Goal: Task Accomplishment & Management: Use online tool/utility

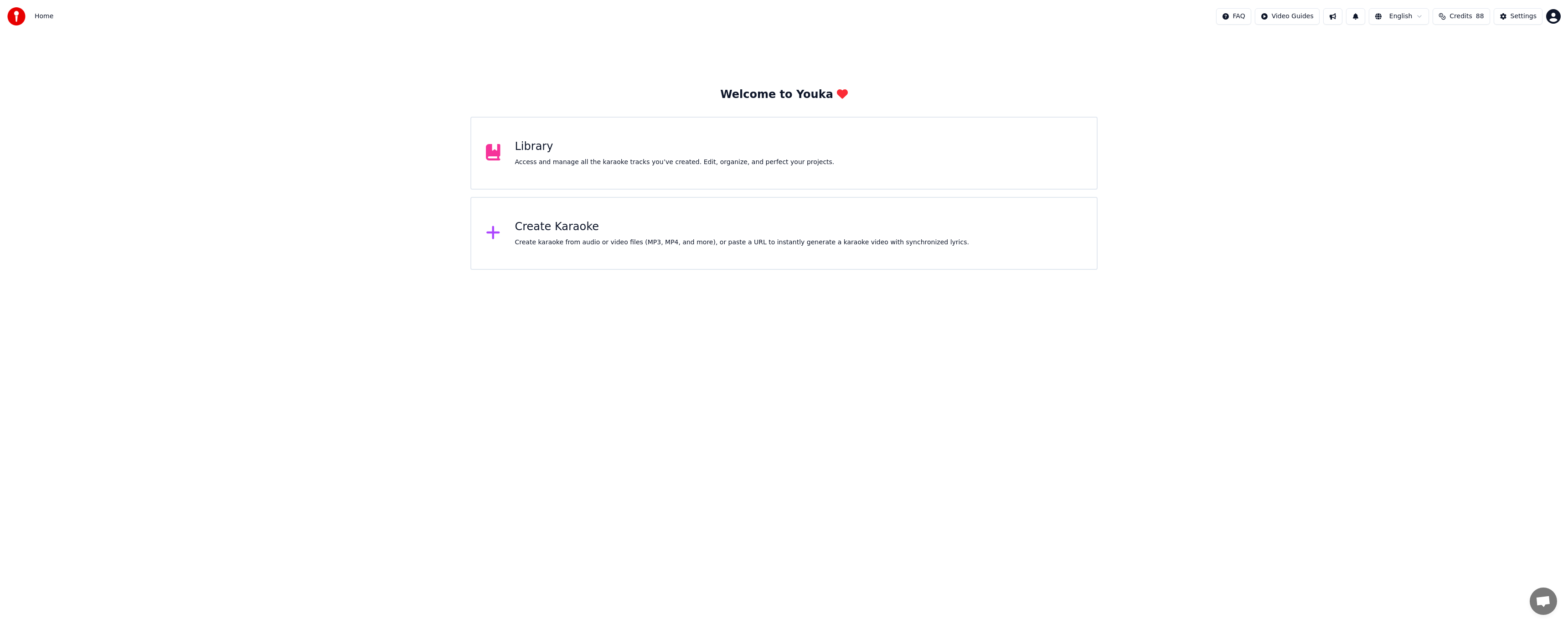
click at [572, 221] on div "Create Karaoke" at bounding box center [742, 227] width 454 height 15
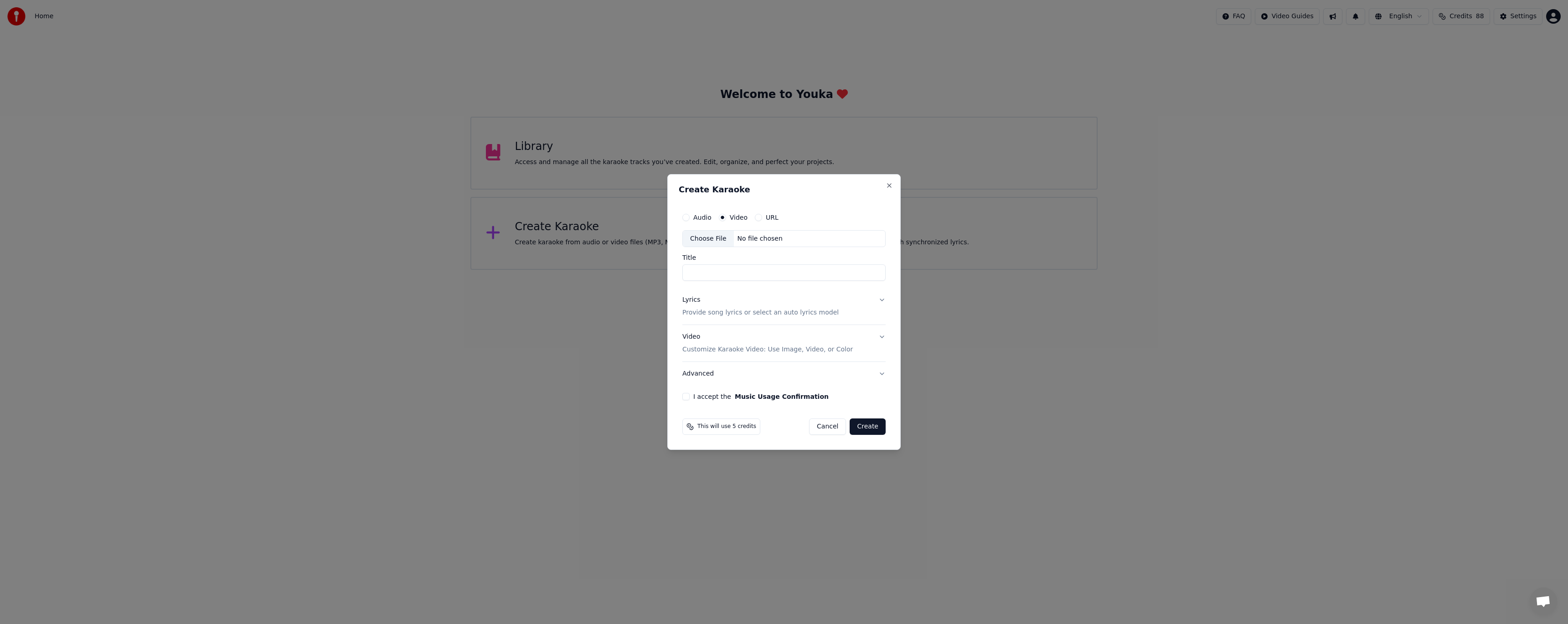
click at [708, 234] on div "Choose File" at bounding box center [708, 238] width 51 height 17
click at [880, 304] on button "Lyrics Provide song lyrics or select an auto lyrics model" at bounding box center [784, 306] width 203 height 36
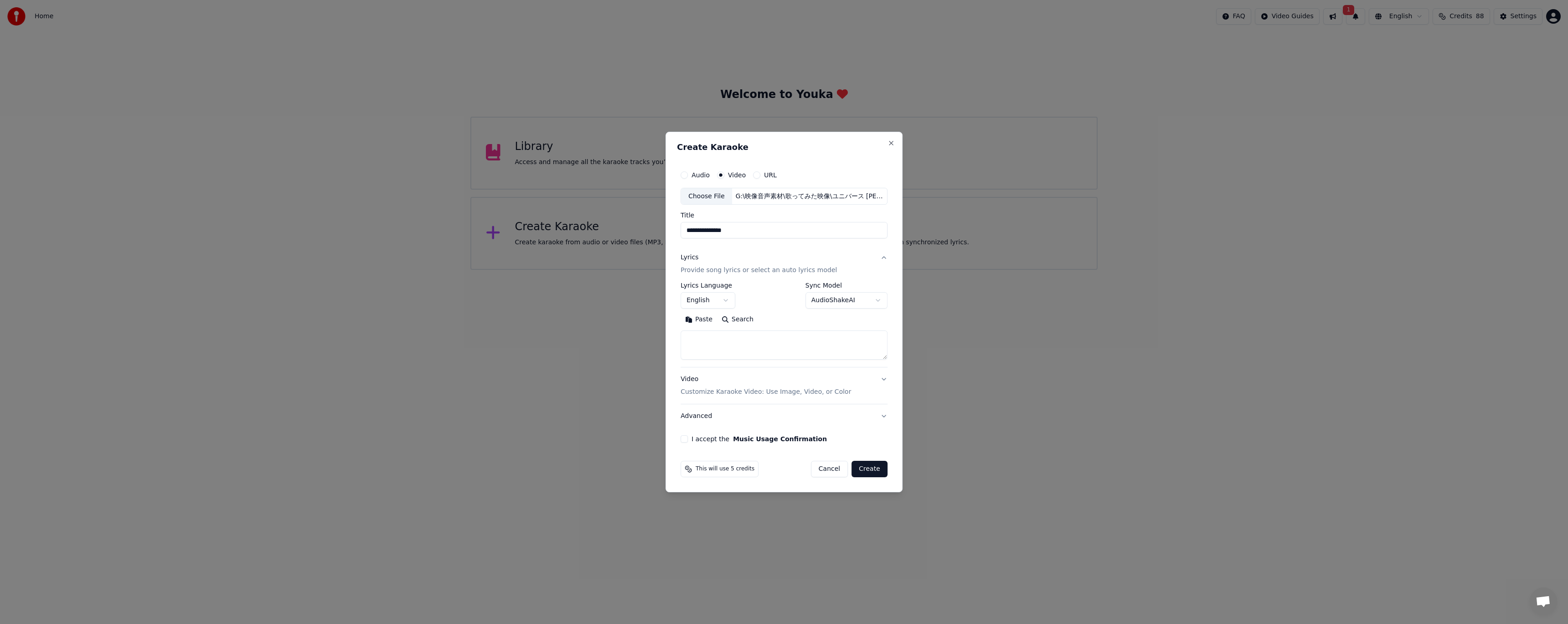
type input "**********"
click at [718, 299] on button "English" at bounding box center [708, 300] width 55 height 17
select select "**"
click at [714, 343] on textarea at bounding box center [784, 345] width 207 height 29
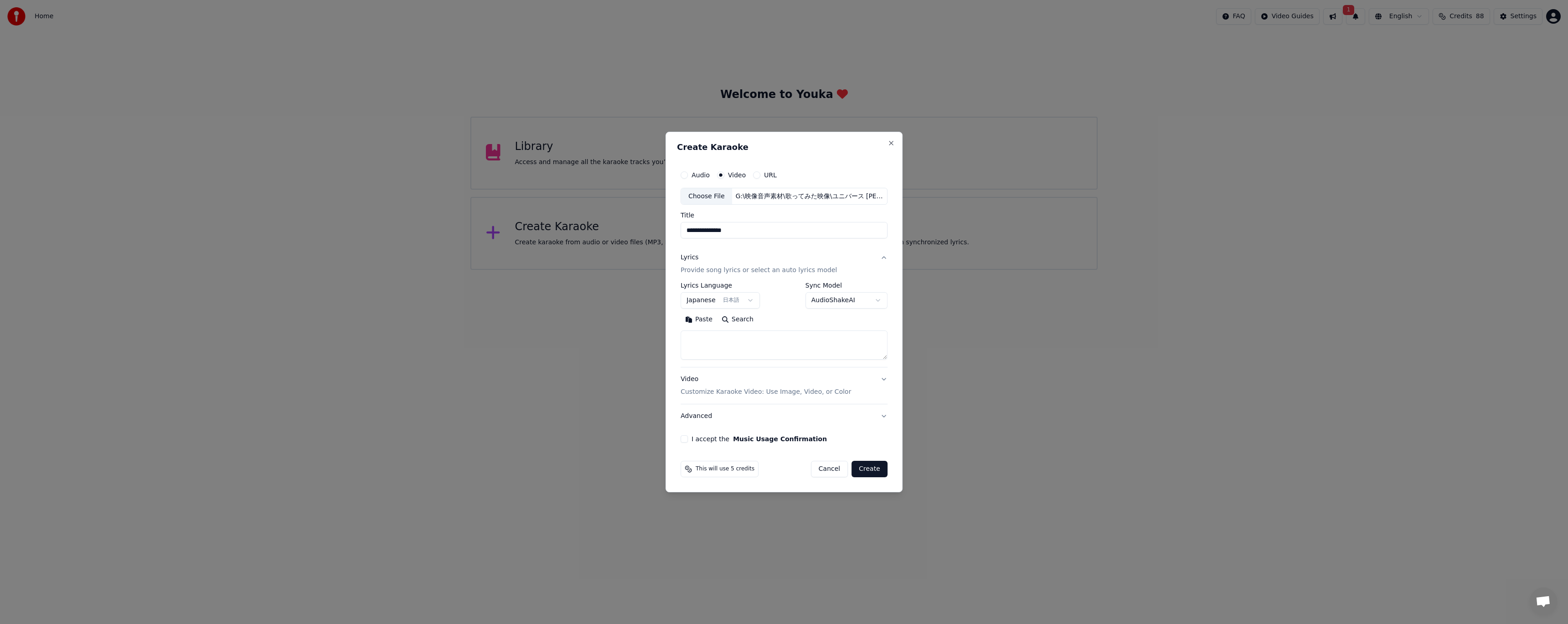
click at [697, 322] on button "Paste" at bounding box center [698, 320] width 36 height 15
type textarea "**********"
click at [849, 270] on body "**********" at bounding box center [784, 135] width 1568 height 270
select select "**********"
type textarea "**********"
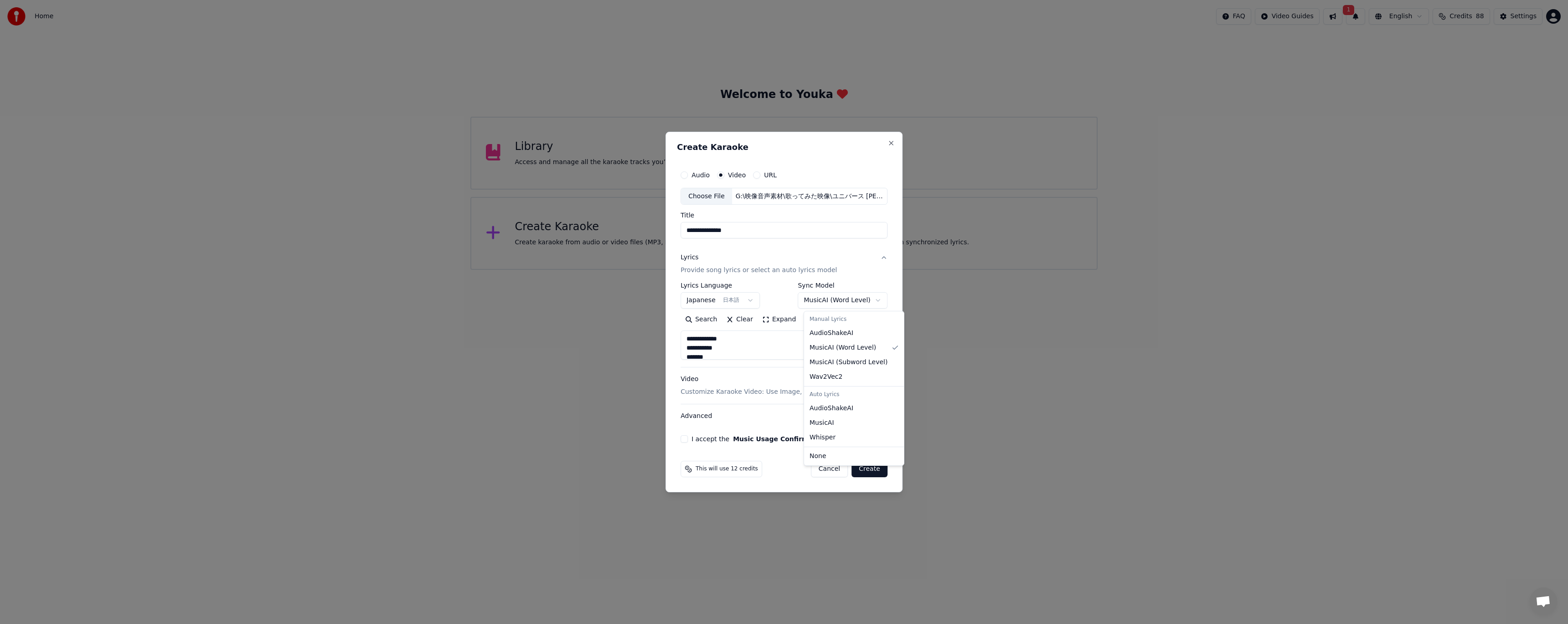
click at [841, 270] on body "**********" at bounding box center [784, 135] width 1568 height 270
select select "********"
click at [841, 270] on body "**********" at bounding box center [784, 135] width 1568 height 270
click at [872, 377] on button "Video Customize Karaoke Video: Use Image, Video, or Color" at bounding box center [784, 386] width 207 height 36
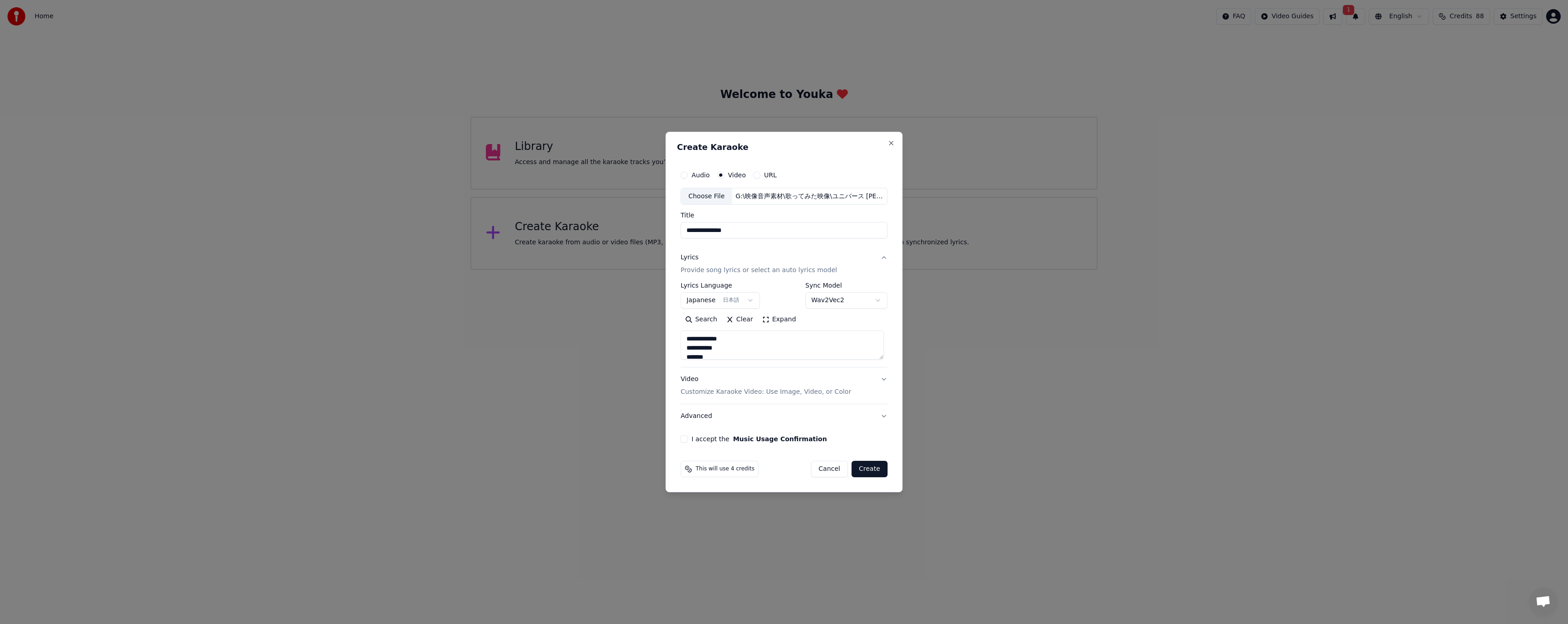
type textarea "**********"
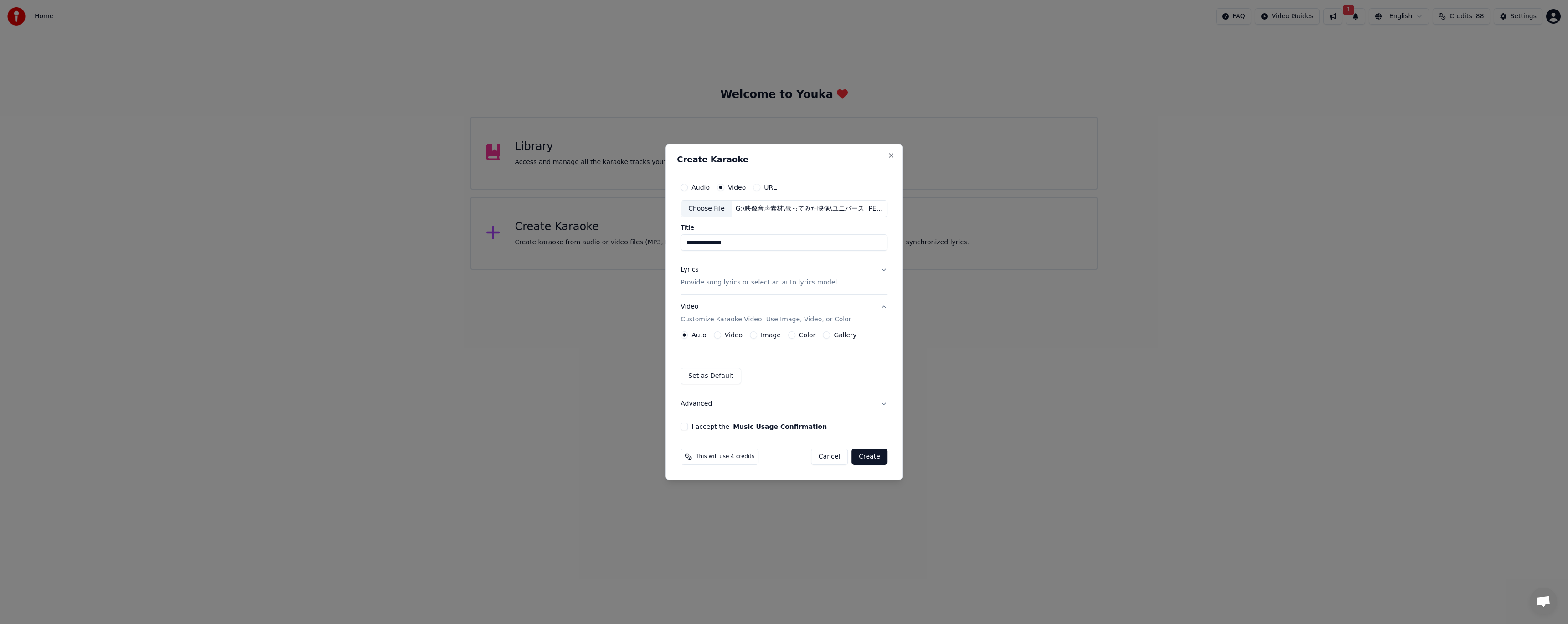
click at [878, 303] on button "Video Customize Karaoke Video: Use Image, Video, or Color" at bounding box center [784, 313] width 207 height 36
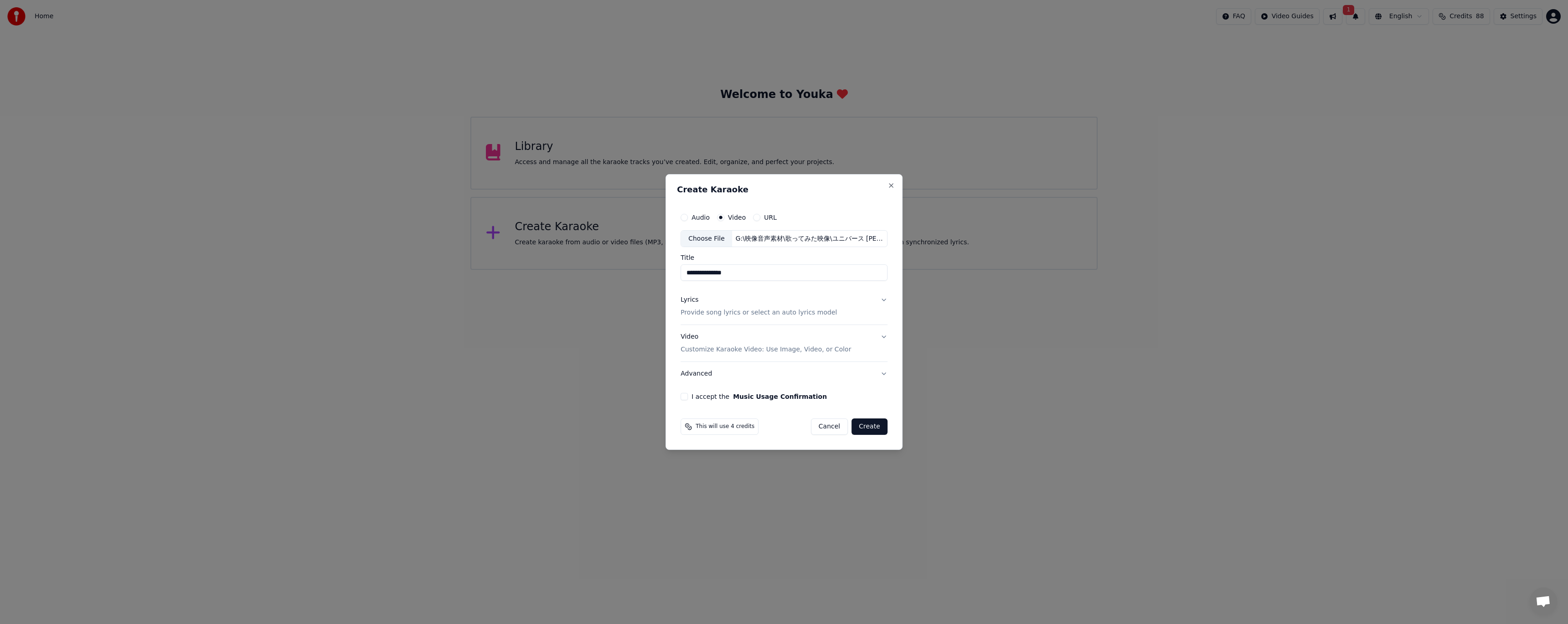
click at [686, 395] on button "I accept the Music Usage Confirmation" at bounding box center [684, 396] width 7 height 7
click at [871, 425] on button "Create" at bounding box center [869, 426] width 36 height 17
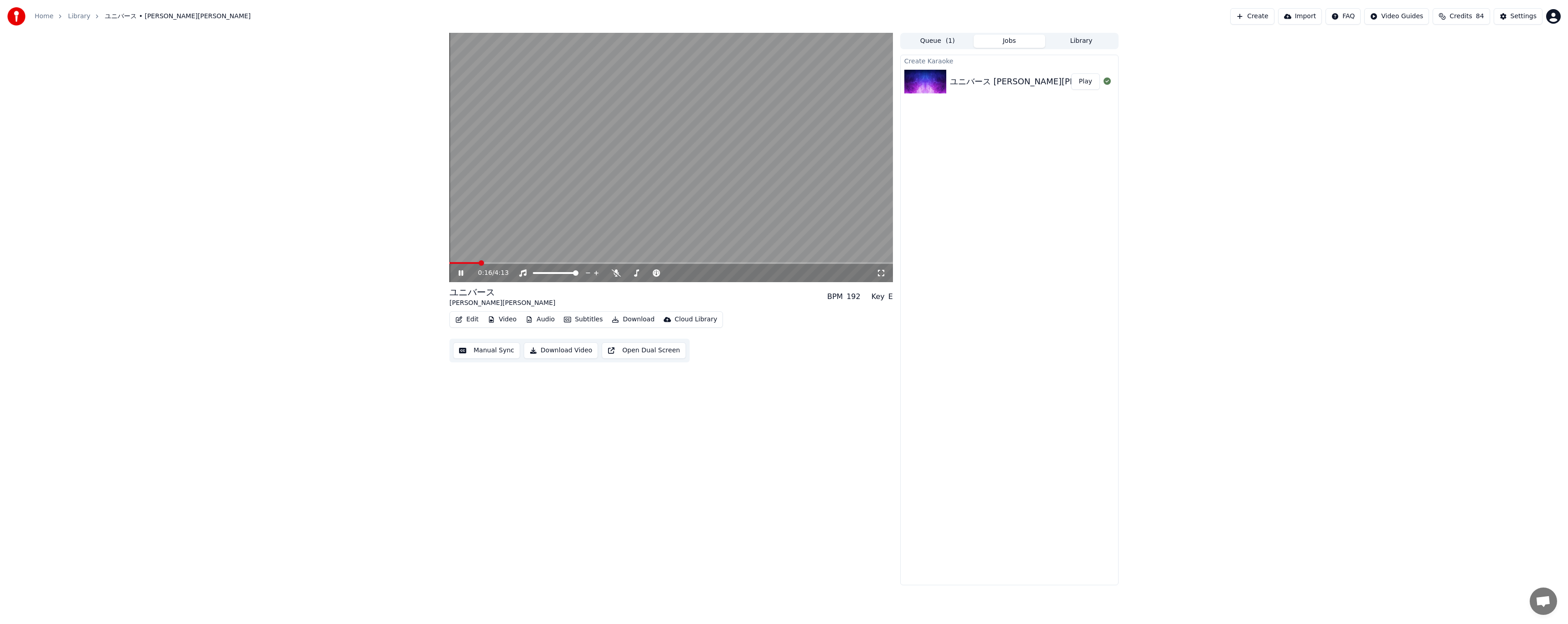
click at [510, 262] on span at bounding box center [671, 263] width 443 height 2
click at [485, 263] on span at bounding box center [467, 263] width 35 height 2
click at [486, 263] on span at bounding box center [472, 263] width 47 height 2
click at [480, 261] on video at bounding box center [671, 157] width 443 height 249
click at [475, 264] on div "0:21 / 4:13" at bounding box center [671, 273] width 443 height 19
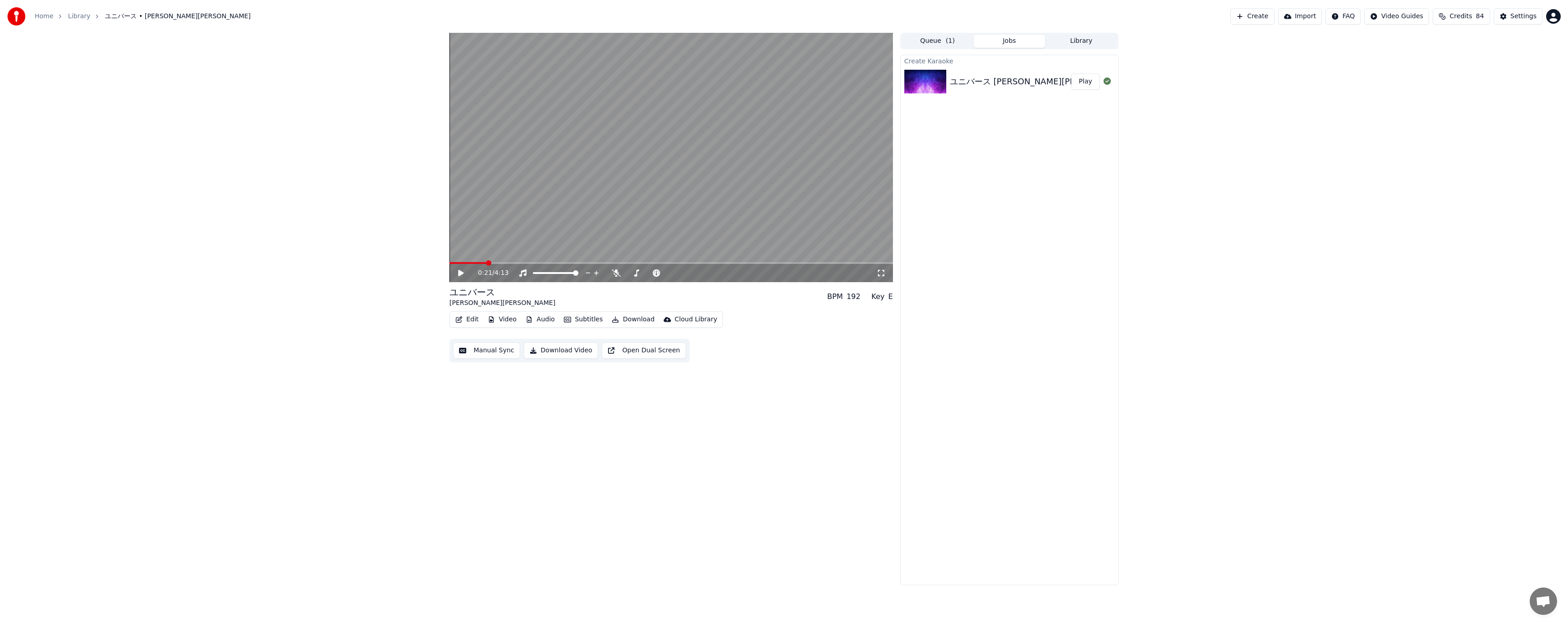
click at [471, 262] on span at bounding box center [468, 263] width 37 height 2
click at [459, 272] on icon at bounding box center [461, 273] width 5 height 6
click at [460, 270] on icon at bounding box center [467, 273] width 21 height 7
click at [476, 317] on button "Edit" at bounding box center [467, 320] width 31 height 12
click at [663, 355] on icon at bounding box center [666, 353] width 6 height 7
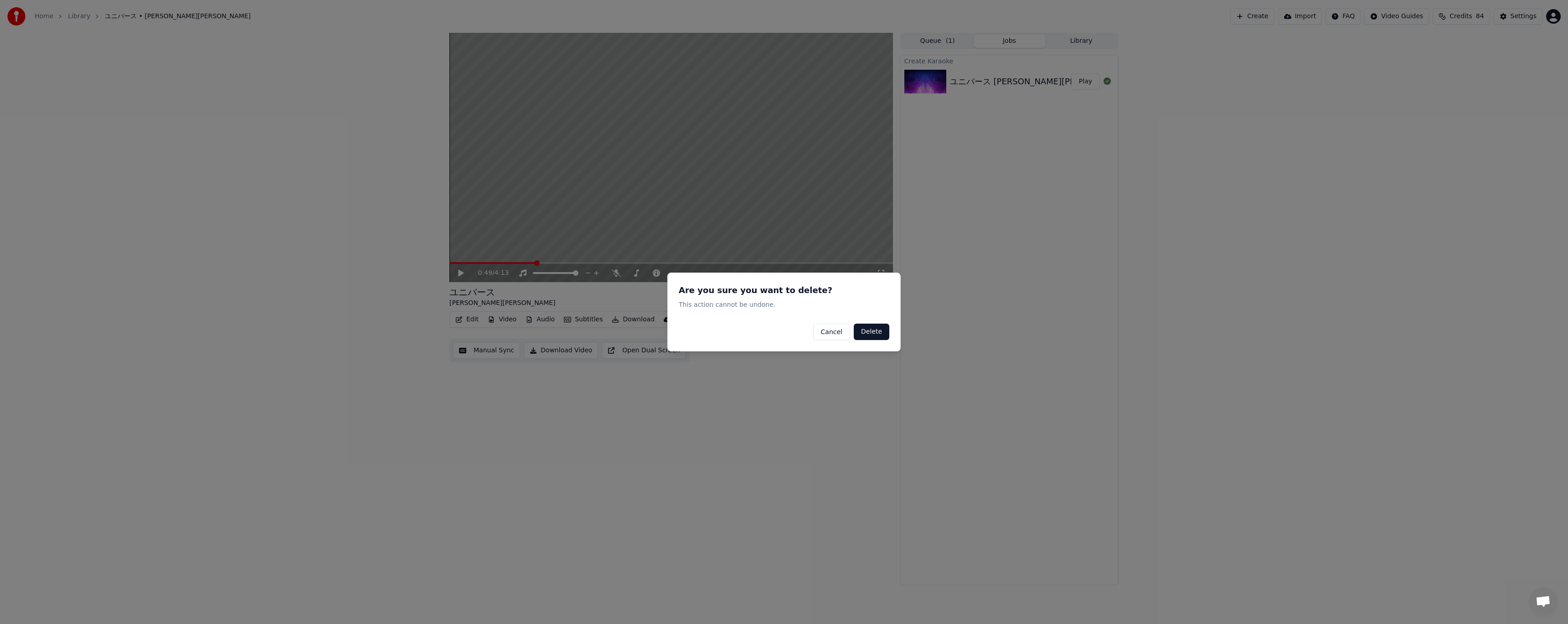
click at [835, 333] on button "Cancel" at bounding box center [832, 332] width 37 height 17
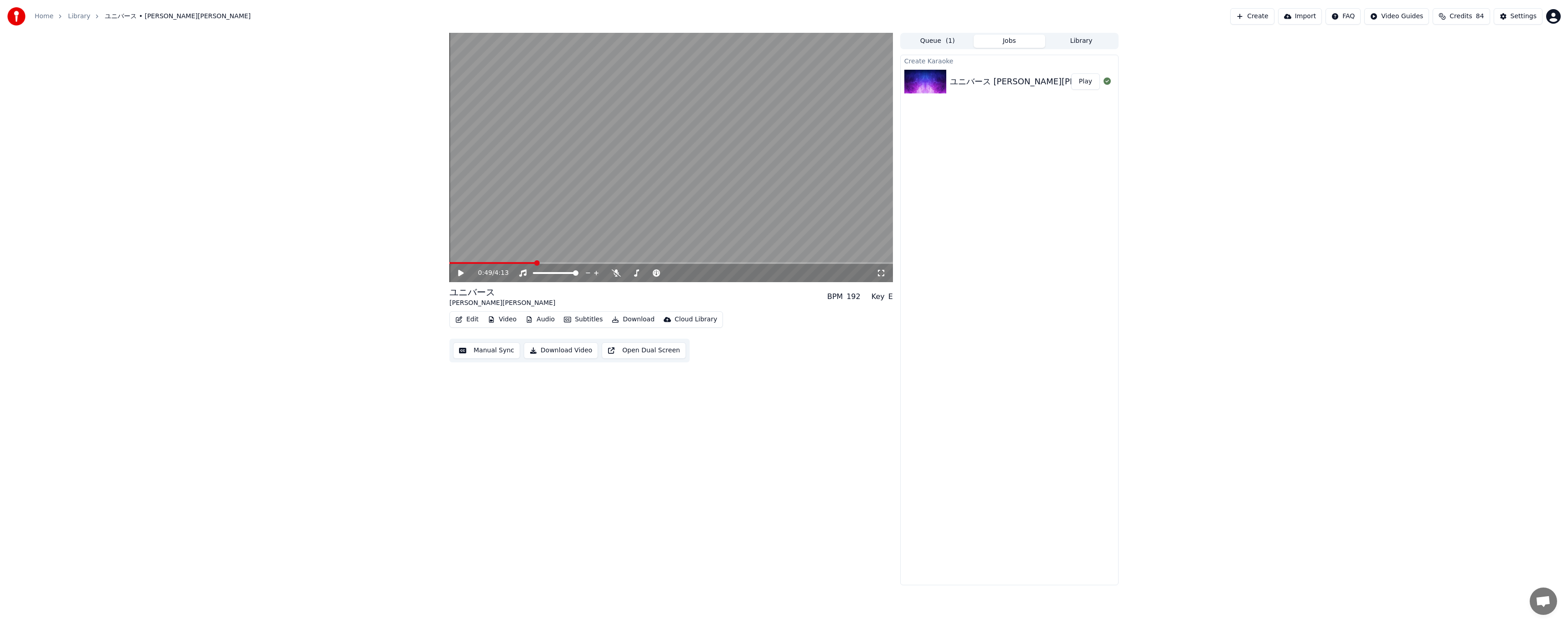
click at [575, 323] on button "Subtitles" at bounding box center [583, 320] width 46 height 12
click at [494, 402] on div "Manual Sync" at bounding box center [491, 402] width 41 height 9
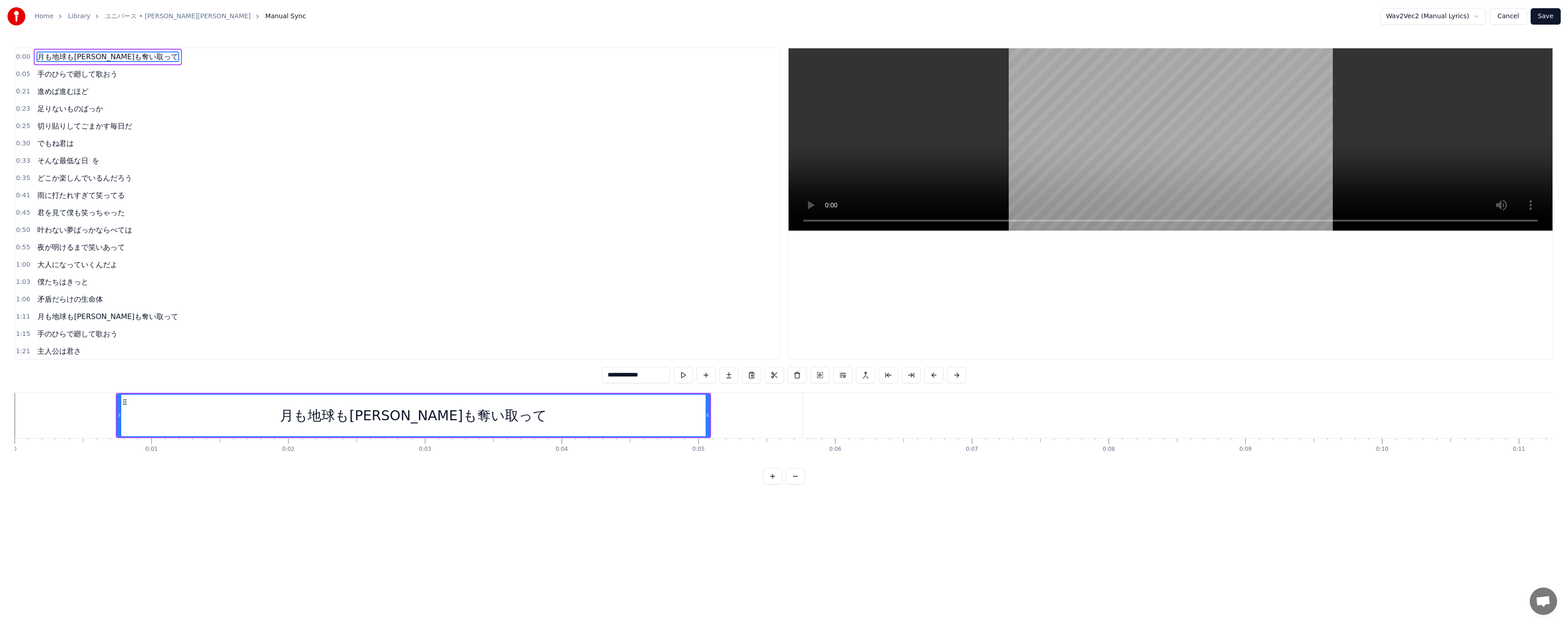
click at [66, 71] on span "手のひらで廻して歌おう" at bounding box center [77, 74] width 82 height 11
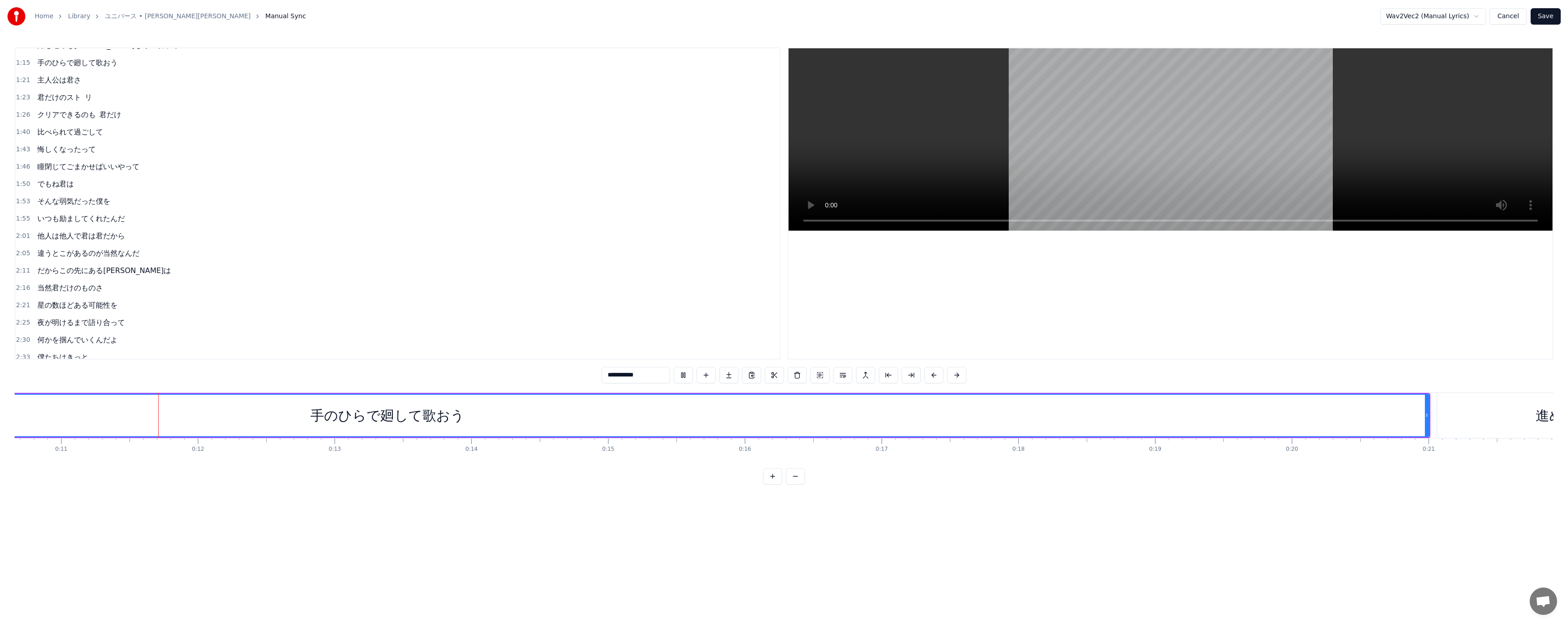
scroll to position [0, 1458]
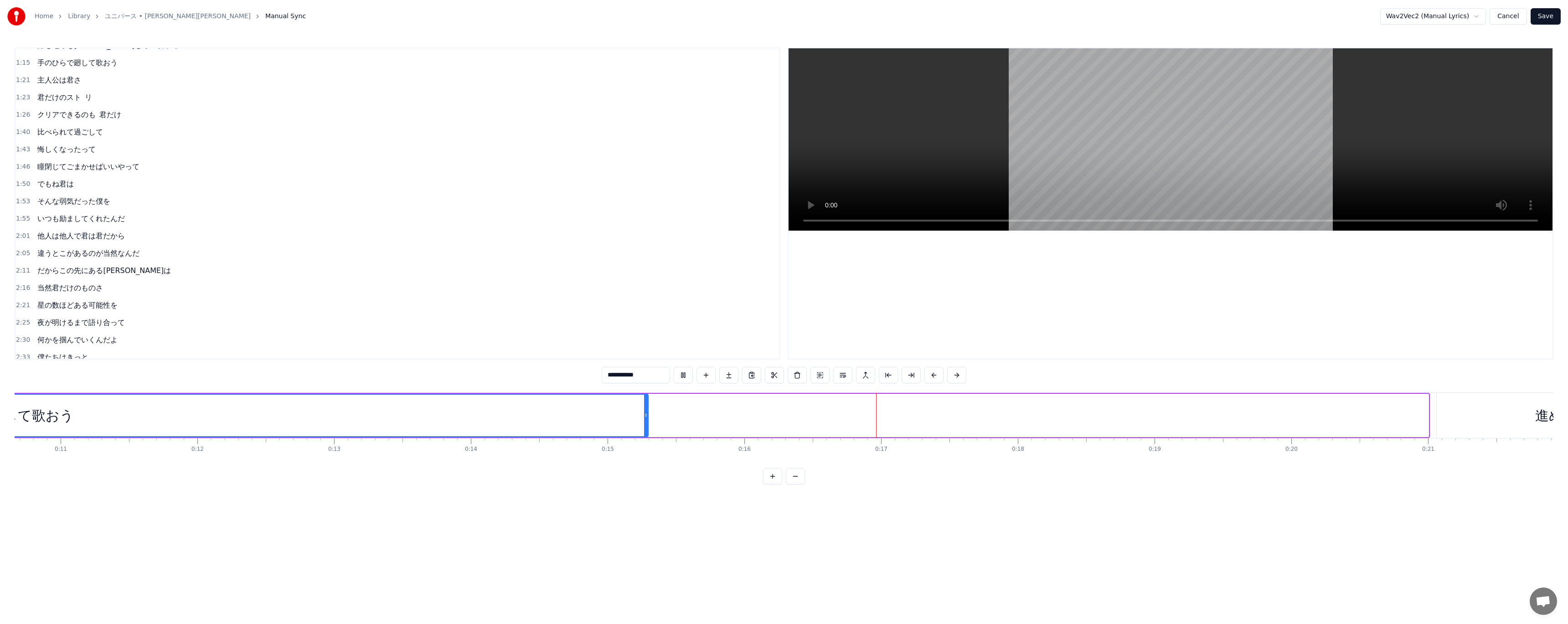
drag, startPoint x: 1424, startPoint y: 424, endPoint x: 644, endPoint y: 468, distance: 781.2
click at [644, 461] on div "月も地球も[PERSON_NAME]も奪い取って 手のひらで廻して歌おう 進めば進むほど 足りないものばっか 切り貼りしてごまかす毎日だ でもね君は そんな最…" at bounding box center [784, 425] width 1539 height 68
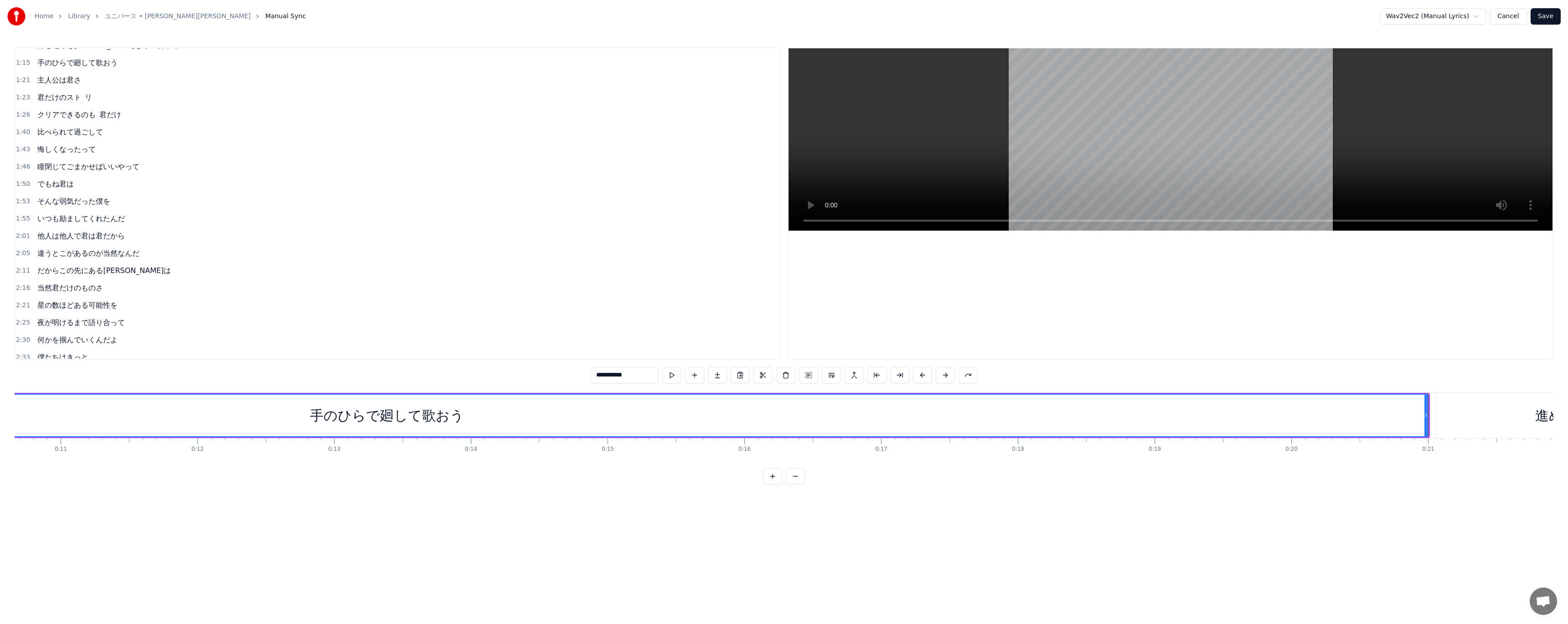
click at [188, 413] on div "手のひらで廻して歌おう" at bounding box center [387, 415] width 2082 height 41
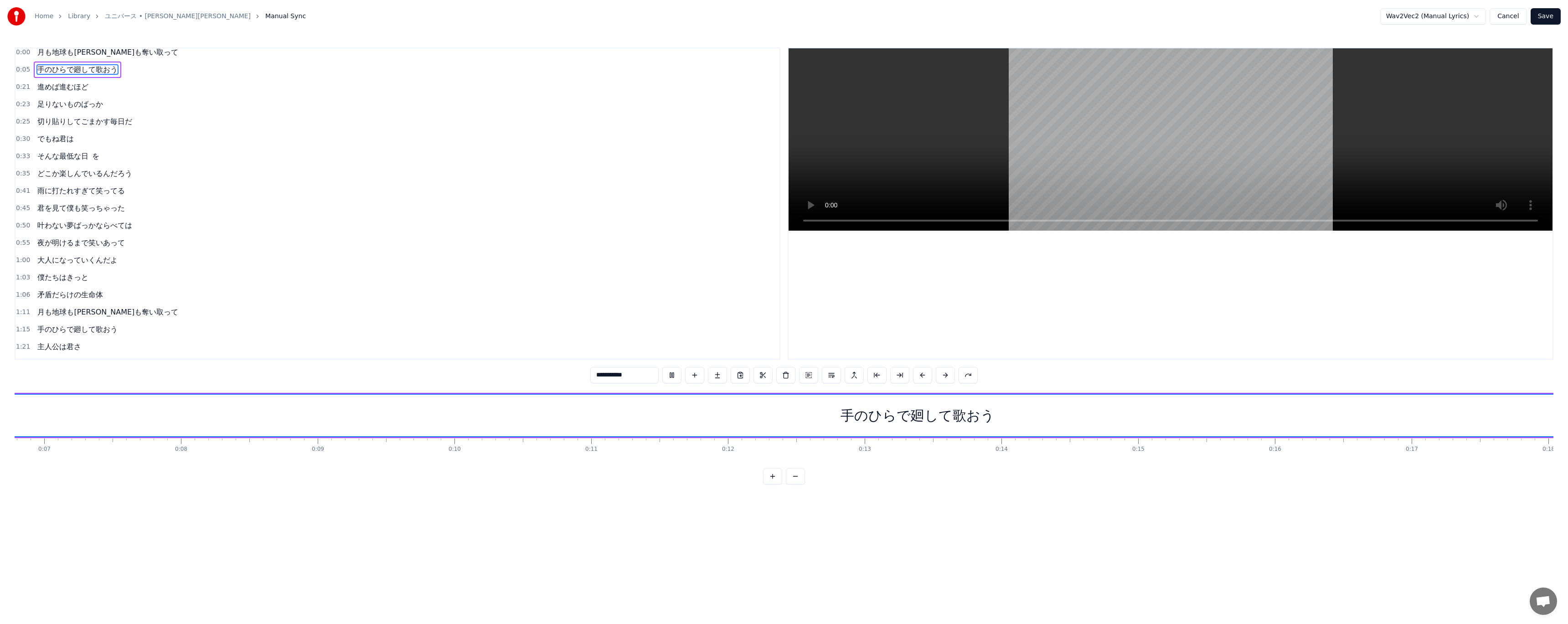
scroll to position [0, 842]
click at [773, 480] on button at bounding box center [773, 476] width 19 height 17
click at [788, 485] on button at bounding box center [795, 476] width 19 height 17
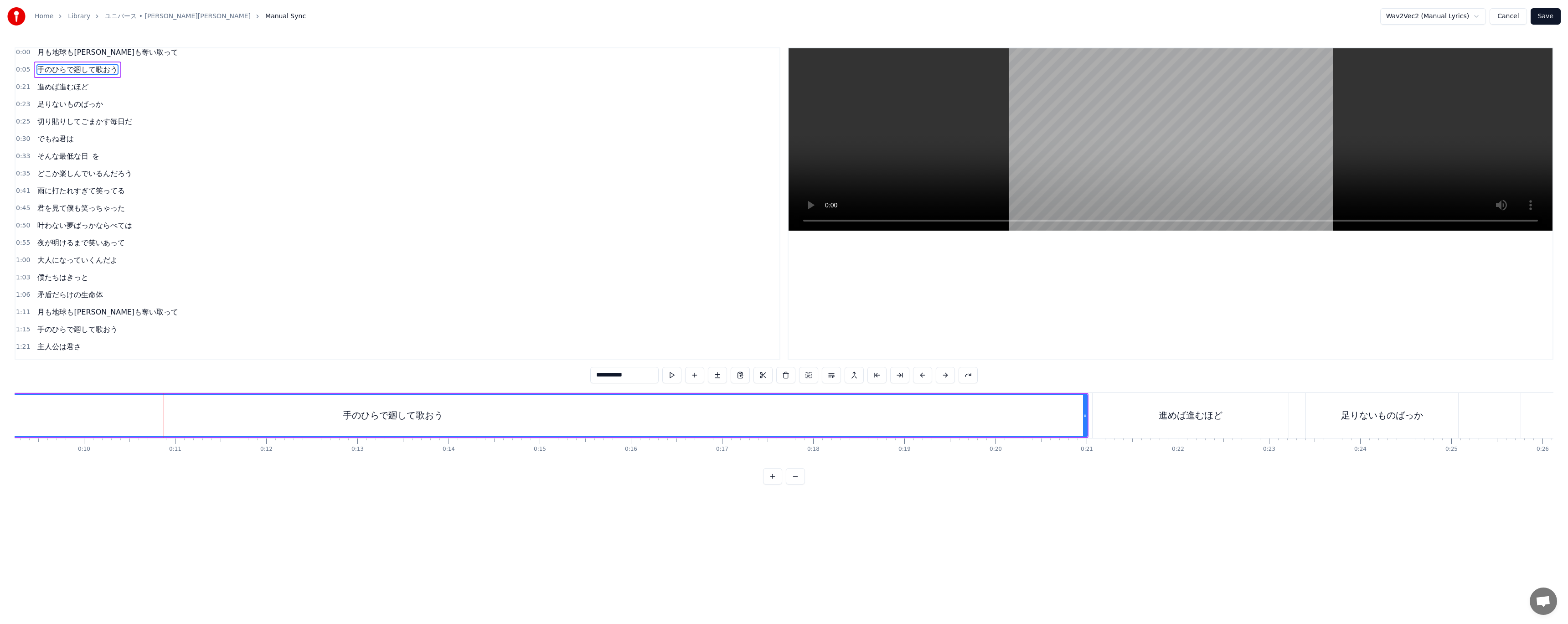
click at [795, 485] on button at bounding box center [795, 476] width 19 height 17
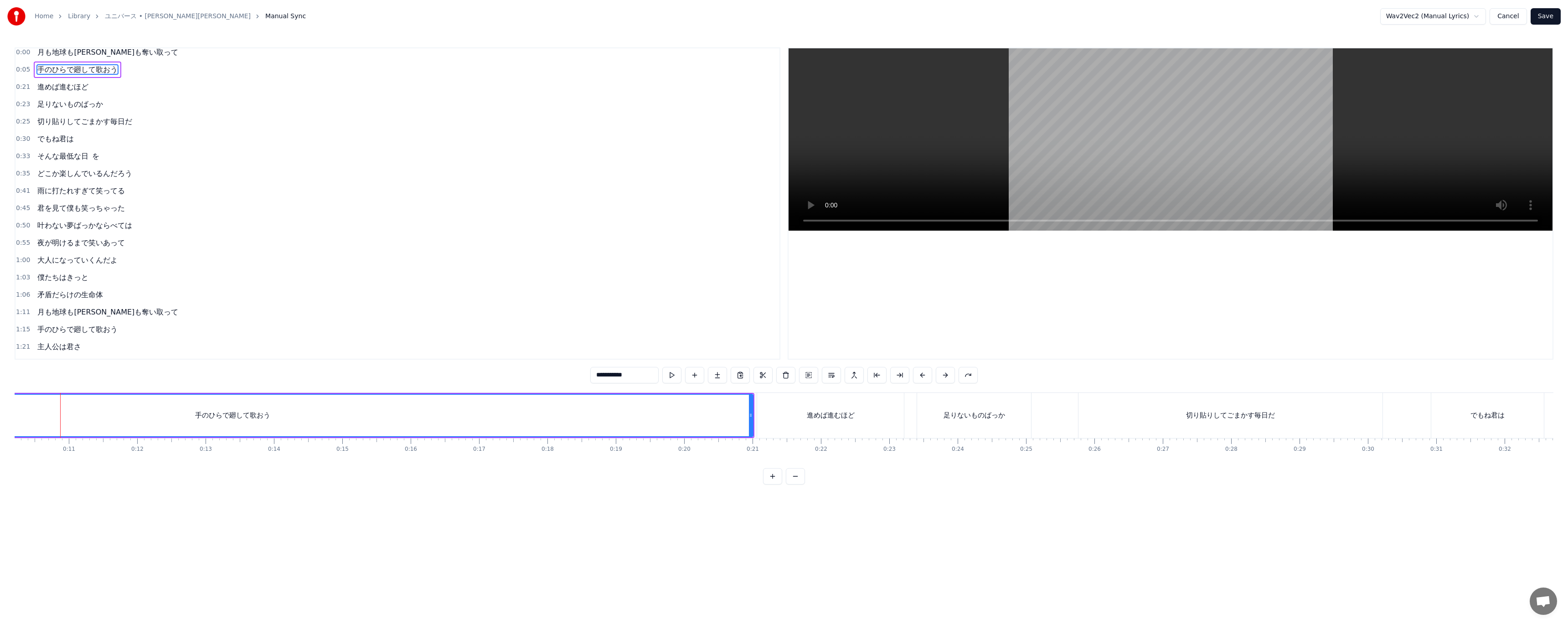
click at [795, 485] on button at bounding box center [795, 476] width 19 height 17
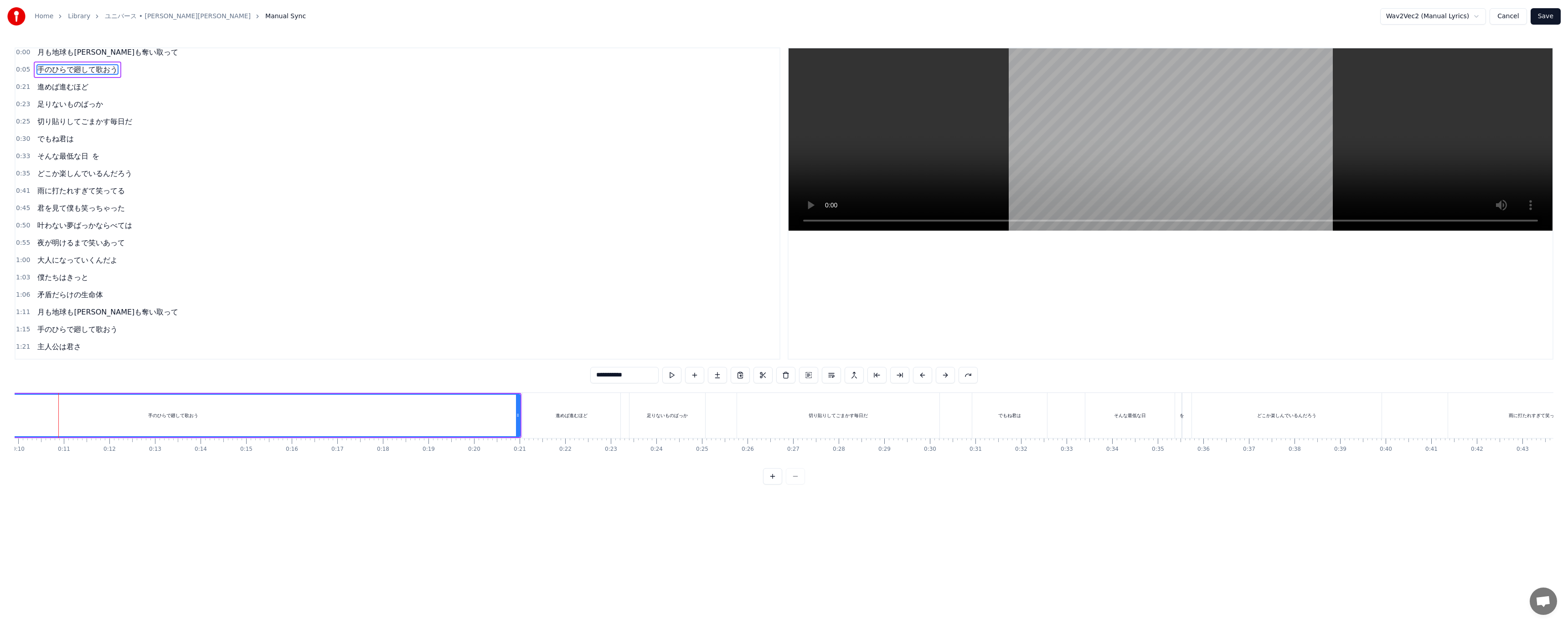
scroll to position [0, 450]
click at [795, 485] on div at bounding box center [783, 476] width 41 height 17
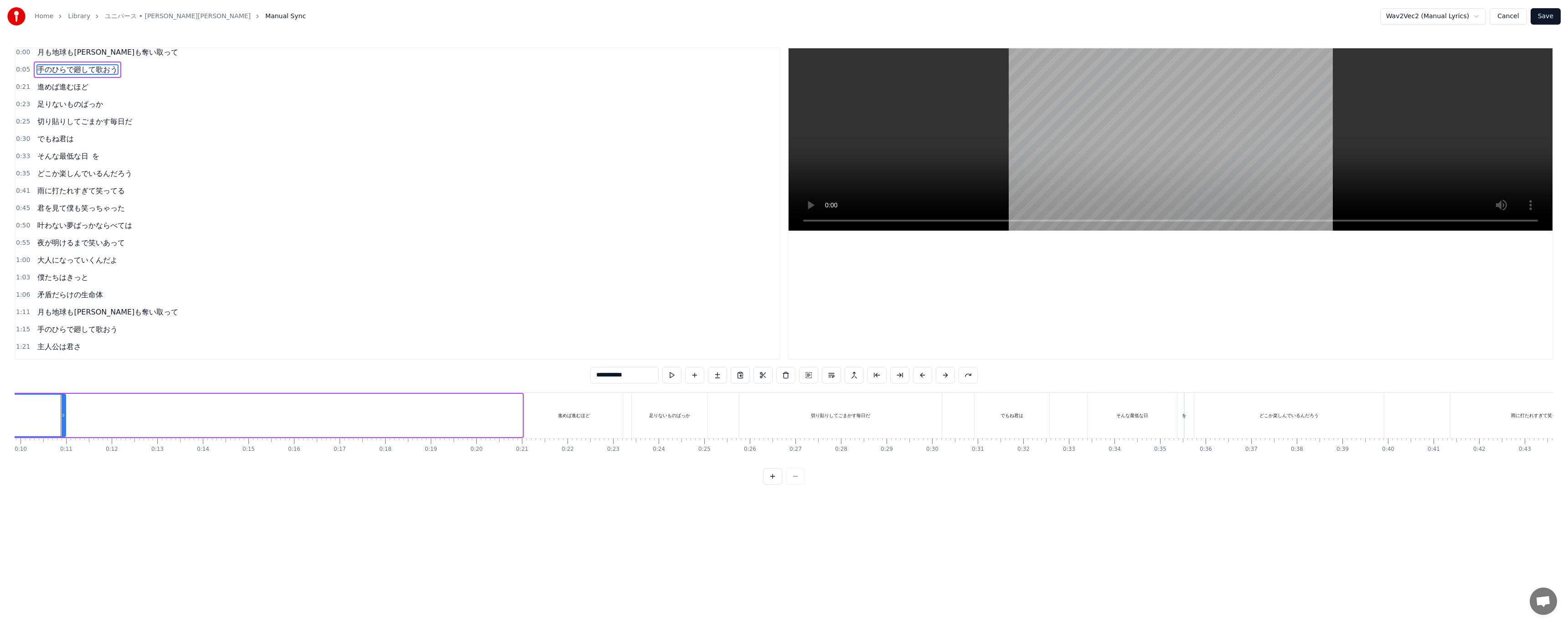
drag, startPoint x: 521, startPoint y: 416, endPoint x: 64, endPoint y: 419, distance: 457.0
click at [64, 419] on div at bounding box center [64, 415] width 4 height 41
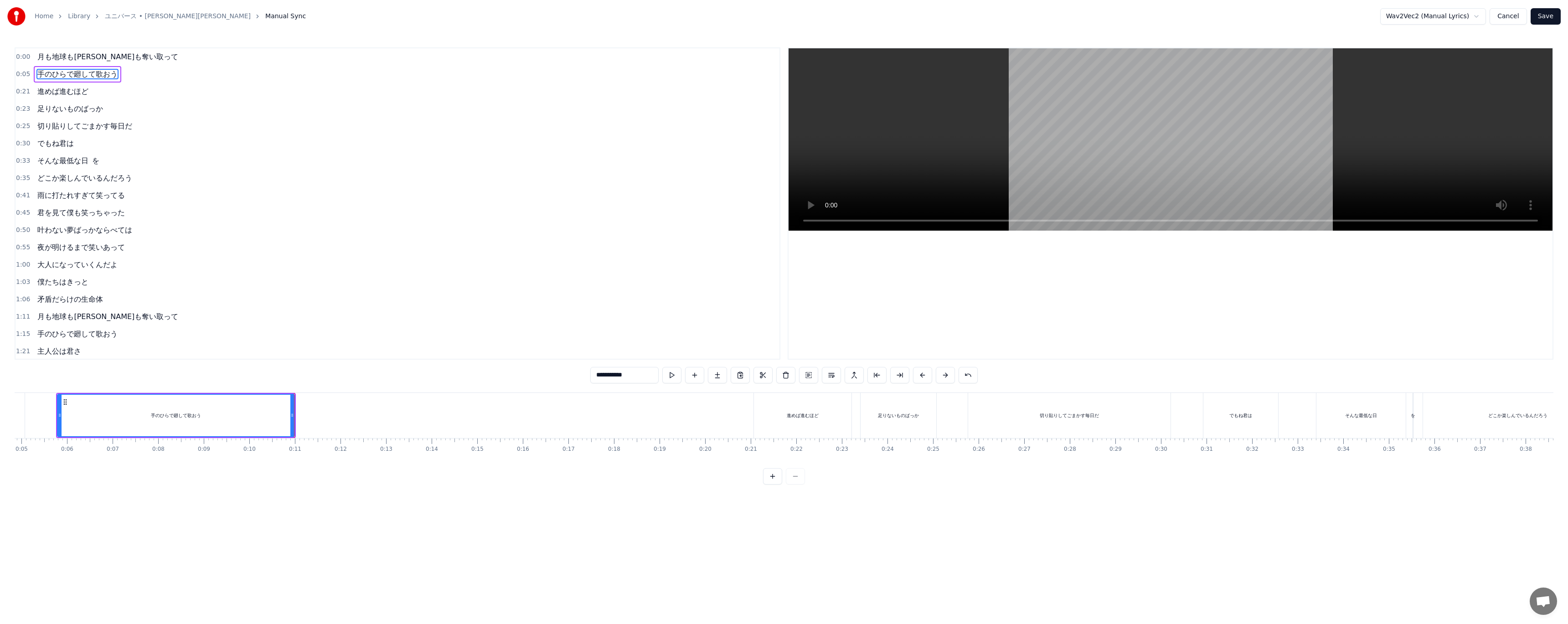
click at [774, 405] on div "進めば進むほど" at bounding box center [803, 415] width 97 height 45
type input "*******"
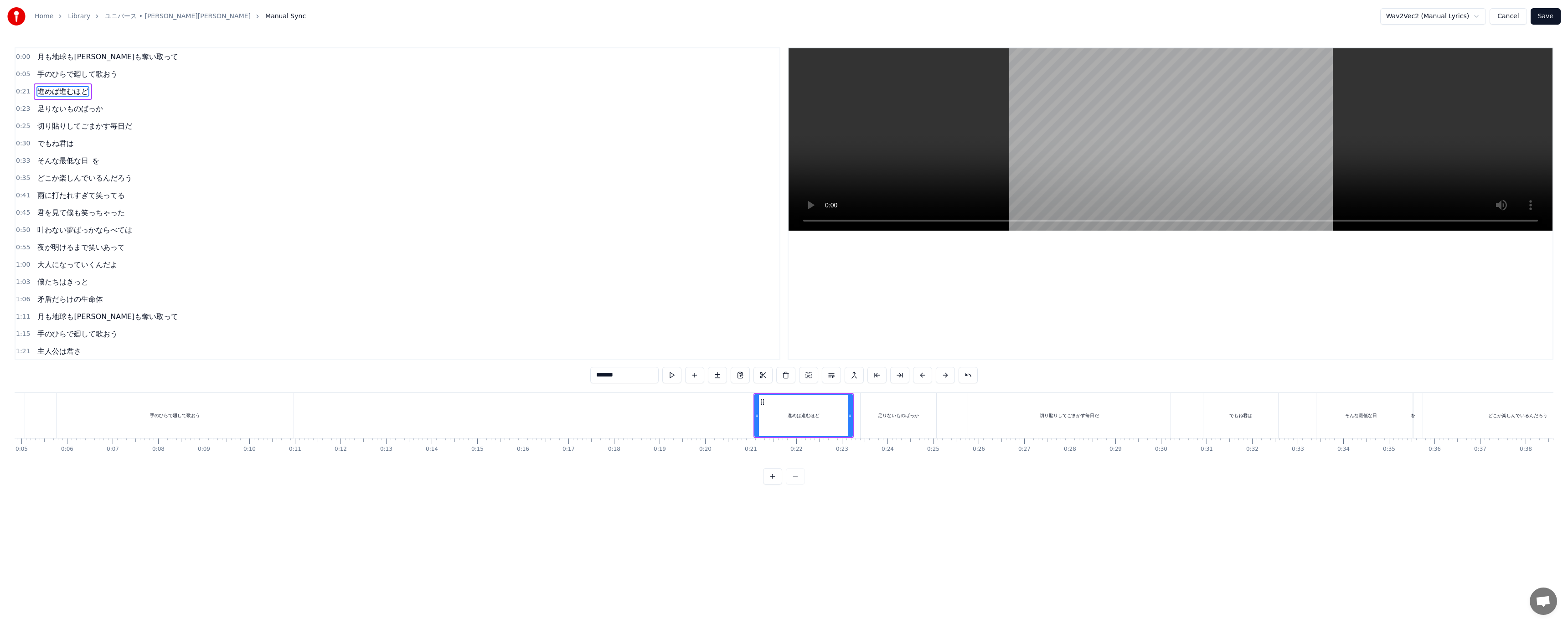
click at [52, 83] on div "進めば進むほど" at bounding box center [63, 91] width 58 height 17
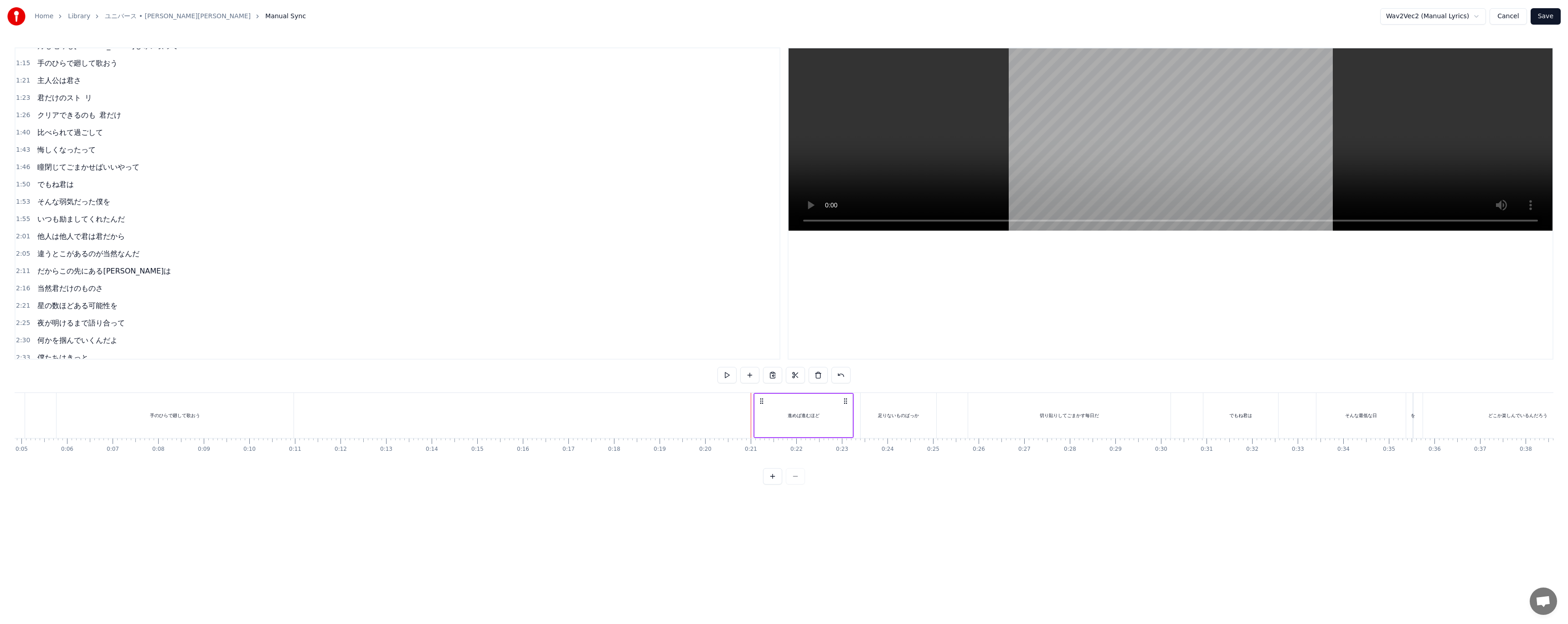
scroll to position [271, 0]
click at [48, 111] on span "クリアできるのも" at bounding box center [66, 115] width 60 height 11
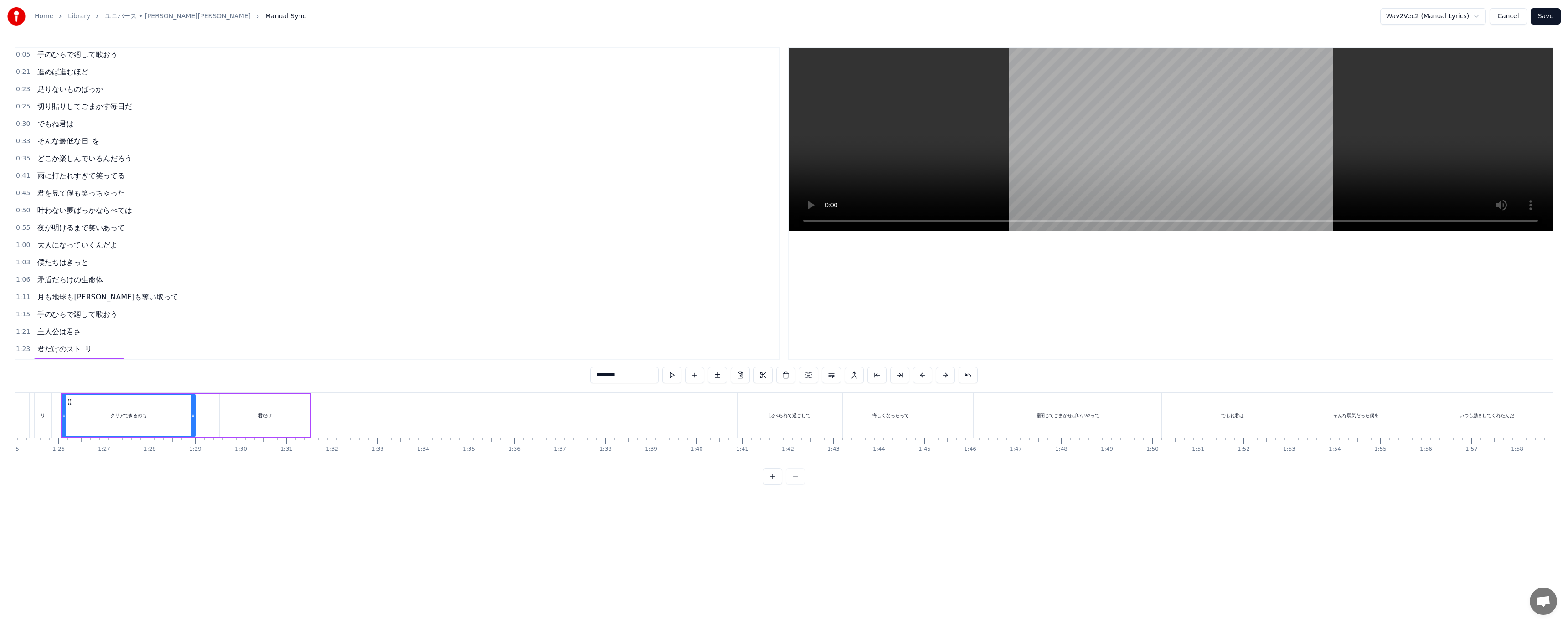
scroll to position [0, 0]
click at [49, 109] on span "足りないものばっか" at bounding box center [70, 109] width 67 height 11
drag, startPoint x: 134, startPoint y: 415, endPoint x: 148, endPoint y: 414, distance: 14.0
click at [148, 414] on icon at bounding box center [148, 415] width 4 height 7
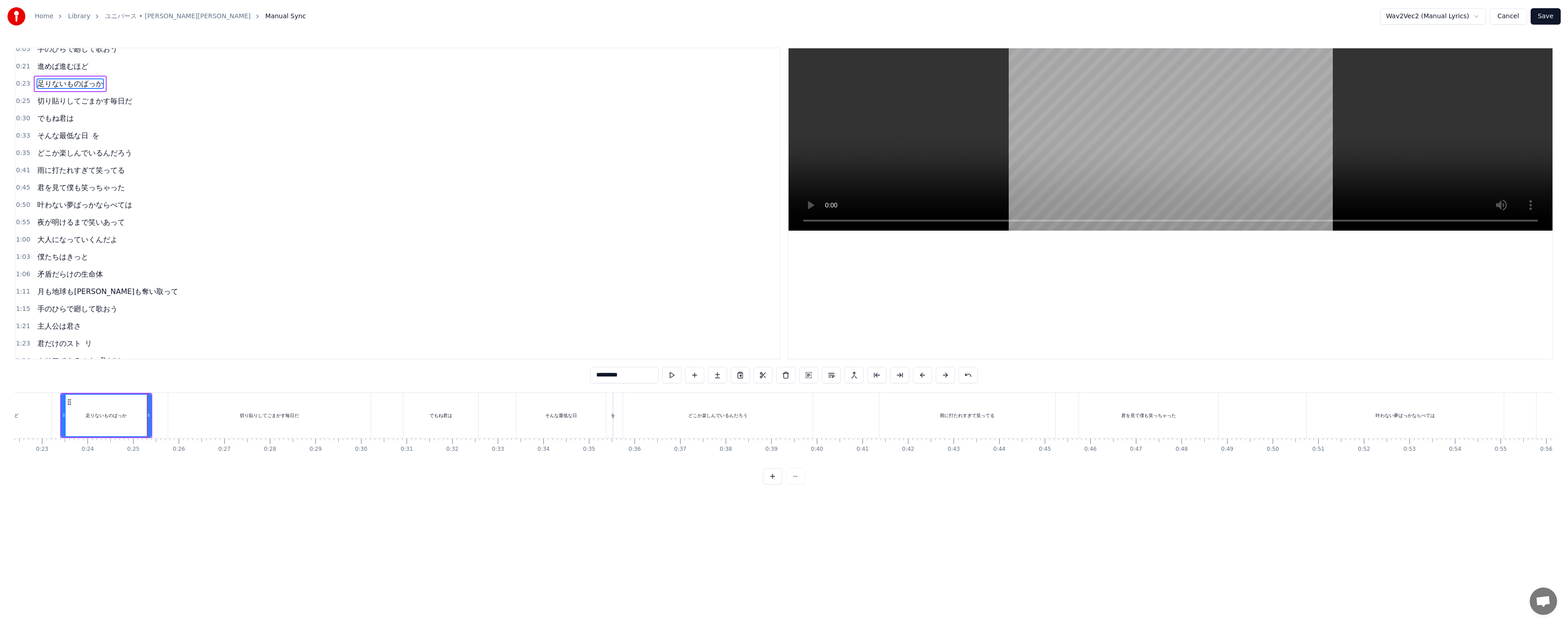
scroll to position [0, 0]
drag, startPoint x: 148, startPoint y: 414, endPoint x: 160, endPoint y: 414, distance: 12.0
click at [160, 414] on circle at bounding box center [160, 414] width 1 height 1
click at [192, 416] on div "切り貼りしてごまかす毎日だ" at bounding box center [268, 415] width 202 height 45
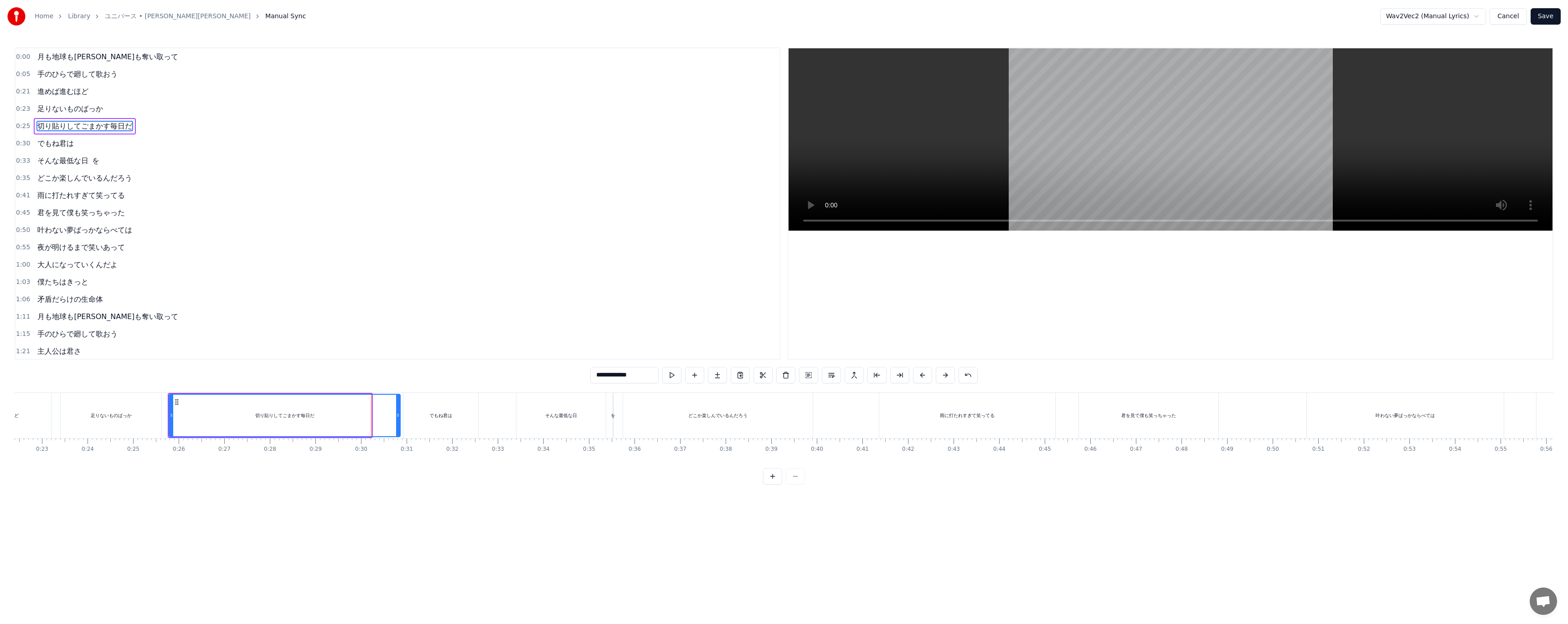
drag, startPoint x: 368, startPoint y: 424, endPoint x: 396, endPoint y: 421, distance: 28.2
click at [396, 421] on div at bounding box center [398, 415] width 4 height 41
click at [418, 419] on div "でもね君は" at bounding box center [441, 415] width 75 height 45
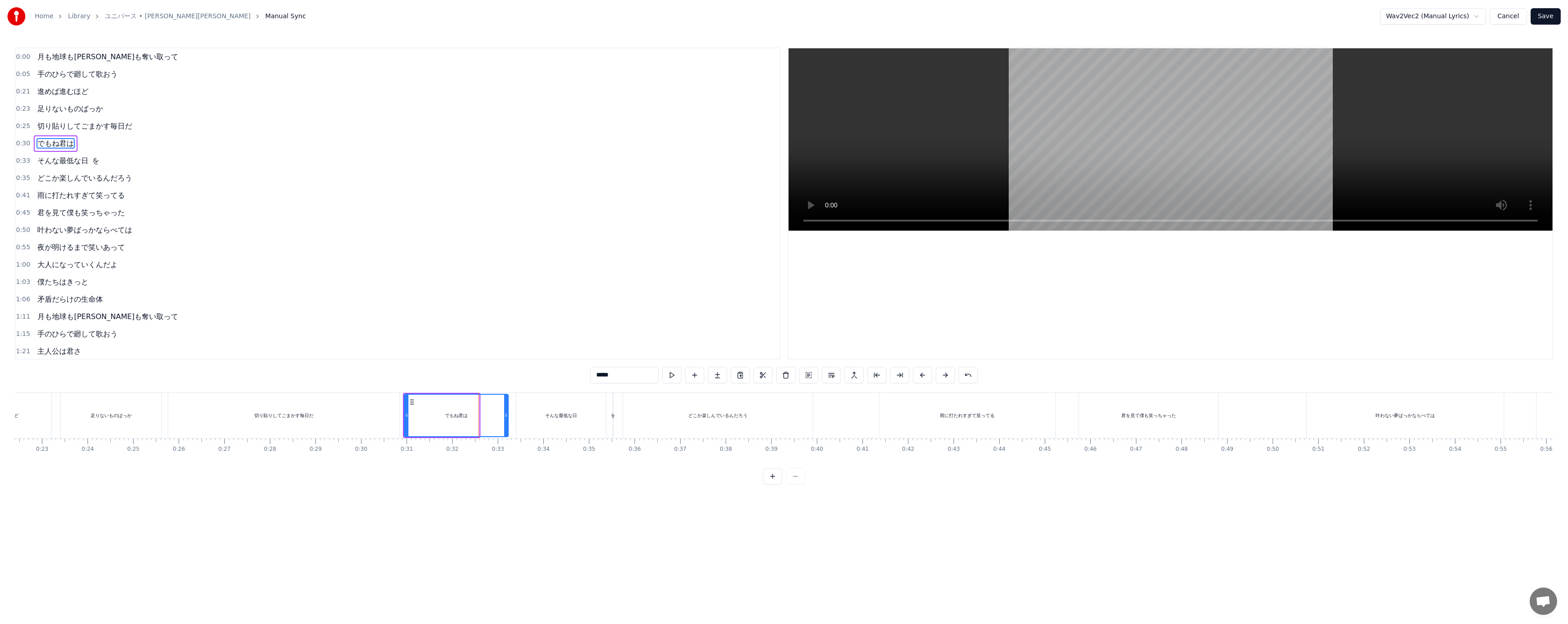
drag, startPoint x: 477, startPoint y: 416, endPoint x: 506, endPoint y: 416, distance: 29.0
click at [506, 416] on icon at bounding box center [506, 415] width 4 height 7
click at [545, 418] on div "そんな最低な日" at bounding box center [561, 415] width 89 height 45
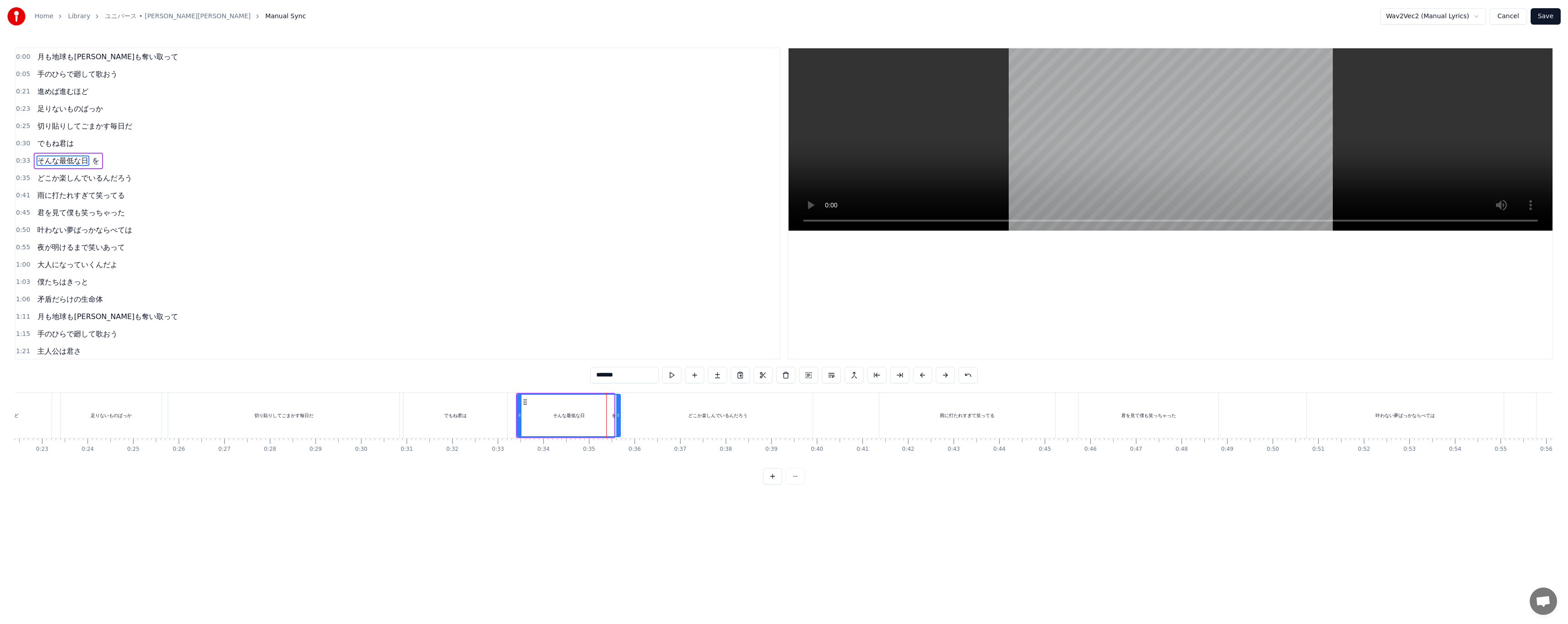
drag, startPoint x: 606, startPoint y: 419, endPoint x: 620, endPoint y: 420, distance: 14.0
click at [620, 420] on div at bounding box center [618, 415] width 4 height 41
click at [646, 418] on div "どこか楽しんでいるんだろう" at bounding box center [718, 415] width 190 height 45
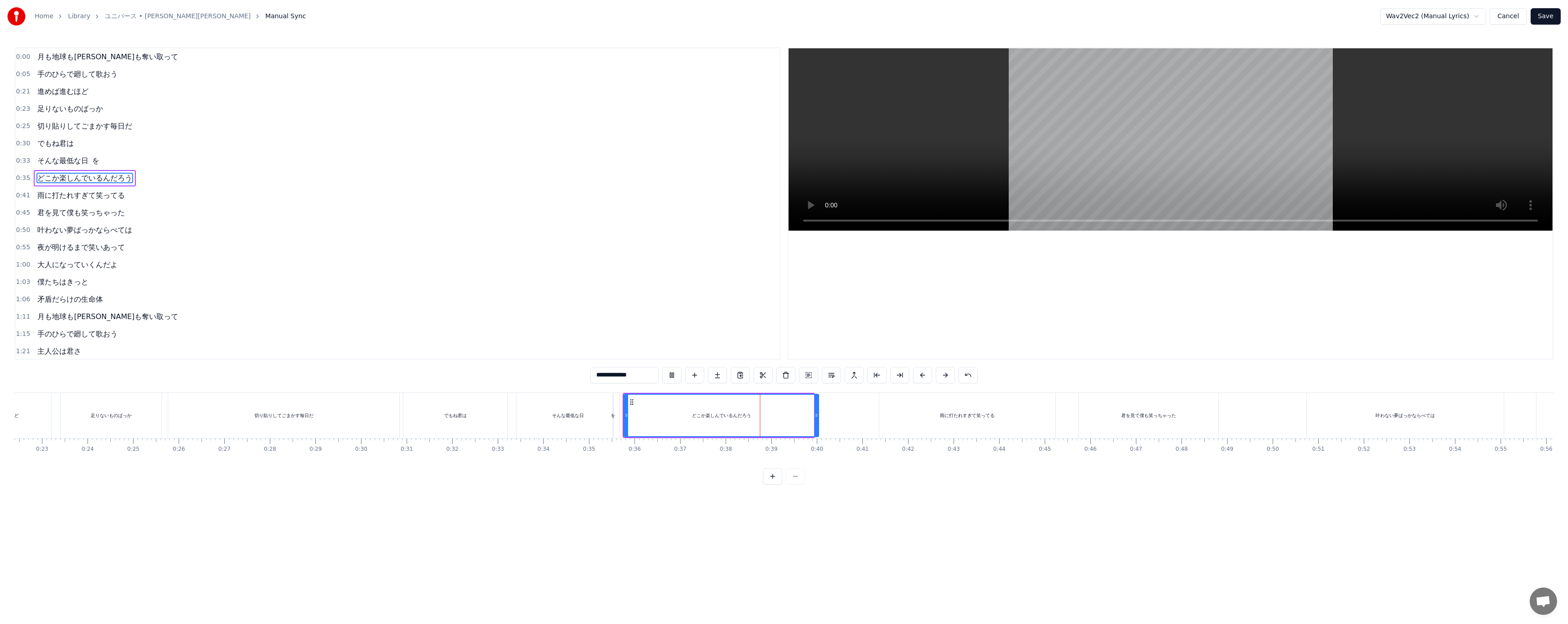
drag, startPoint x: 812, startPoint y: 419, endPoint x: 818, endPoint y: 419, distance: 6.0
click at [818, 419] on div at bounding box center [816, 415] width 4 height 41
drag, startPoint x: 818, startPoint y: 419, endPoint x: 832, endPoint y: 421, distance: 14.1
click at [832, 421] on div at bounding box center [830, 415] width 4 height 41
click at [886, 411] on div "雨に打たれすぎて笑ってる" at bounding box center [967, 415] width 176 height 45
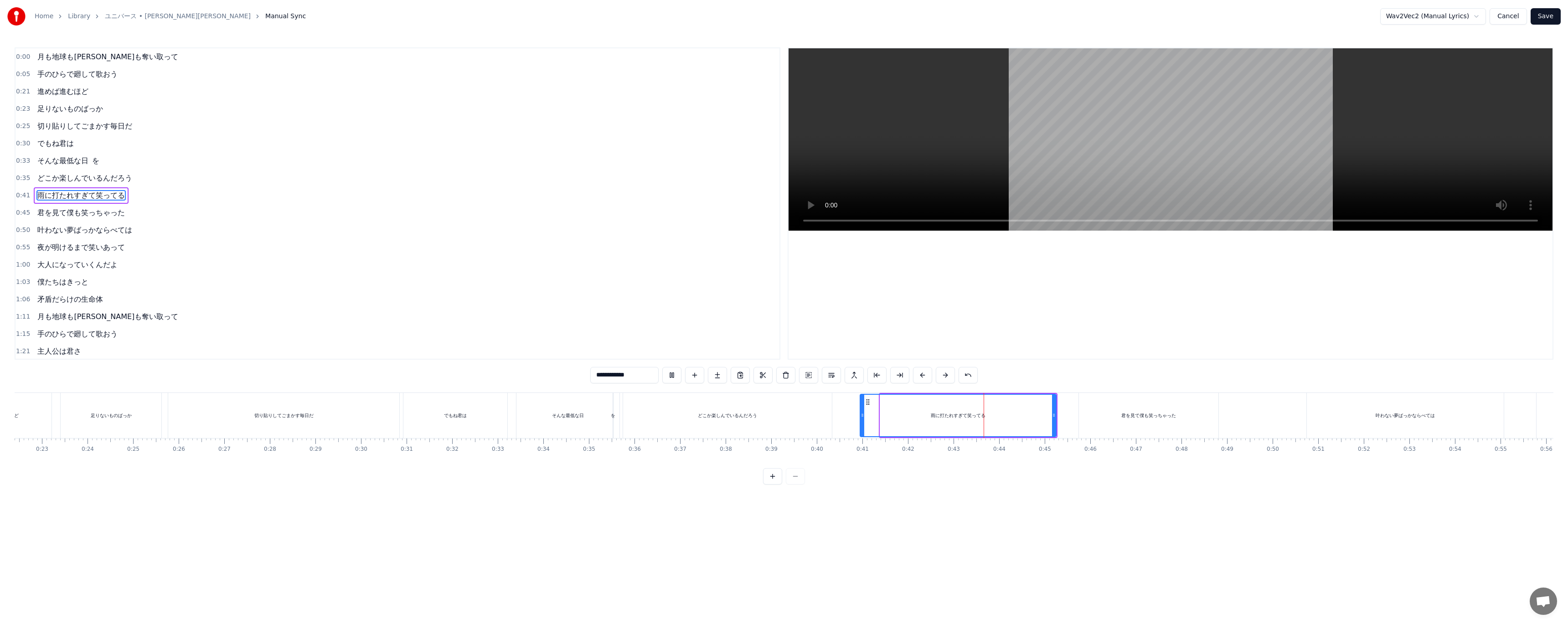
drag, startPoint x: 882, startPoint y: 414, endPoint x: 862, endPoint y: 424, distance: 22.4
click at [862, 424] on div at bounding box center [863, 415] width 4 height 41
drag, startPoint x: 862, startPoint y: 424, endPoint x: 847, endPoint y: 427, distance: 15.3
click at [847, 427] on div at bounding box center [847, 415] width 4 height 41
drag, startPoint x: 847, startPoint y: 427, endPoint x: 861, endPoint y: 425, distance: 14.1
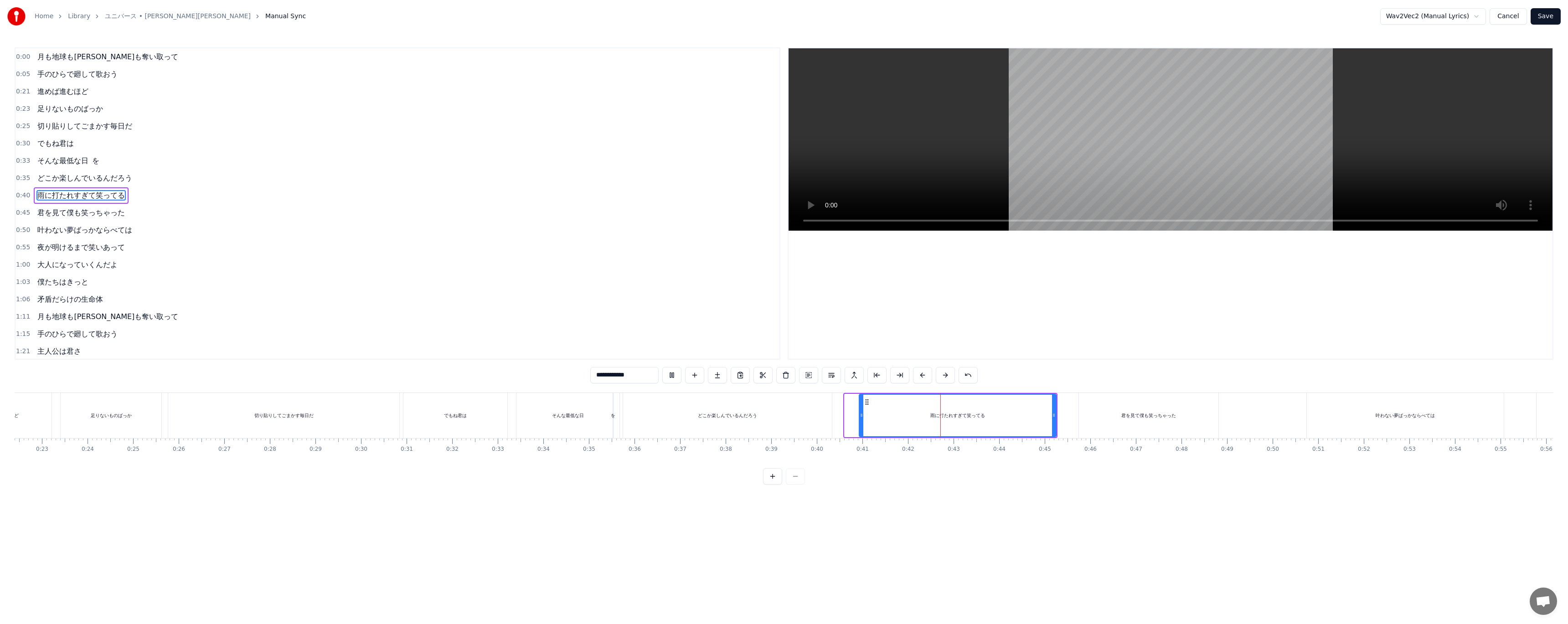
click at [861, 425] on div at bounding box center [862, 415] width 4 height 41
drag, startPoint x: 1054, startPoint y: 417, endPoint x: 1071, endPoint y: 417, distance: 17.0
click at [1071, 417] on icon at bounding box center [1070, 415] width 4 height 7
click at [1214, 419] on div "君を見て僕も笑っちゃった" at bounding box center [1149, 415] width 139 height 45
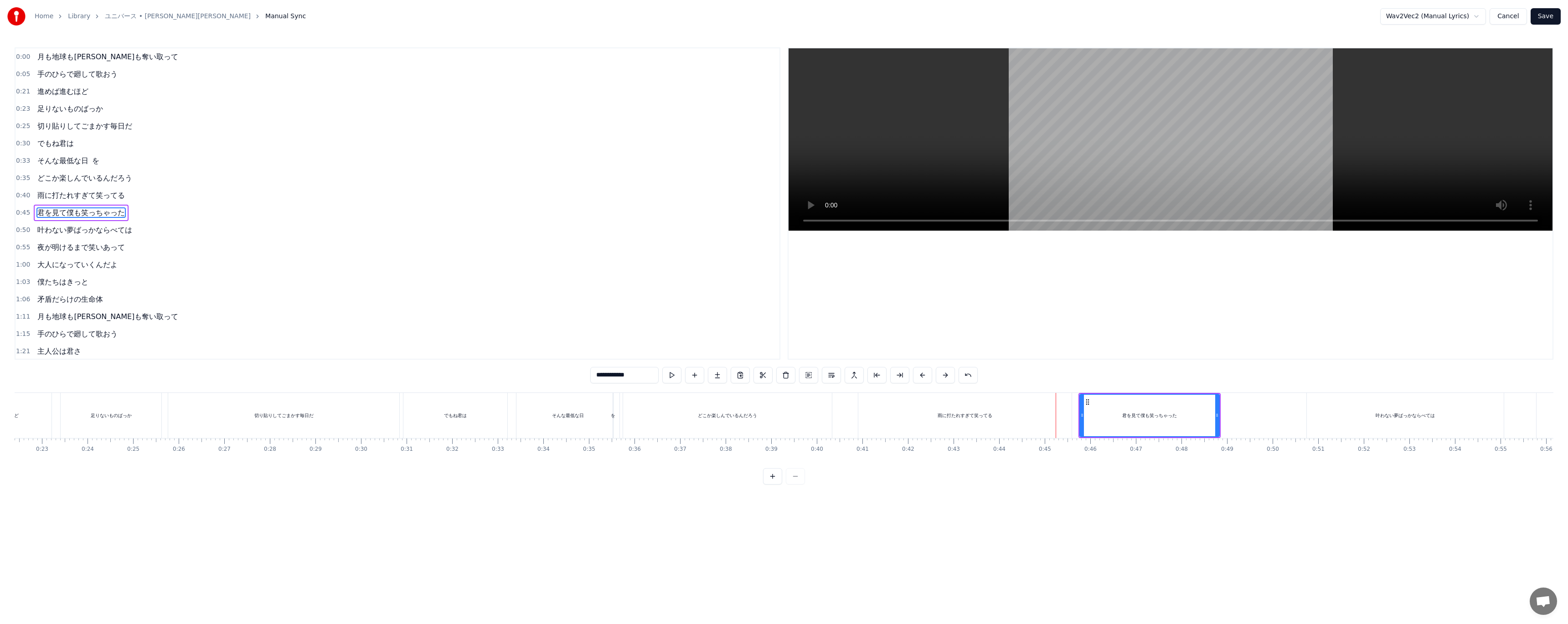
scroll to position [9, 0]
drag, startPoint x: 1217, startPoint y: 422, endPoint x: 1274, endPoint y: 422, distance: 57.0
click at [1274, 422] on div at bounding box center [1273, 415] width 4 height 41
click at [1048, 418] on div "雨に打たれすぎて笑ってる" at bounding box center [965, 415] width 214 height 45
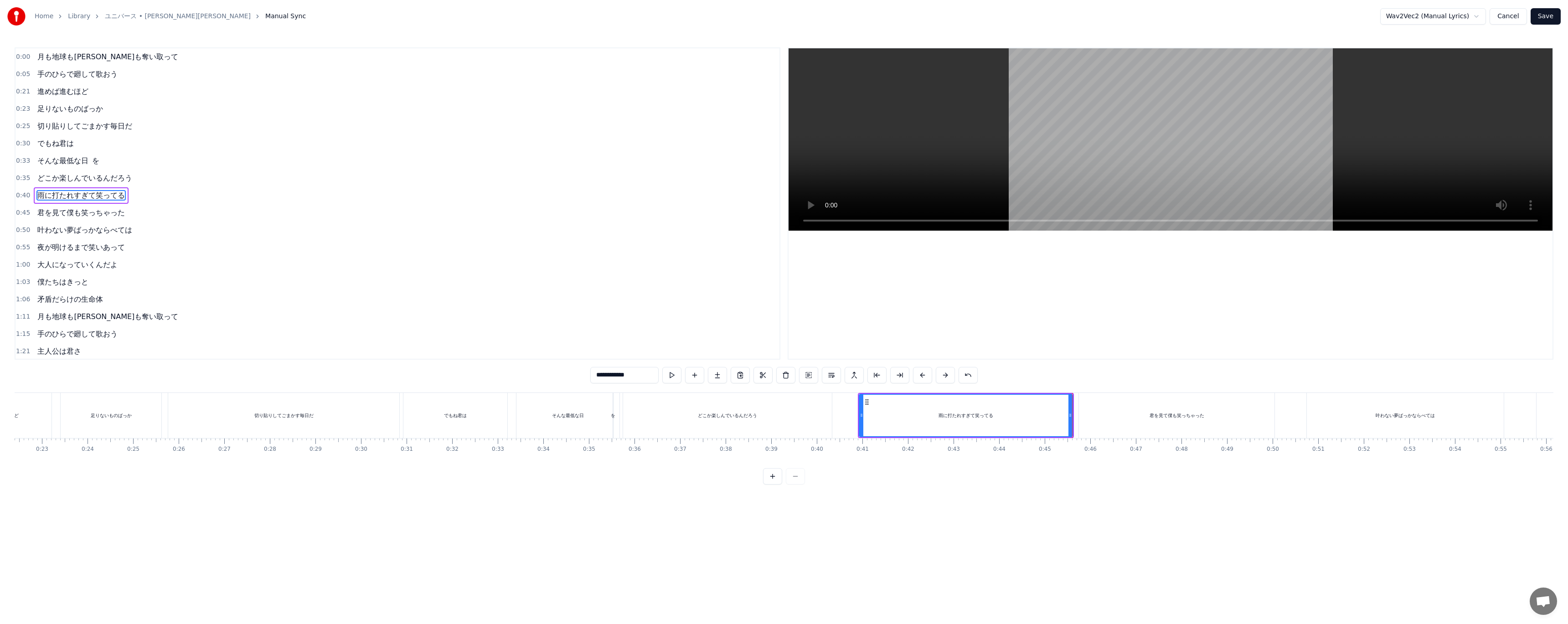
click at [1109, 417] on div "君を見て僕も笑っちゃった" at bounding box center [1176, 415] width 195 height 45
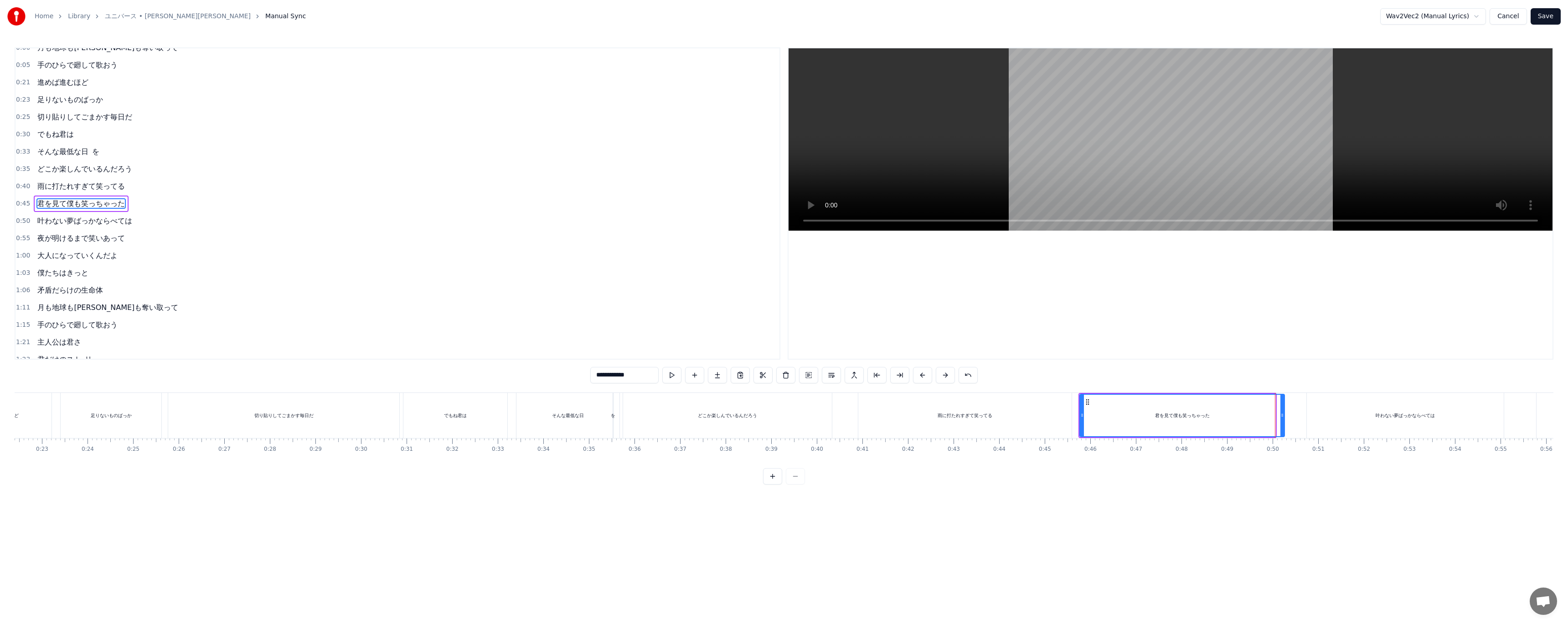
drag, startPoint x: 1273, startPoint y: 415, endPoint x: 1282, endPoint y: 416, distance: 9.1
click at [1282, 416] on icon at bounding box center [1282, 415] width 4 height 7
drag, startPoint x: 1282, startPoint y: 416, endPoint x: 1278, endPoint y: 424, distance: 8.9
click at [1278, 424] on div at bounding box center [1278, 415] width 4 height 41
click at [1329, 421] on div "叶わない夢ばっかならべては" at bounding box center [1405, 415] width 197 height 45
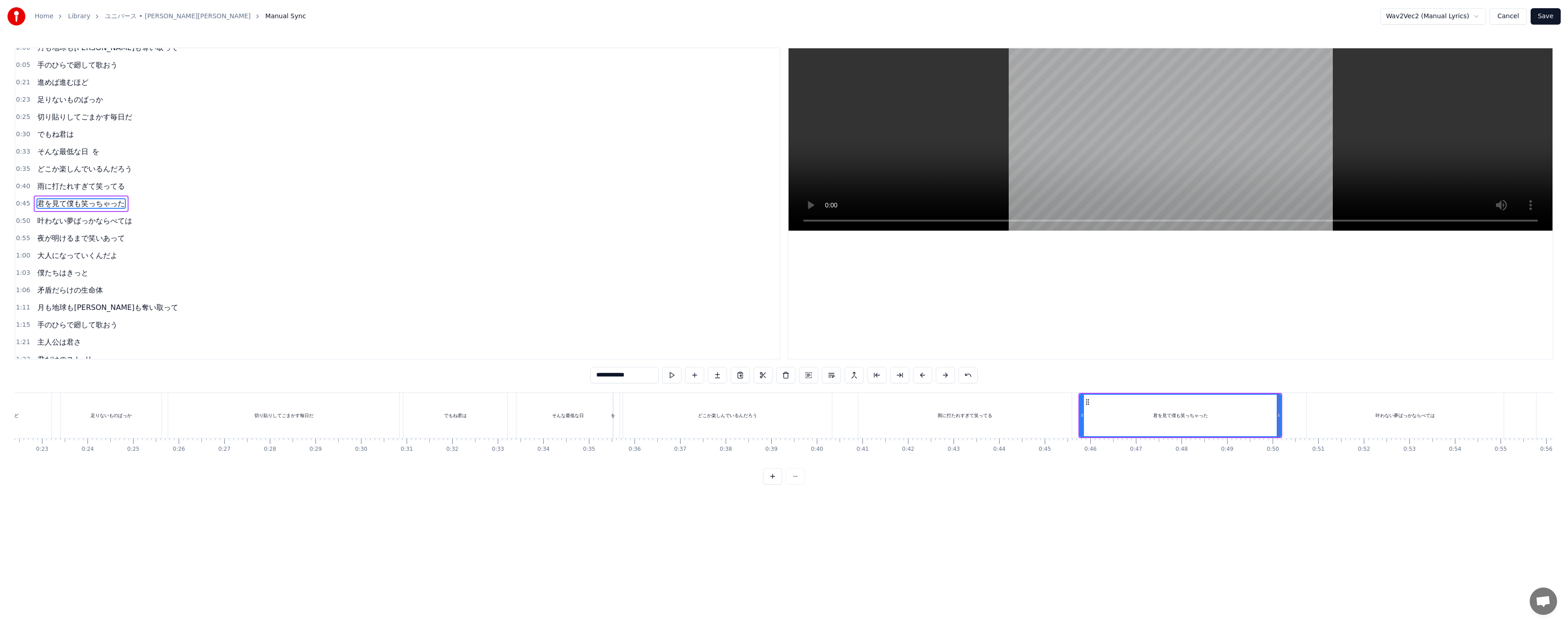
type input "**********"
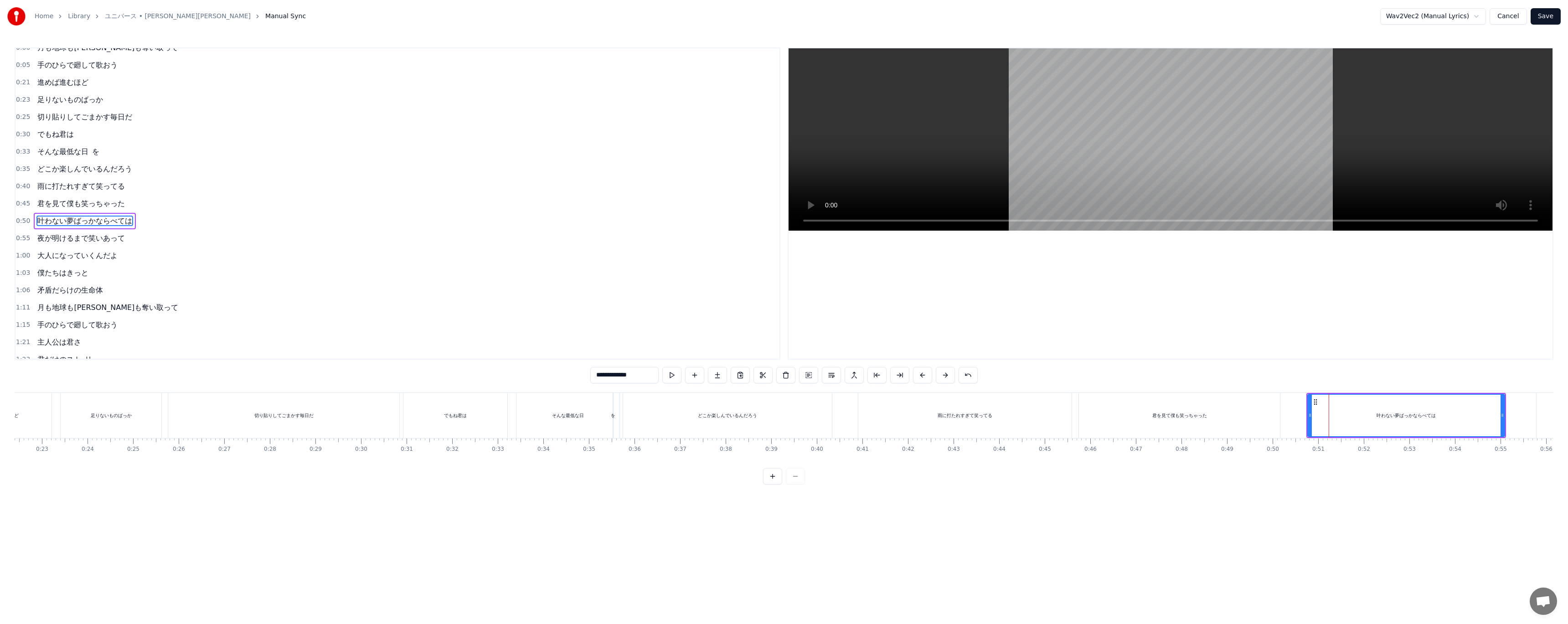
scroll to position [26, 0]
drag, startPoint x: 1502, startPoint y: 416, endPoint x: 1536, endPoint y: 415, distance: 34.0
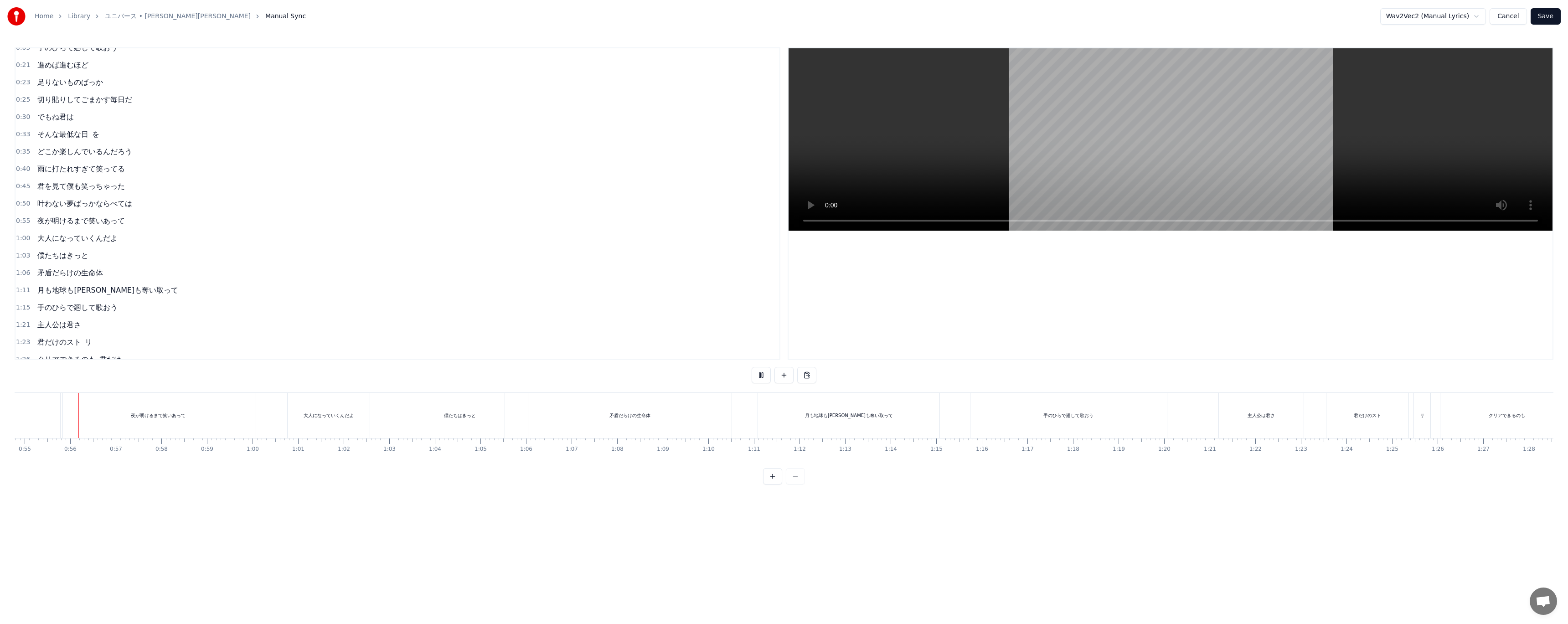
scroll to position [0, 2497]
click at [233, 420] on div "夜が明けるまで笑いあって" at bounding box center [157, 415] width 195 height 45
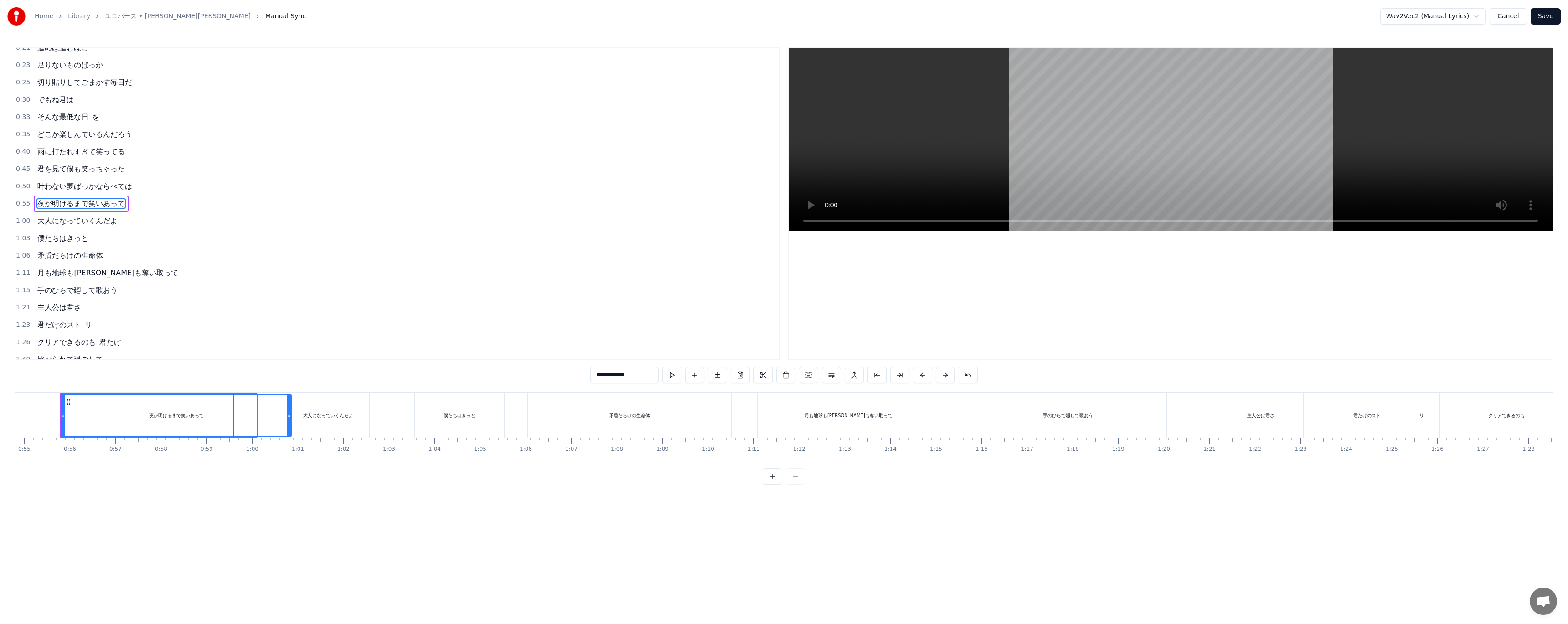
drag, startPoint x: 253, startPoint y: 418, endPoint x: 288, endPoint y: 422, distance: 35.2
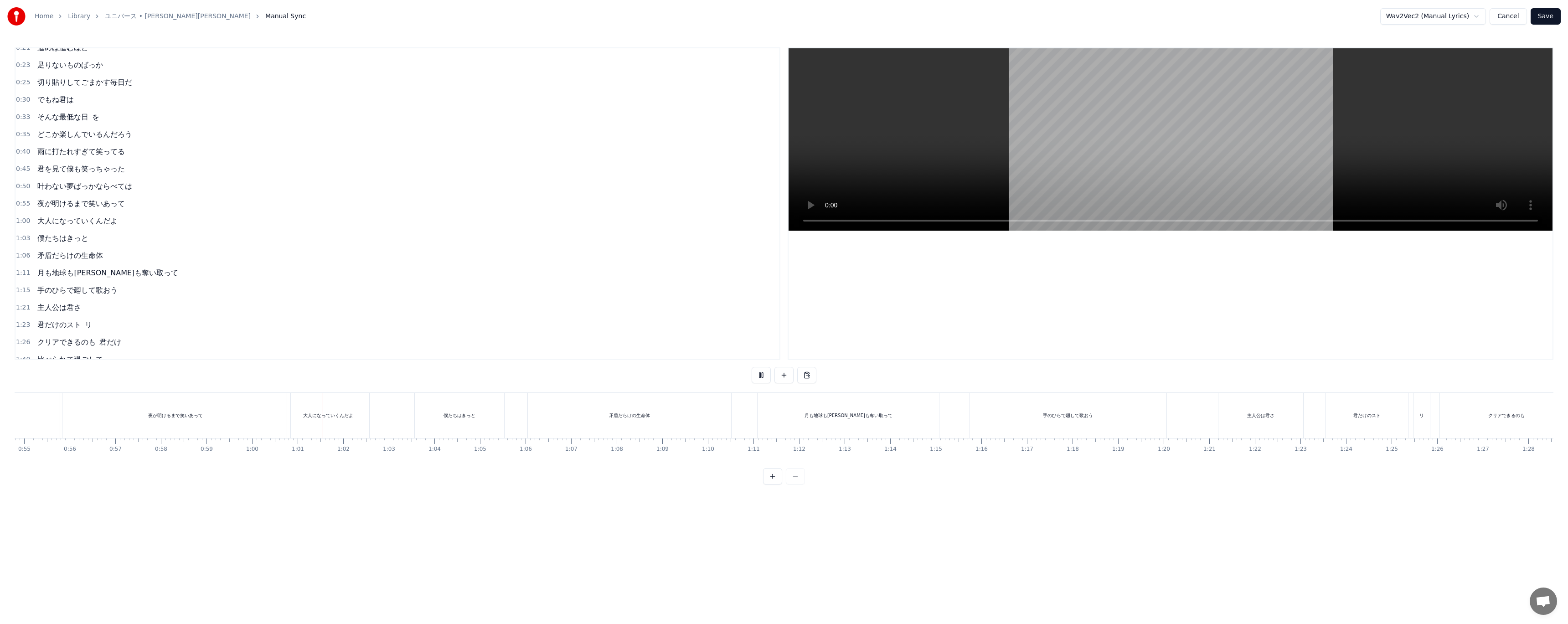
click at [231, 422] on div "夜が明けるまで笑いあって" at bounding box center [175, 415] width 230 height 45
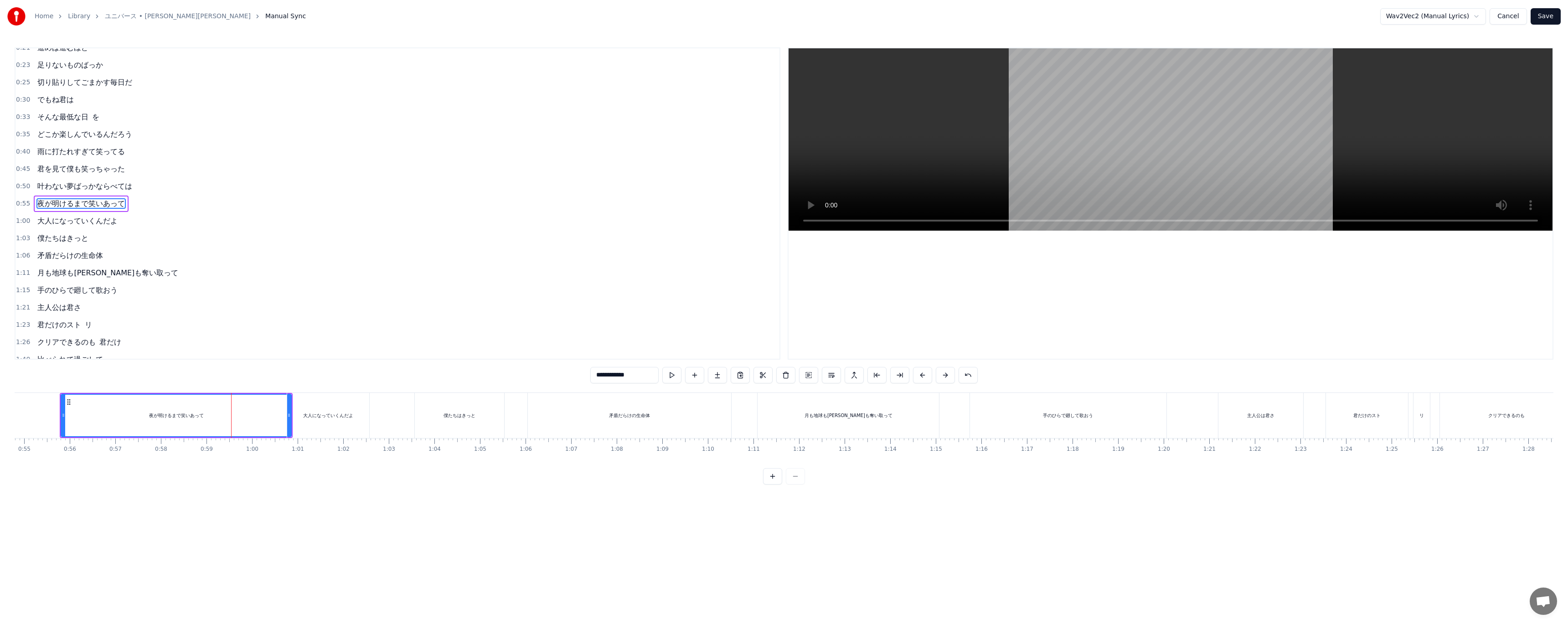
scroll to position [0, 2497]
click at [275, 421] on div "夜が明けるまで笑いあって" at bounding box center [177, 415] width 230 height 41
drag, startPoint x: 288, startPoint y: 419, endPoint x: 269, endPoint y: 422, distance: 19.2
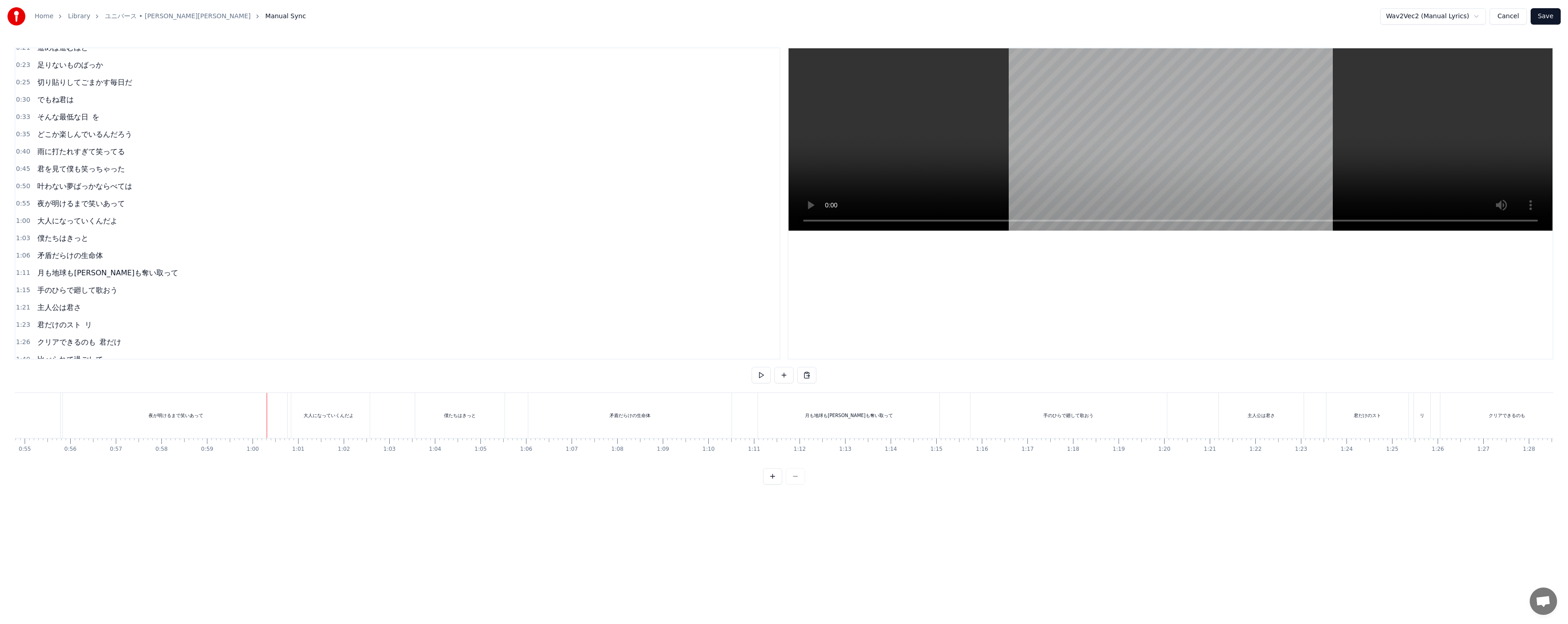
click at [283, 417] on div "夜が明けるまで笑いあって" at bounding box center [176, 415] width 230 height 45
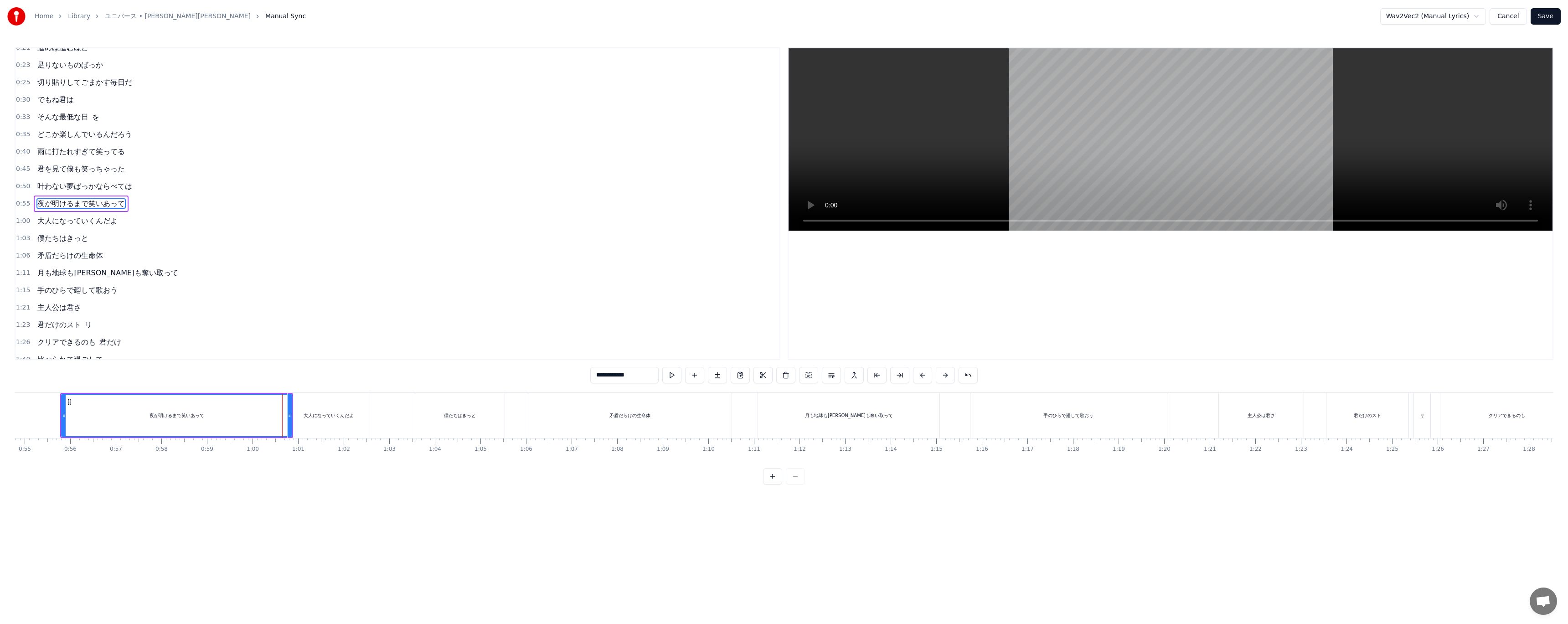
drag, startPoint x: 290, startPoint y: 419, endPoint x: 285, endPoint y: 416, distance: 5.8
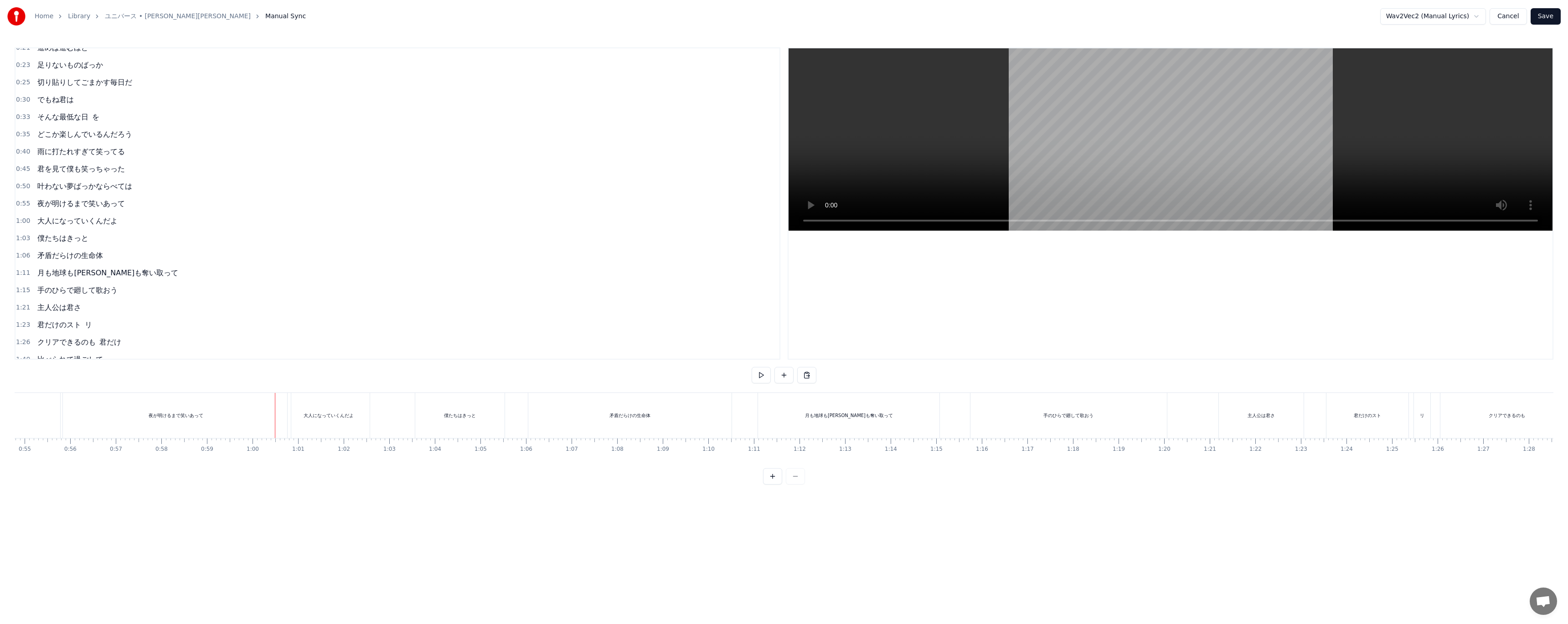
click at [282, 414] on div "夜が明けるまで笑いあって" at bounding box center [176, 415] width 230 height 45
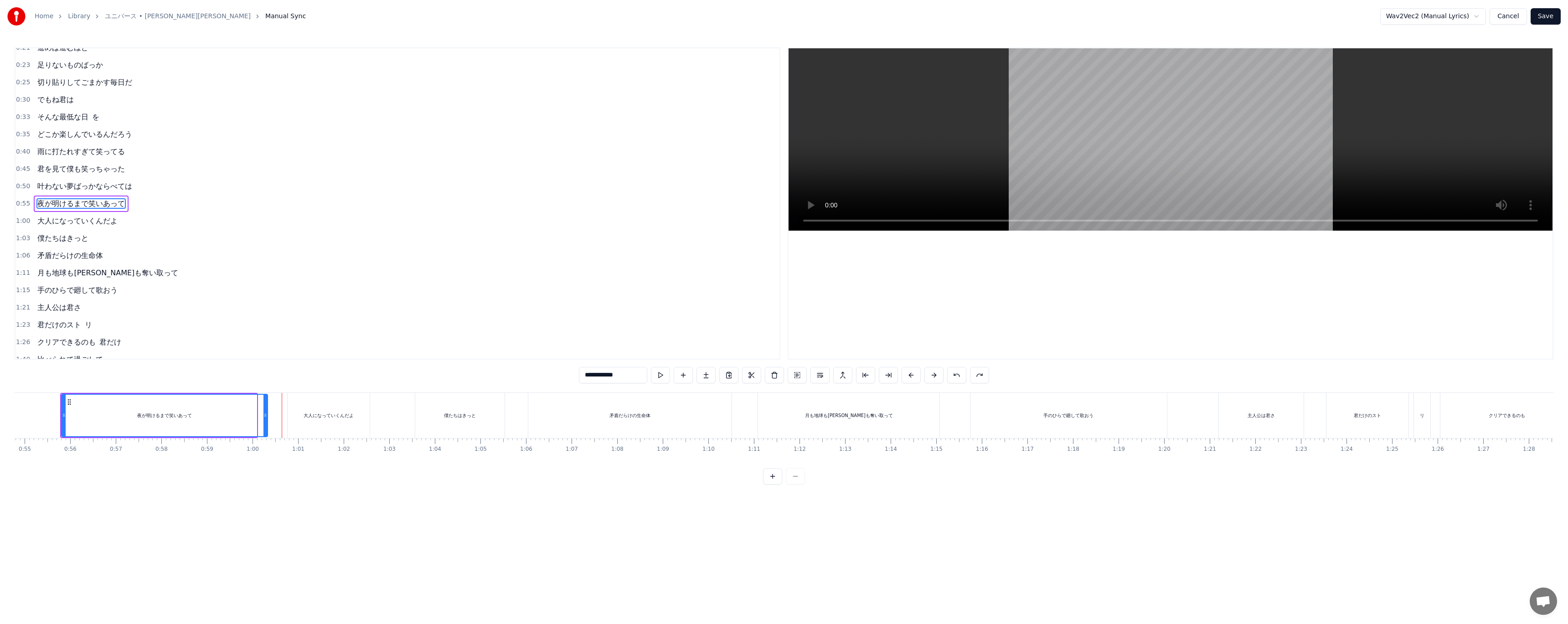
drag, startPoint x: 254, startPoint y: 418, endPoint x: 266, endPoint y: 417, distance: 12.0
click at [266, 417] on div at bounding box center [265, 415] width 4 height 41
click at [222, 412] on div "夜が明けるまで笑いあって" at bounding box center [164, 415] width 206 height 41
drag, startPoint x: 267, startPoint y: 424, endPoint x: 275, endPoint y: 420, distance: 8.9
click at [275, 420] on div at bounding box center [275, 415] width 4 height 41
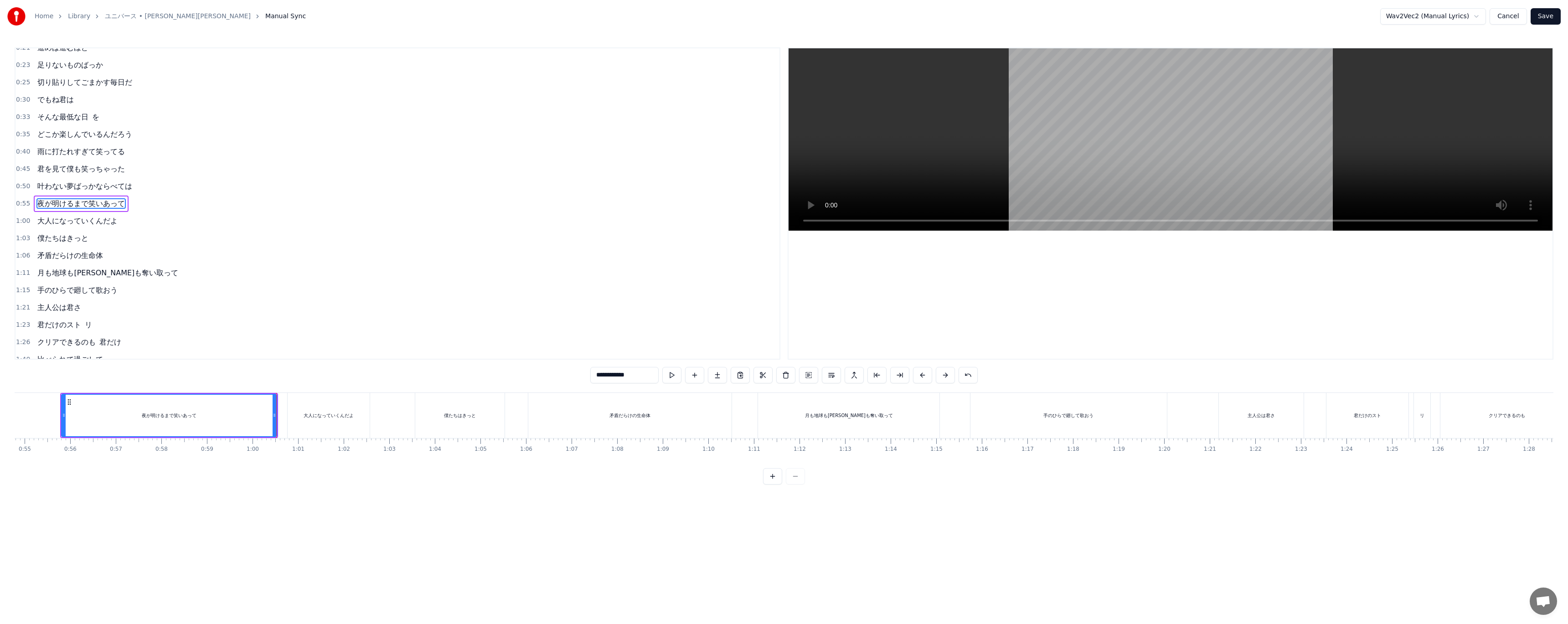
click at [310, 415] on div "大人になっていくんだよ" at bounding box center [328, 416] width 50 height 7
type input "**********"
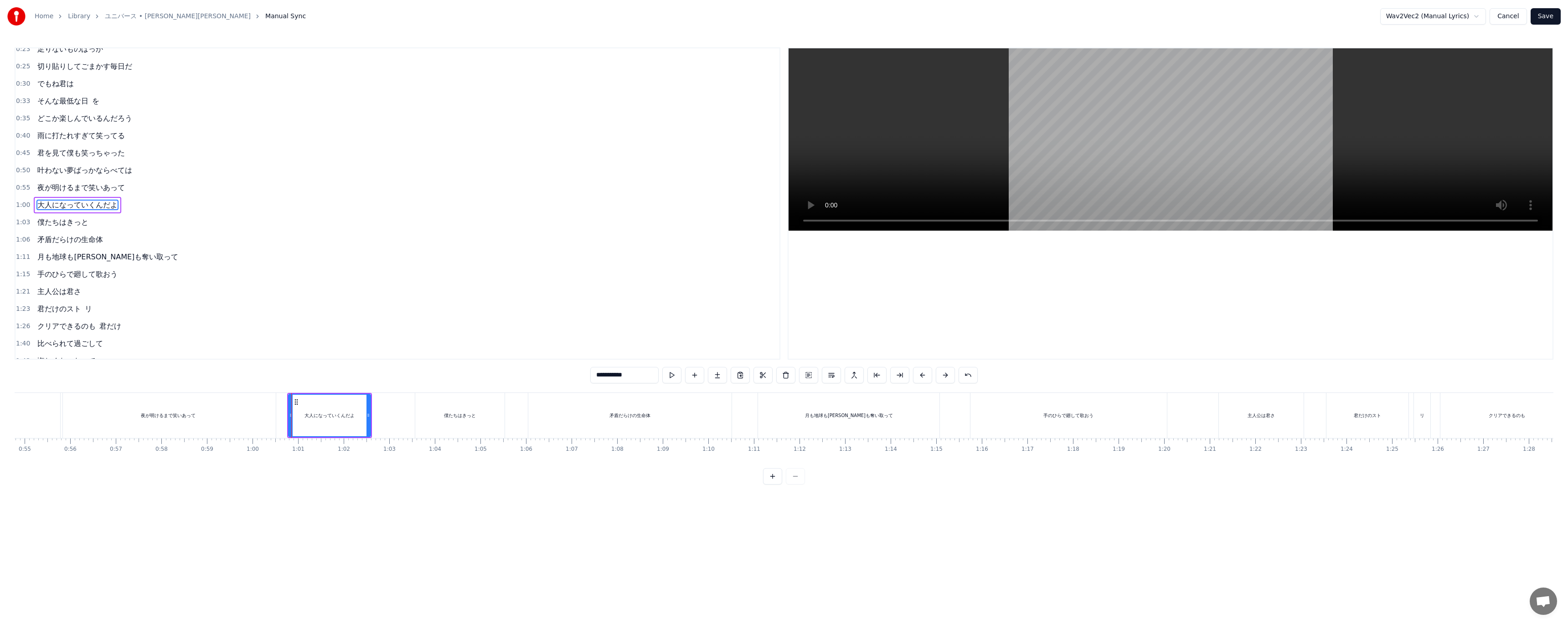
scroll to position [61, 0]
drag, startPoint x: 290, startPoint y: 414, endPoint x: 281, endPoint y: 417, distance: 9.5
click at [281, 417] on icon at bounding box center [282, 415] width 4 height 7
drag, startPoint x: 368, startPoint y: 420, endPoint x: 403, endPoint y: 415, distance: 35.4
click at [403, 415] on div at bounding box center [403, 415] width 4 height 41
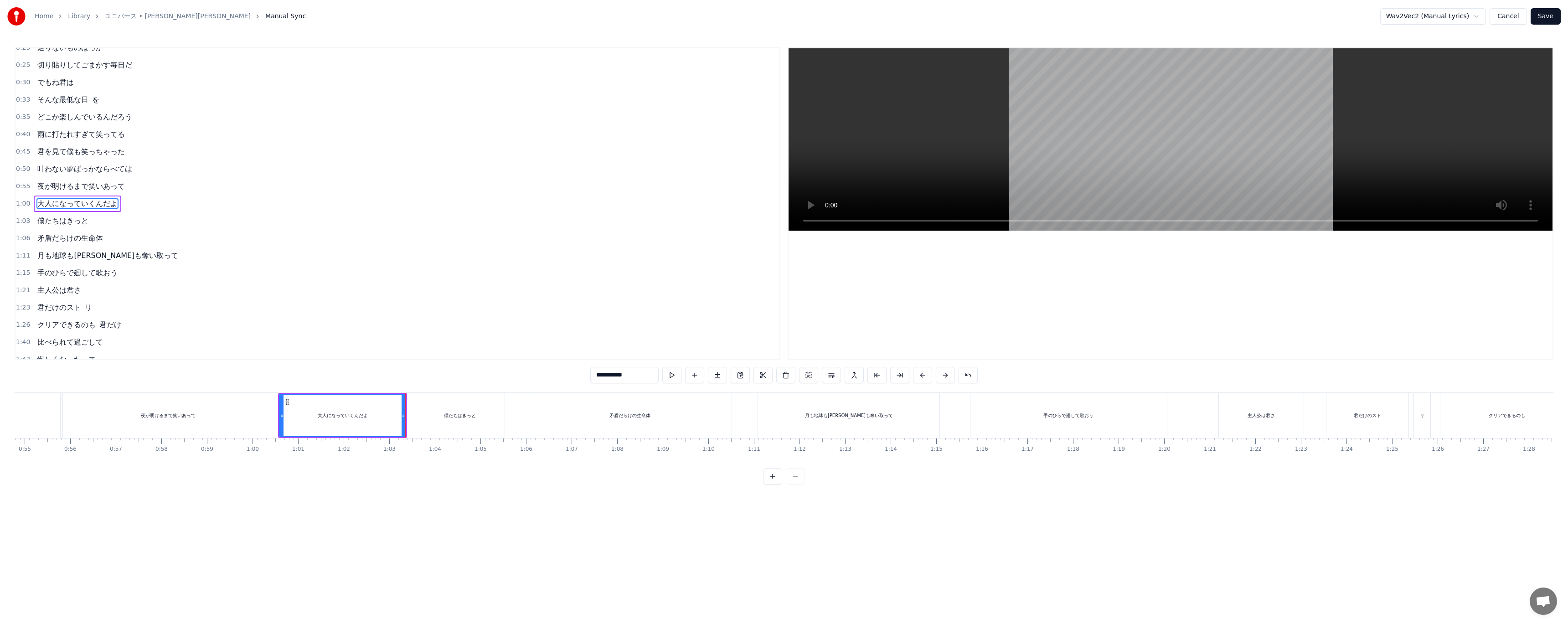
click at [121, 16] on link "ユニバース • [PERSON_NAME][PERSON_NAME]" at bounding box center [177, 16] width 146 height 9
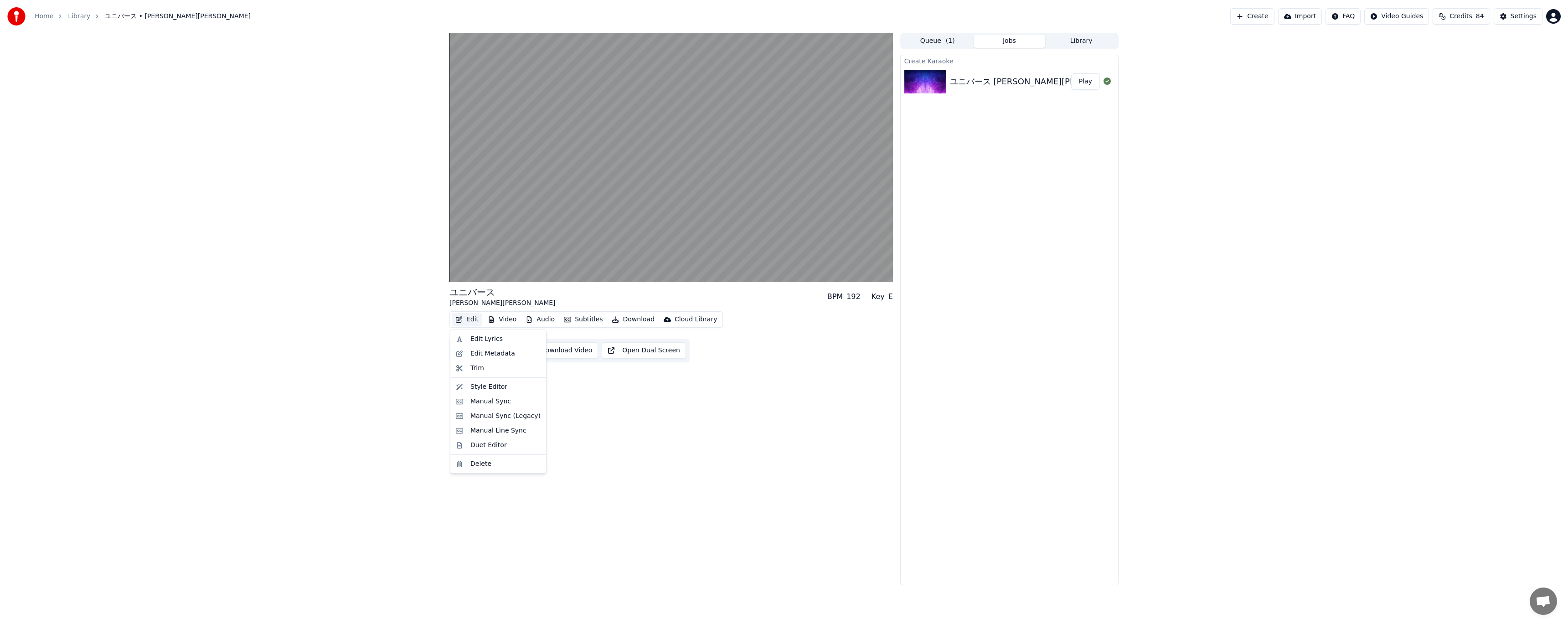
click at [466, 320] on button "Edit" at bounding box center [467, 320] width 31 height 12
click at [479, 431] on div "Manual Line Sync" at bounding box center [498, 431] width 56 height 9
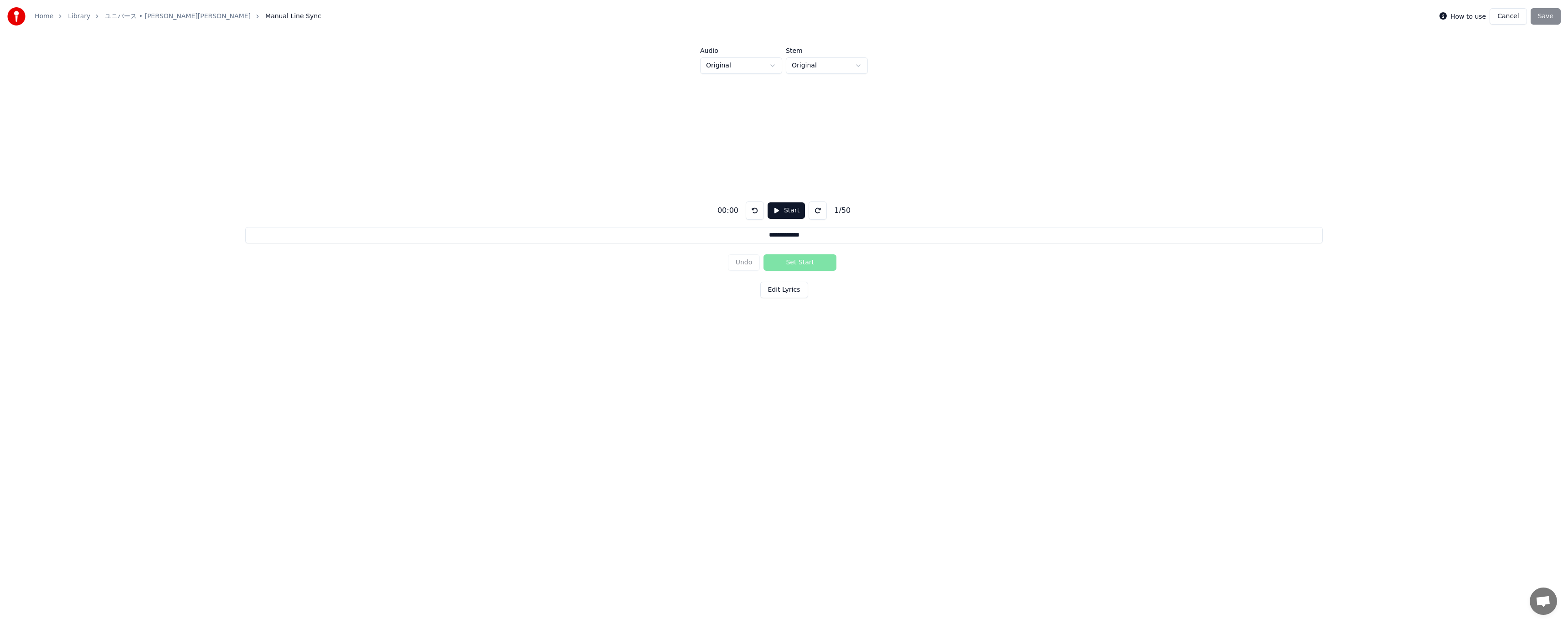
click at [139, 19] on link "ユニバース • [PERSON_NAME][PERSON_NAME]" at bounding box center [177, 16] width 146 height 9
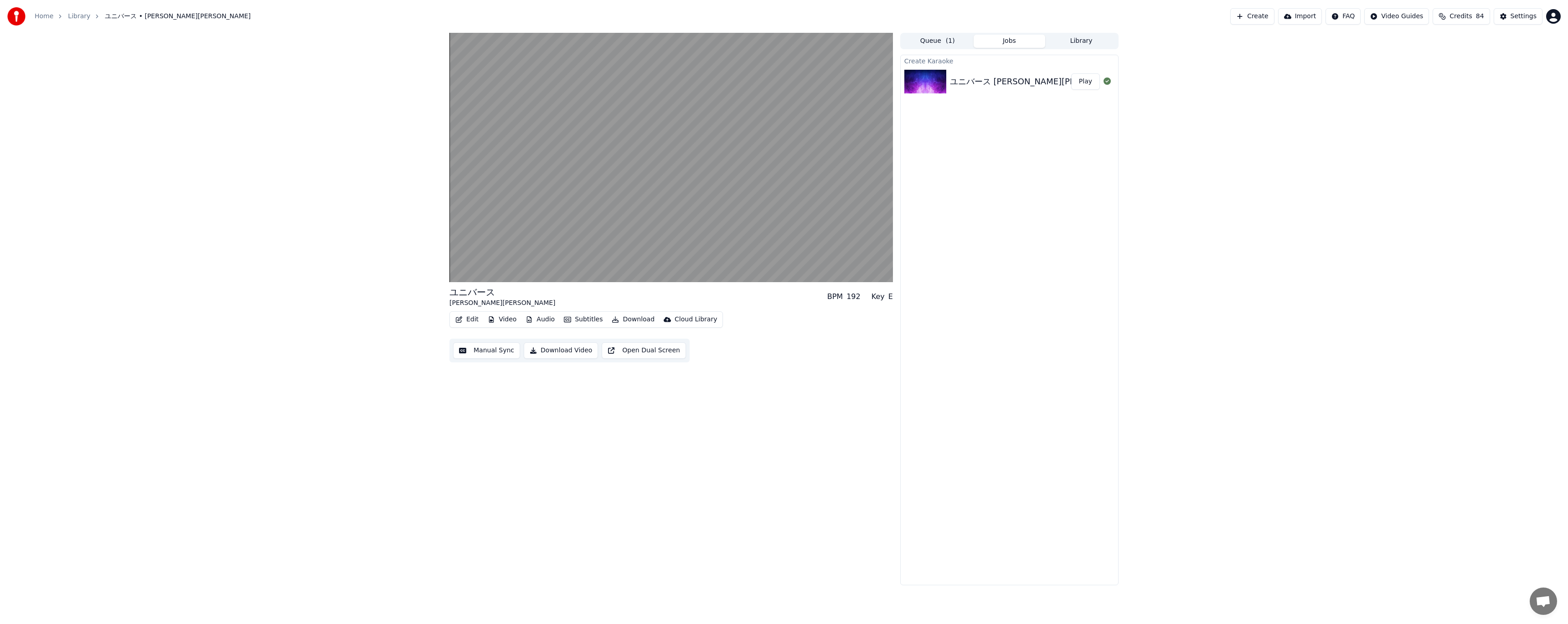
click at [77, 15] on link "Library" at bounding box center [79, 16] width 22 height 9
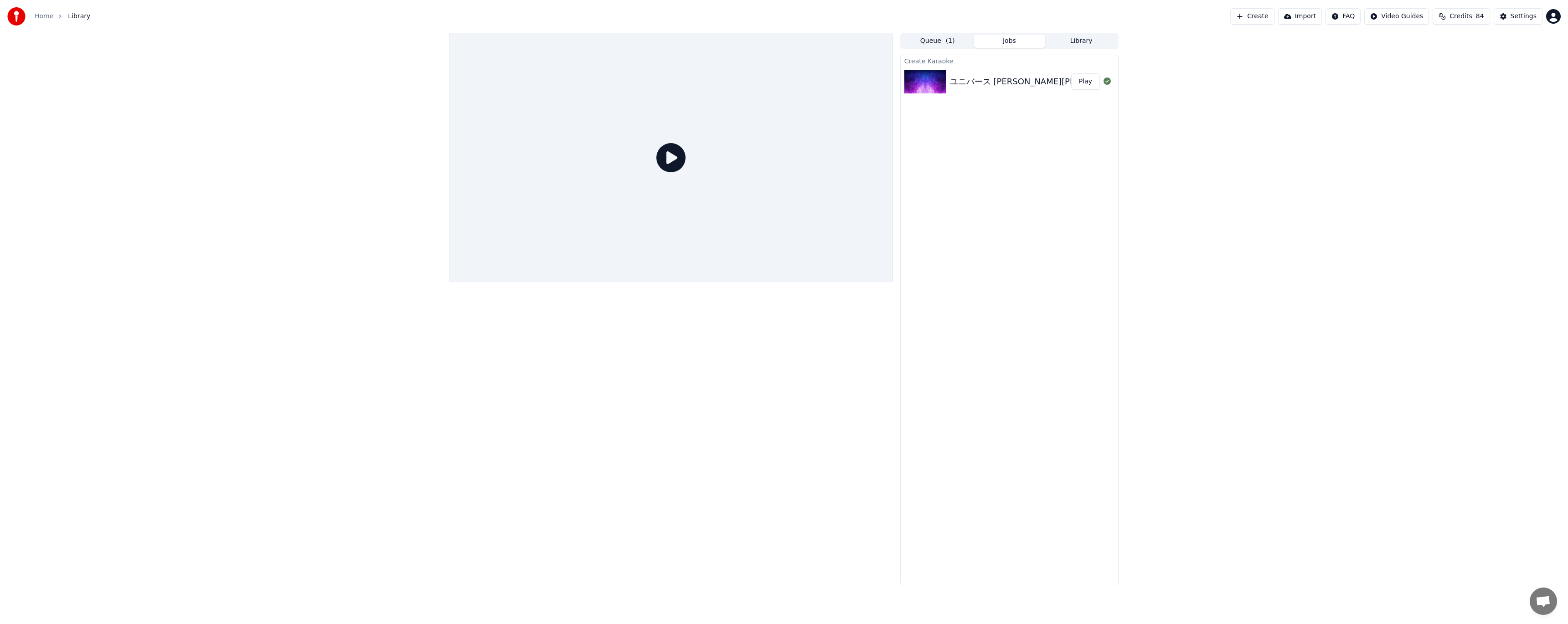
click at [1025, 79] on div "ユニバース [PERSON_NAME][PERSON_NAME] MV" at bounding box center [1047, 81] width 195 height 12
click at [727, 204] on div at bounding box center [671, 157] width 443 height 249
click at [670, 163] on icon at bounding box center [670, 157] width 29 height 29
click at [1089, 82] on button "Play" at bounding box center [1085, 81] width 29 height 17
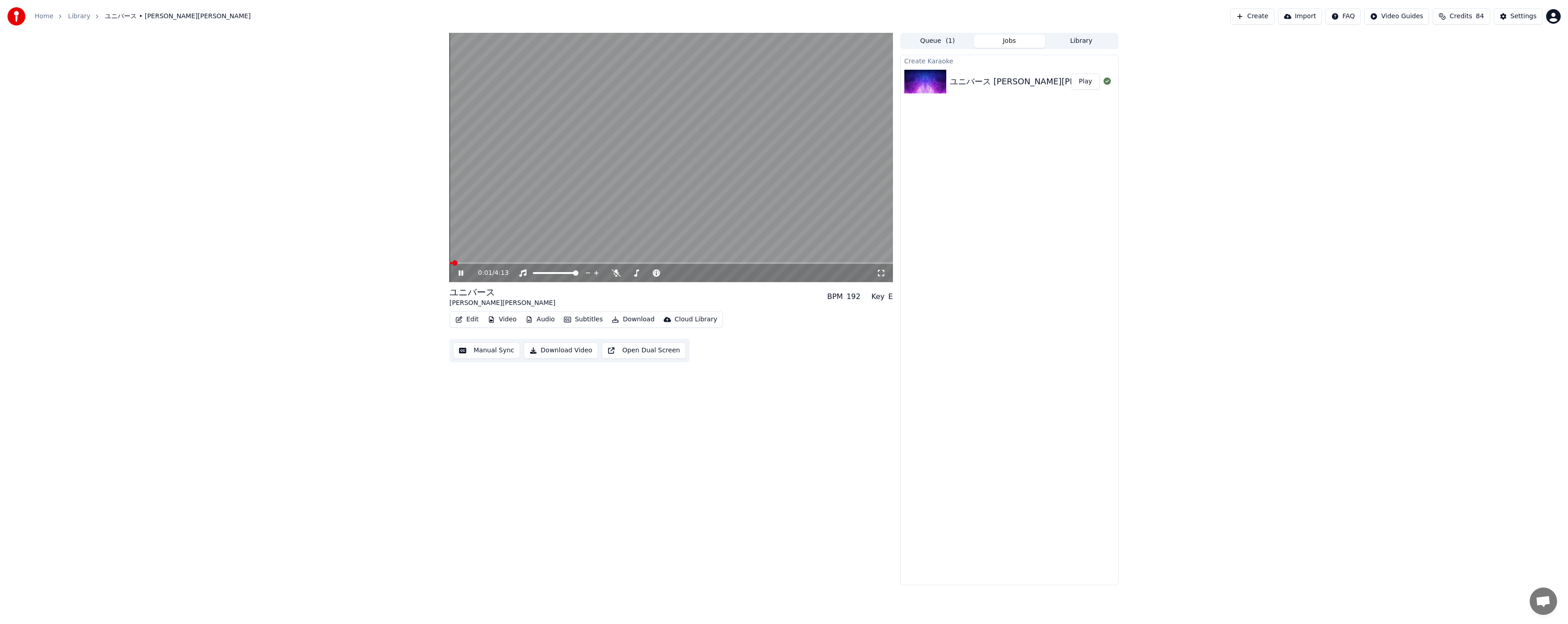
click at [579, 317] on button "Subtitles" at bounding box center [583, 320] width 46 height 12
click at [663, 352] on icon at bounding box center [667, 353] width 10 height 7
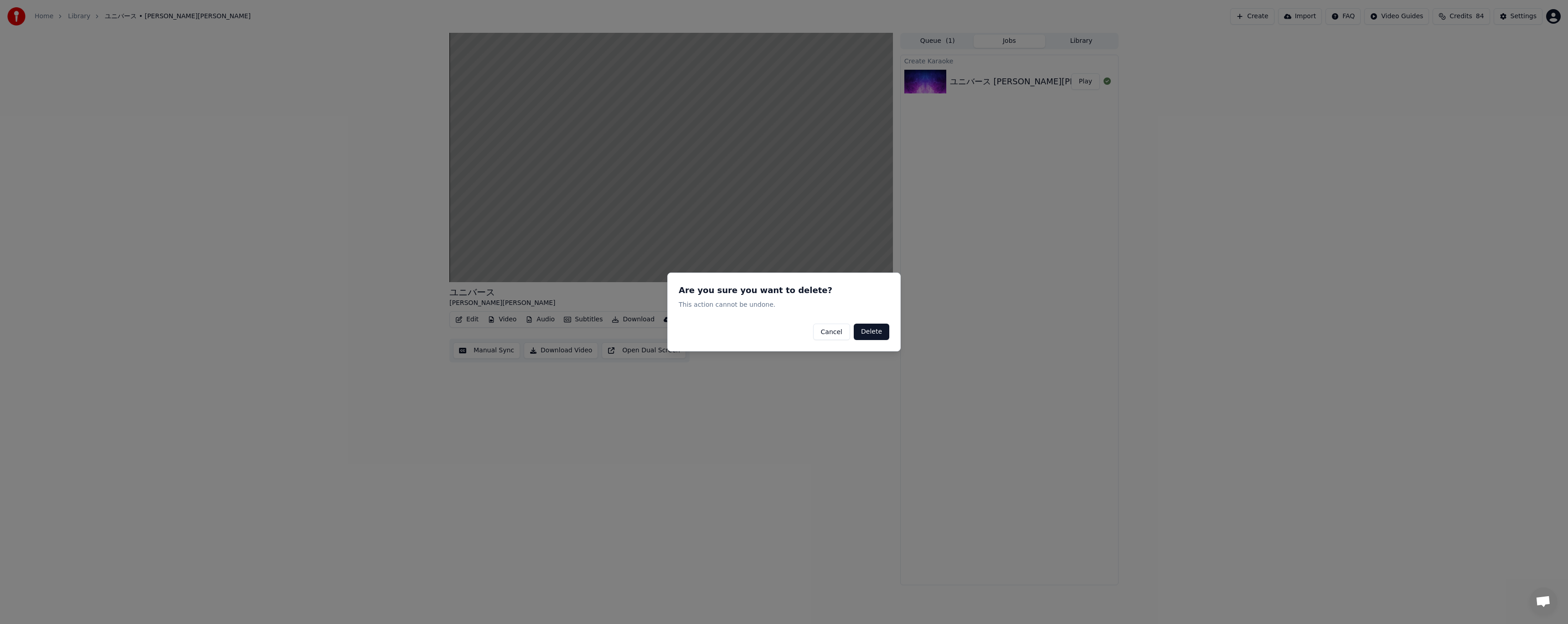
click at [868, 332] on button "Delete" at bounding box center [871, 332] width 35 height 17
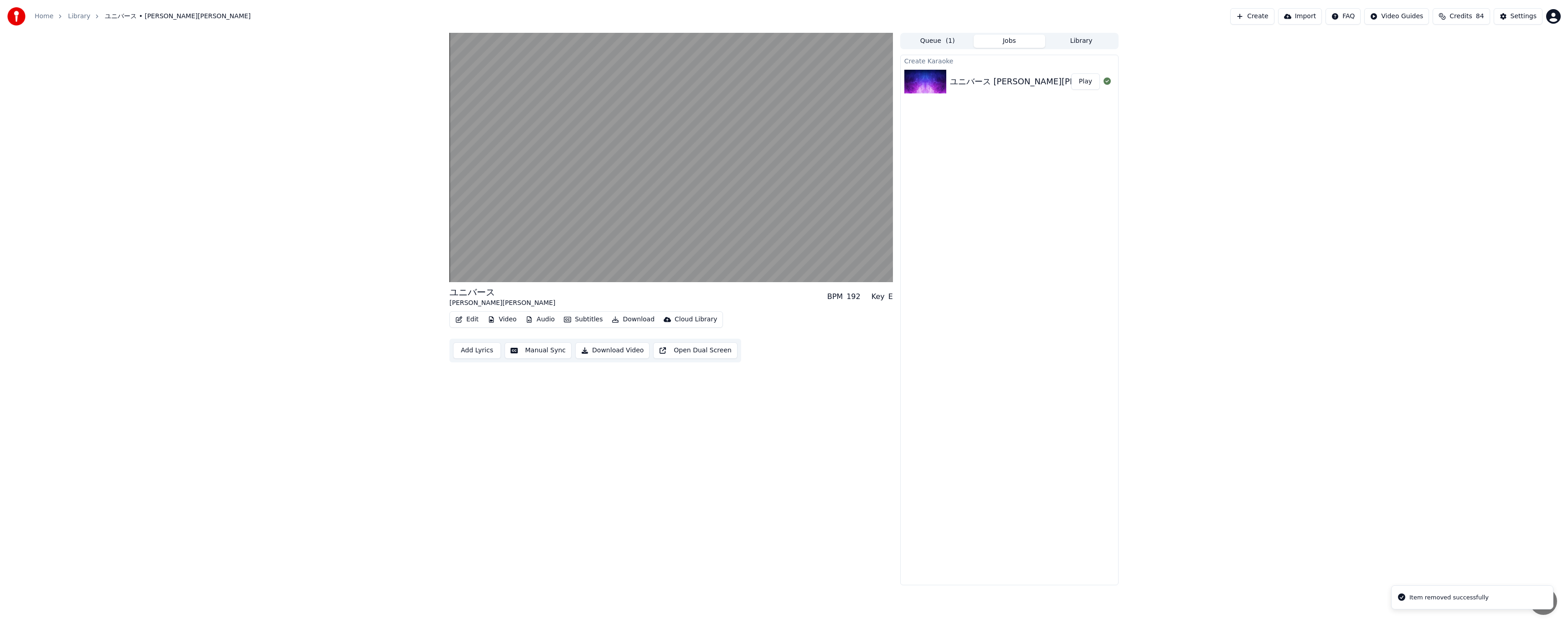
click at [581, 321] on button "Subtitles" at bounding box center [583, 320] width 46 height 12
click at [476, 384] on div "Style Editor" at bounding box center [489, 387] width 37 height 9
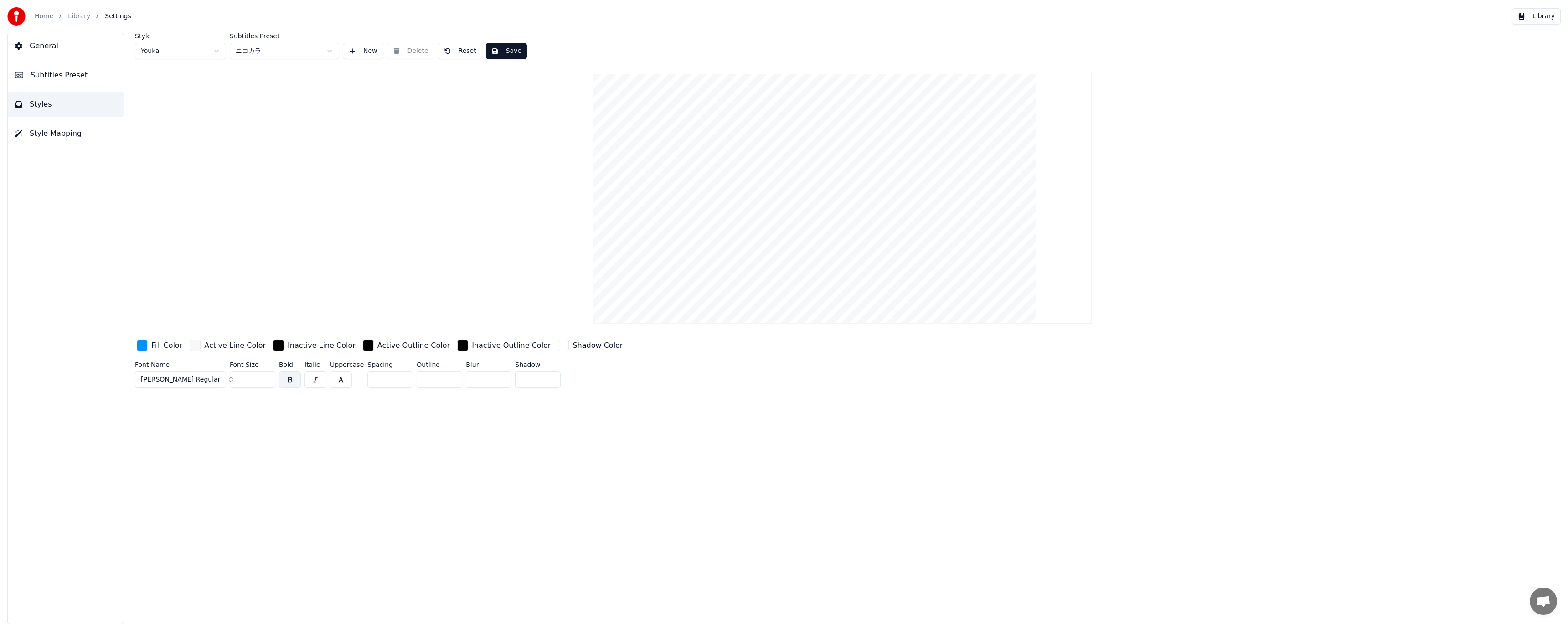
click at [89, 73] on button "Subtitles Preset" at bounding box center [65, 75] width 116 height 26
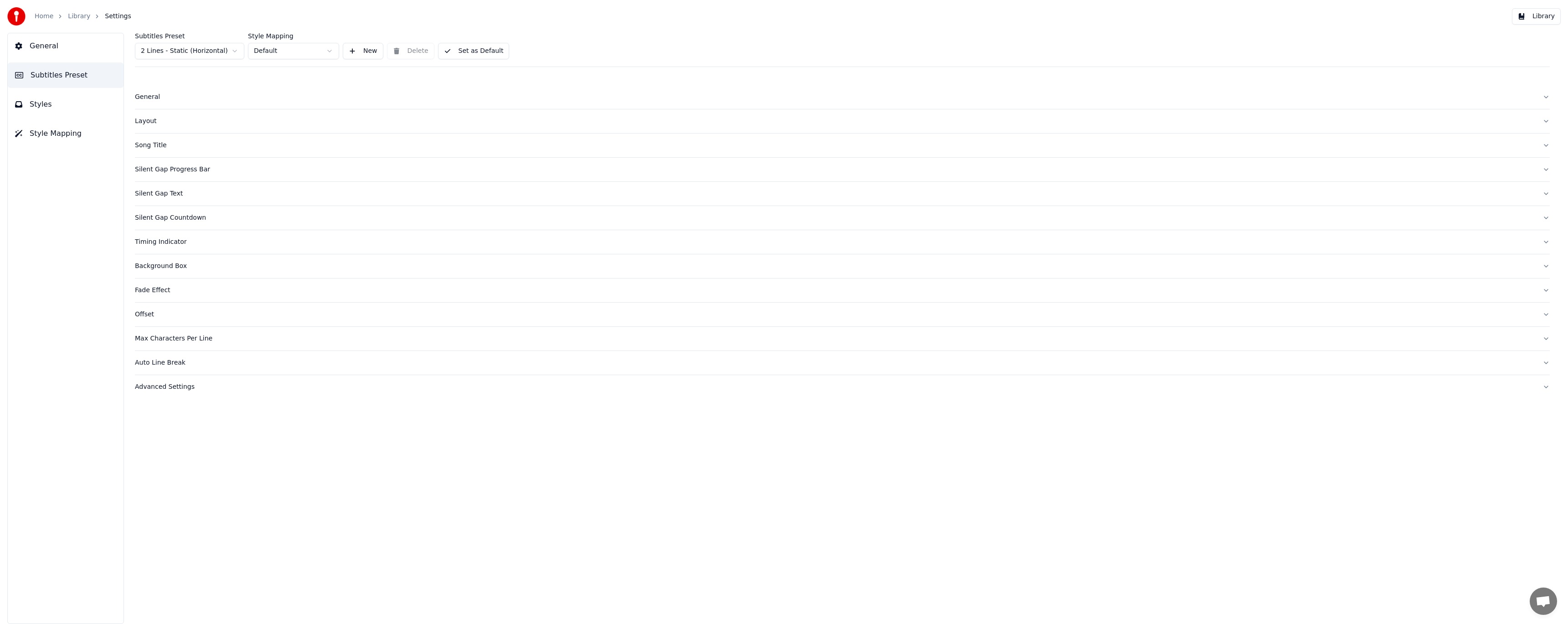
click at [76, 48] on button "General" at bounding box center [65, 46] width 116 height 26
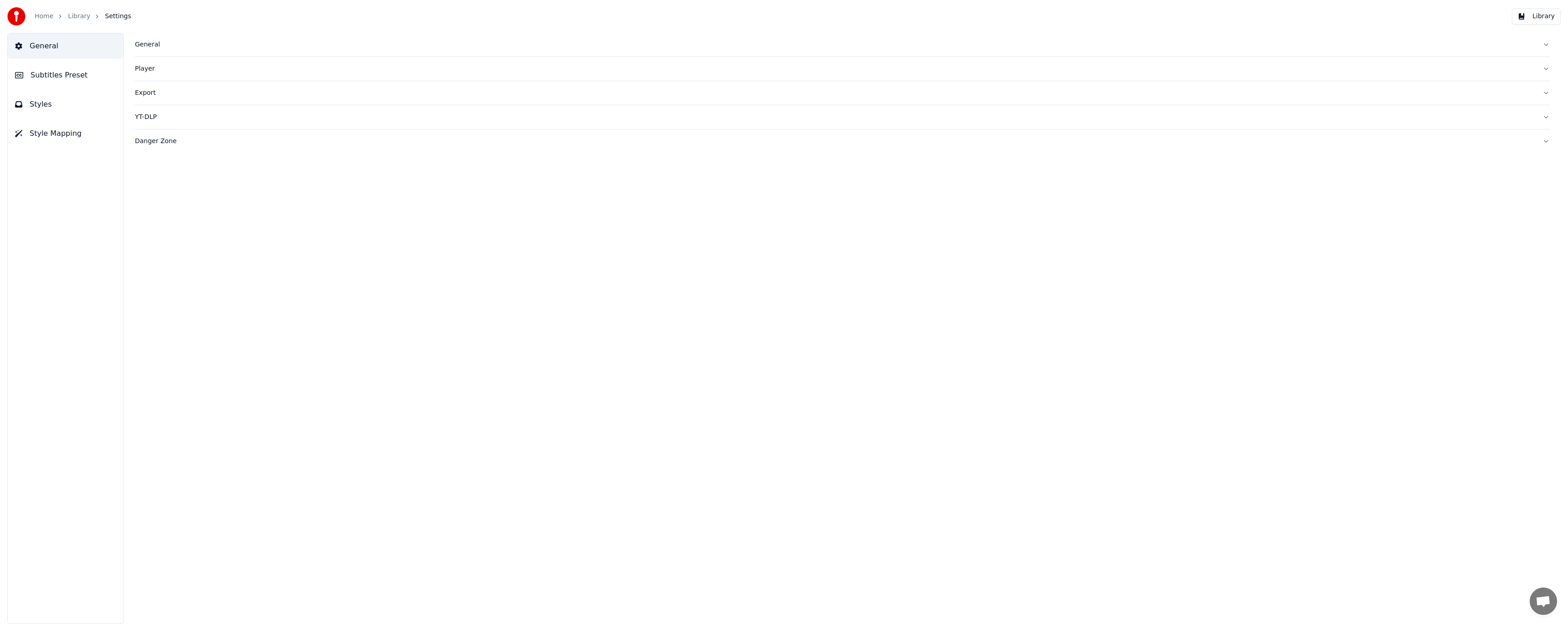
click at [61, 135] on span "Style Mapping" at bounding box center [56, 133] width 52 height 11
click at [49, 16] on link "Home" at bounding box center [43, 16] width 19 height 9
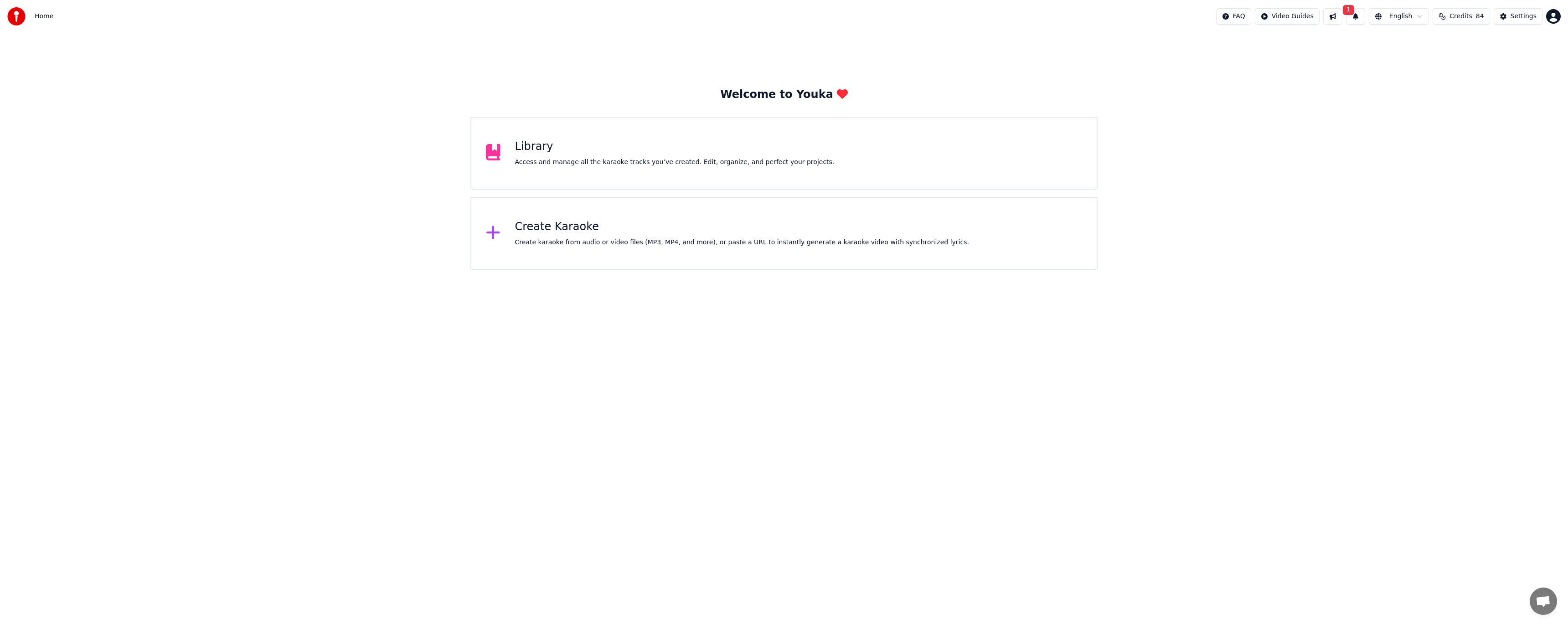
click at [625, 240] on div "Create karaoke from audio or video files (MP3, MP4, and more), or paste a URL t…" at bounding box center [742, 242] width 454 height 9
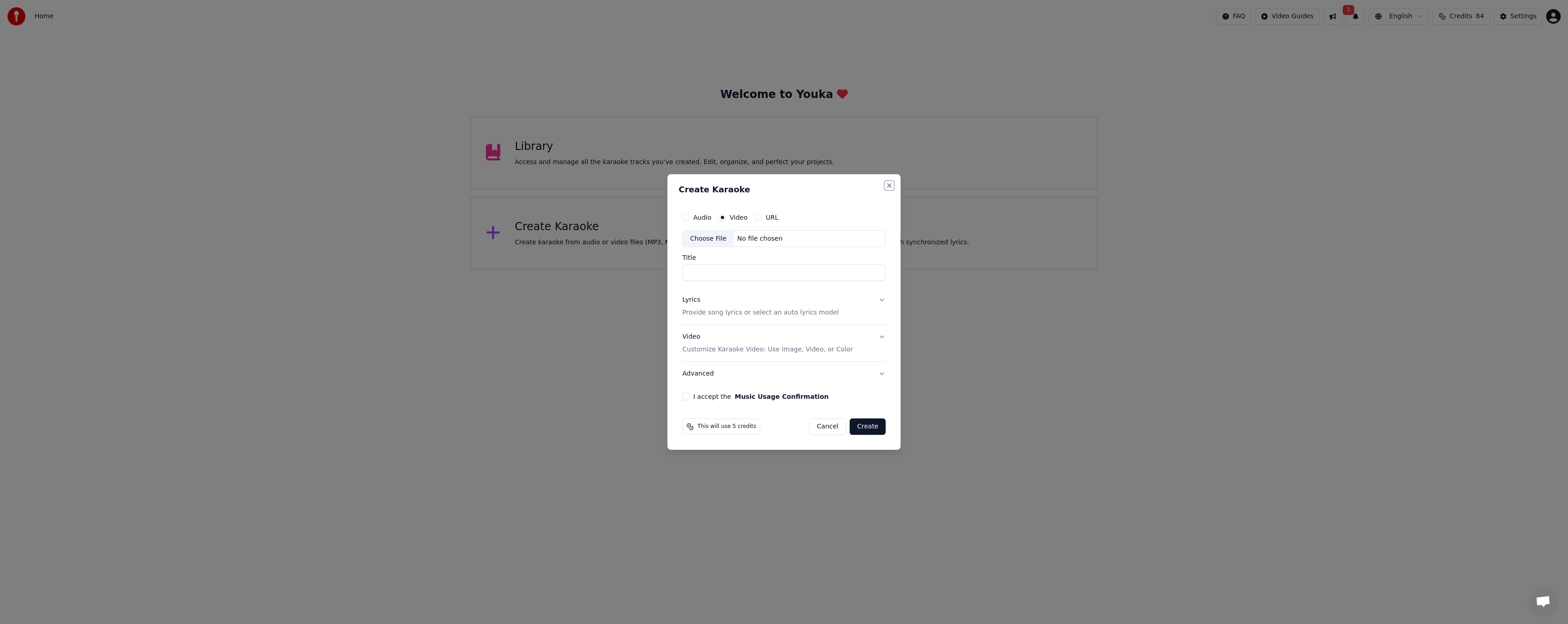
click at [888, 186] on button "Close" at bounding box center [889, 185] width 7 height 7
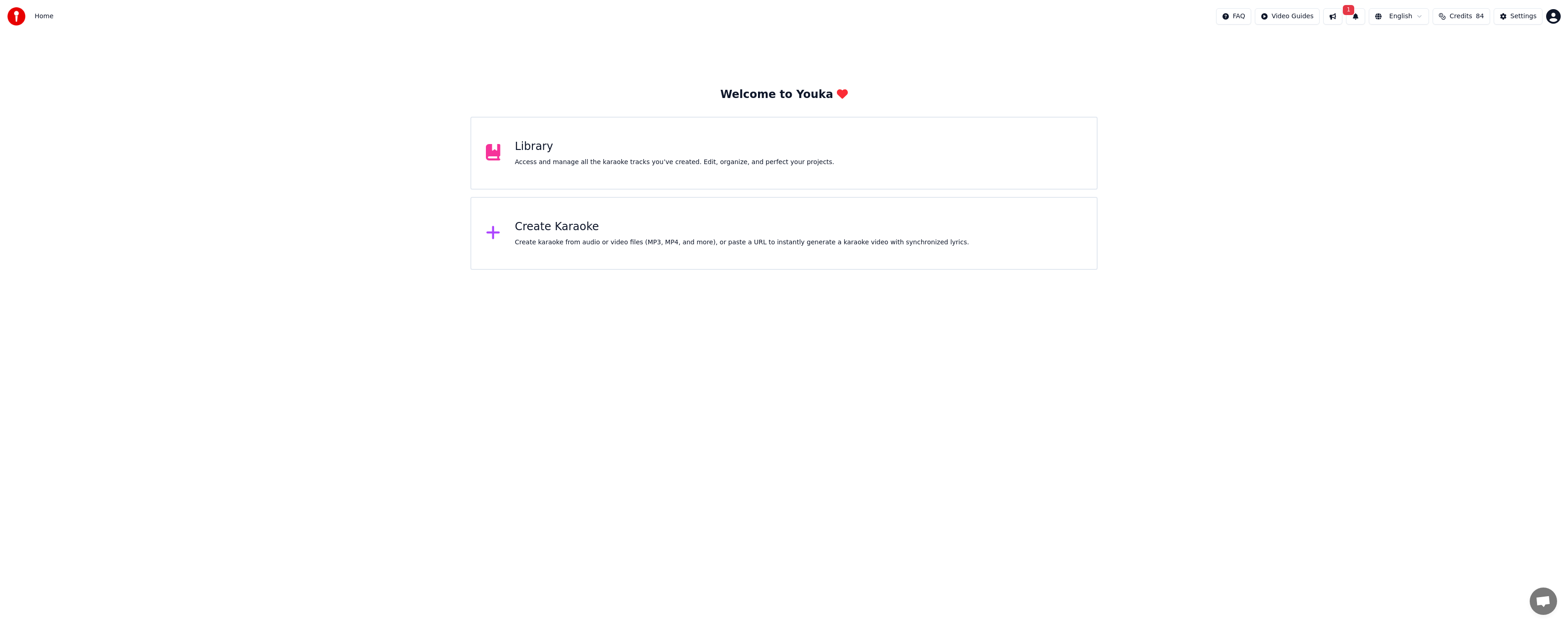
click at [827, 162] on div "Library Access and manage all the karaoke tracks you’ve created. Edit, organize…" at bounding box center [784, 153] width 627 height 73
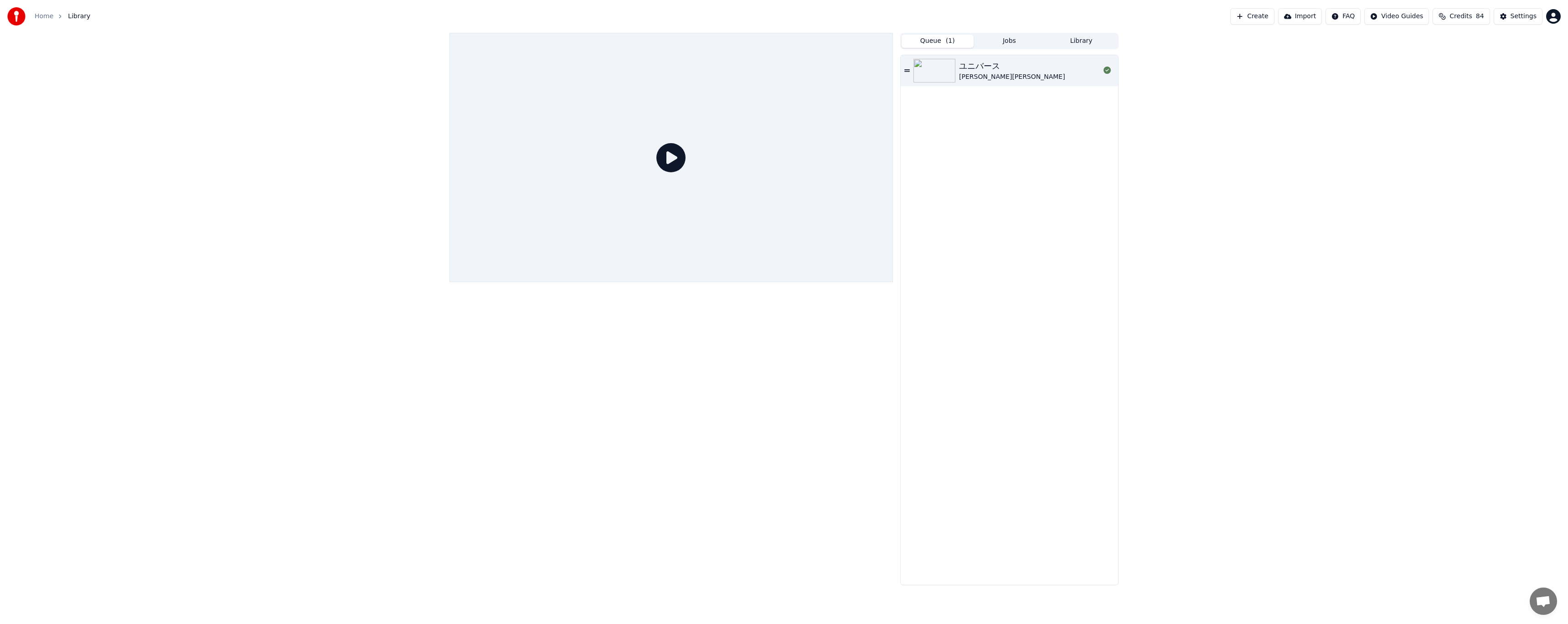
click at [938, 45] on button "Queue ( 1 )" at bounding box center [938, 41] width 72 height 13
click at [1004, 39] on button "Jobs" at bounding box center [1010, 41] width 72 height 13
click at [1092, 83] on button "Play" at bounding box center [1085, 81] width 29 height 17
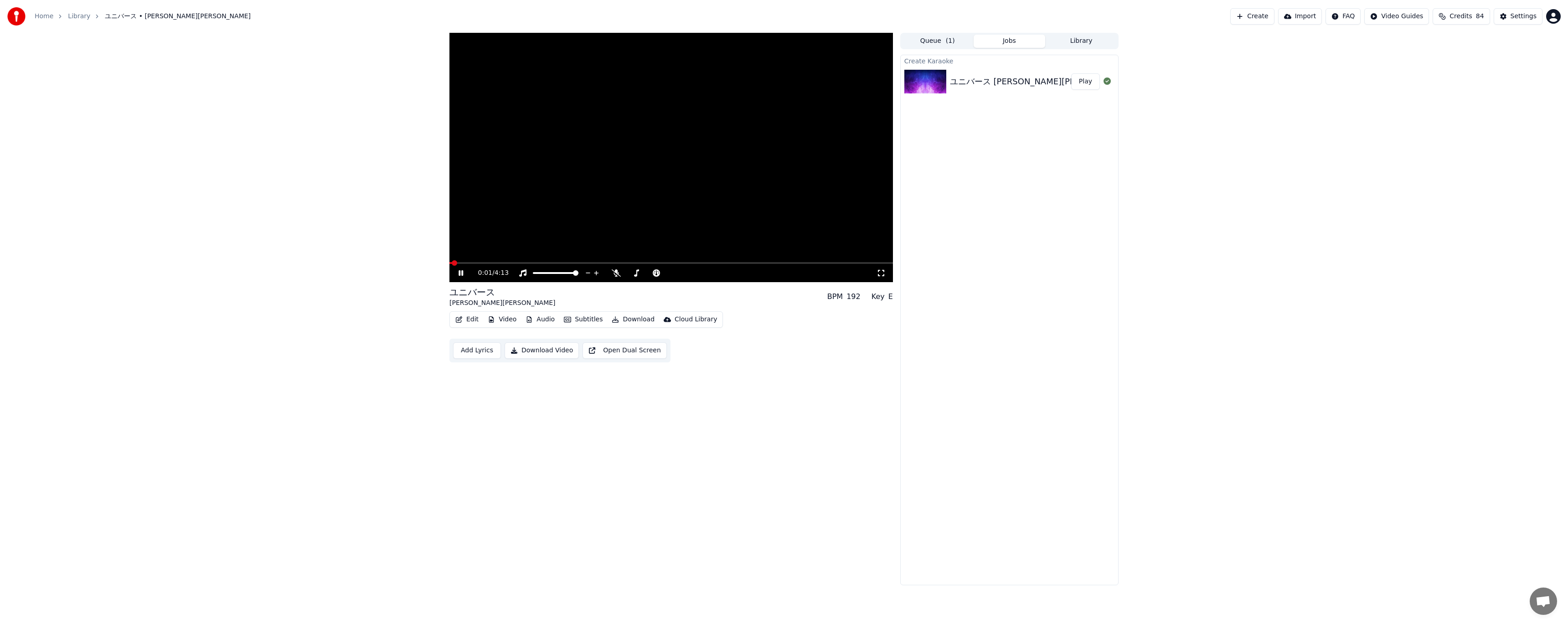
click at [458, 274] on icon at bounding box center [467, 273] width 21 height 7
click at [675, 317] on div "Cloud Library" at bounding box center [696, 320] width 42 height 9
click at [1266, 15] on button "Create" at bounding box center [1252, 16] width 44 height 17
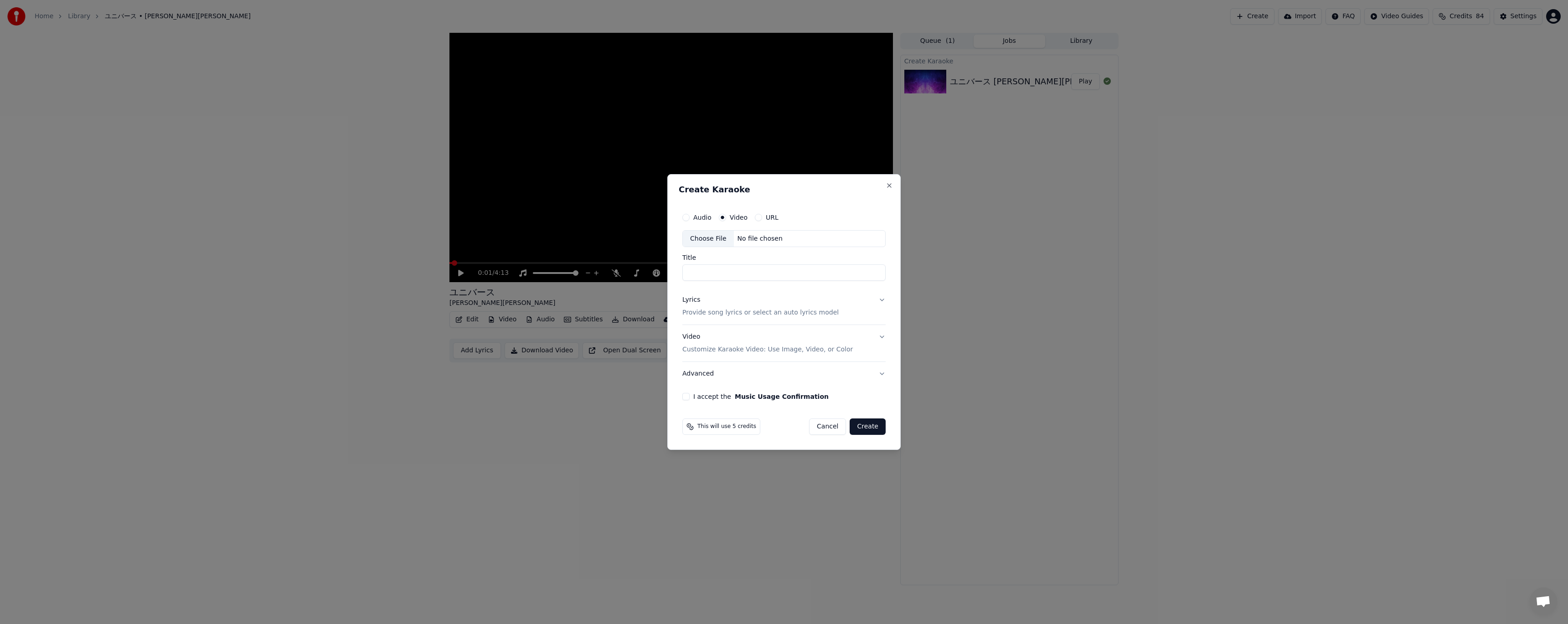
click at [743, 238] on div "No file chosen" at bounding box center [759, 238] width 52 height 9
click at [863, 299] on button "Lyrics Provide song lyrics or select an auto lyrics model" at bounding box center [784, 306] width 203 height 36
type input "**********"
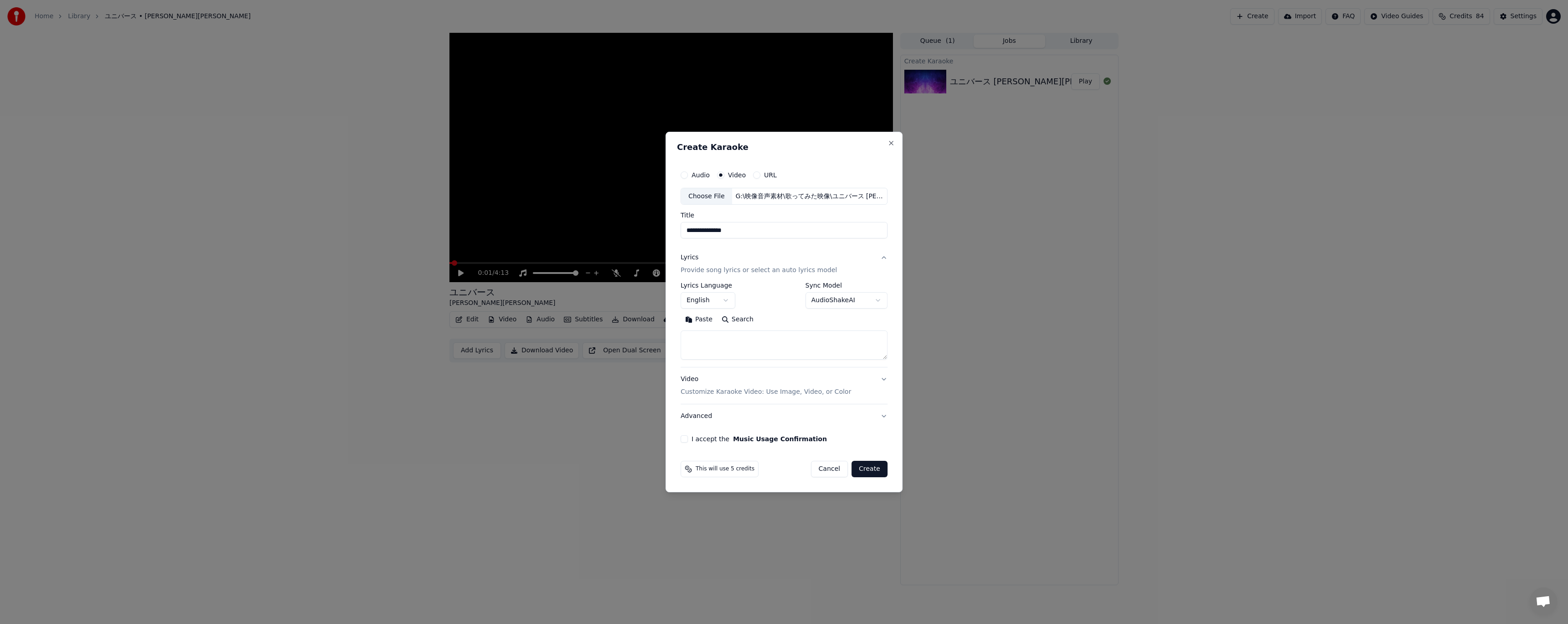
click at [697, 322] on button "Paste" at bounding box center [698, 320] width 36 height 15
type textarea "**********"
click at [724, 298] on body "**********" at bounding box center [784, 312] width 1568 height 624
select select "**"
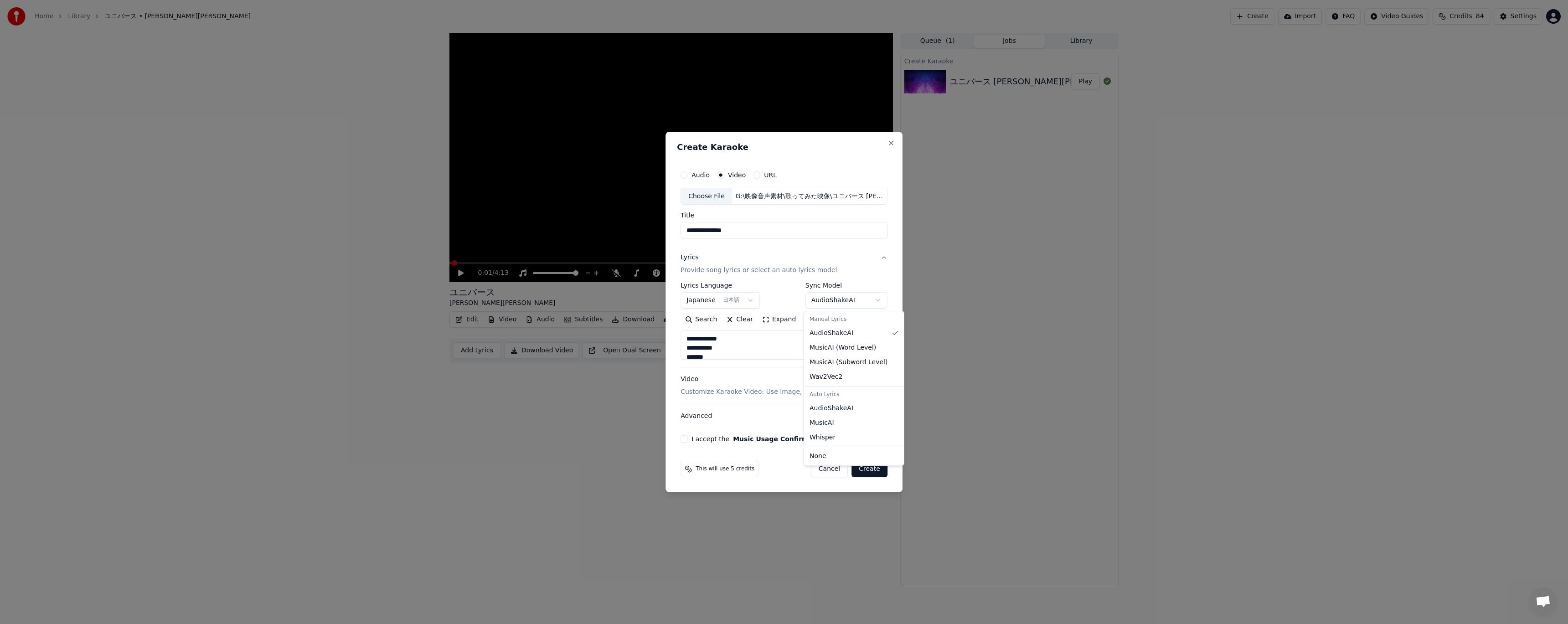
click at [845, 297] on body "**********" at bounding box center [784, 312] width 1568 height 624
type textarea "**********"
select select "**********"
click at [682, 439] on button "I accept the Music Usage Confirmation" at bounding box center [684, 439] width 7 height 7
click at [871, 466] on button "Create" at bounding box center [869, 469] width 36 height 17
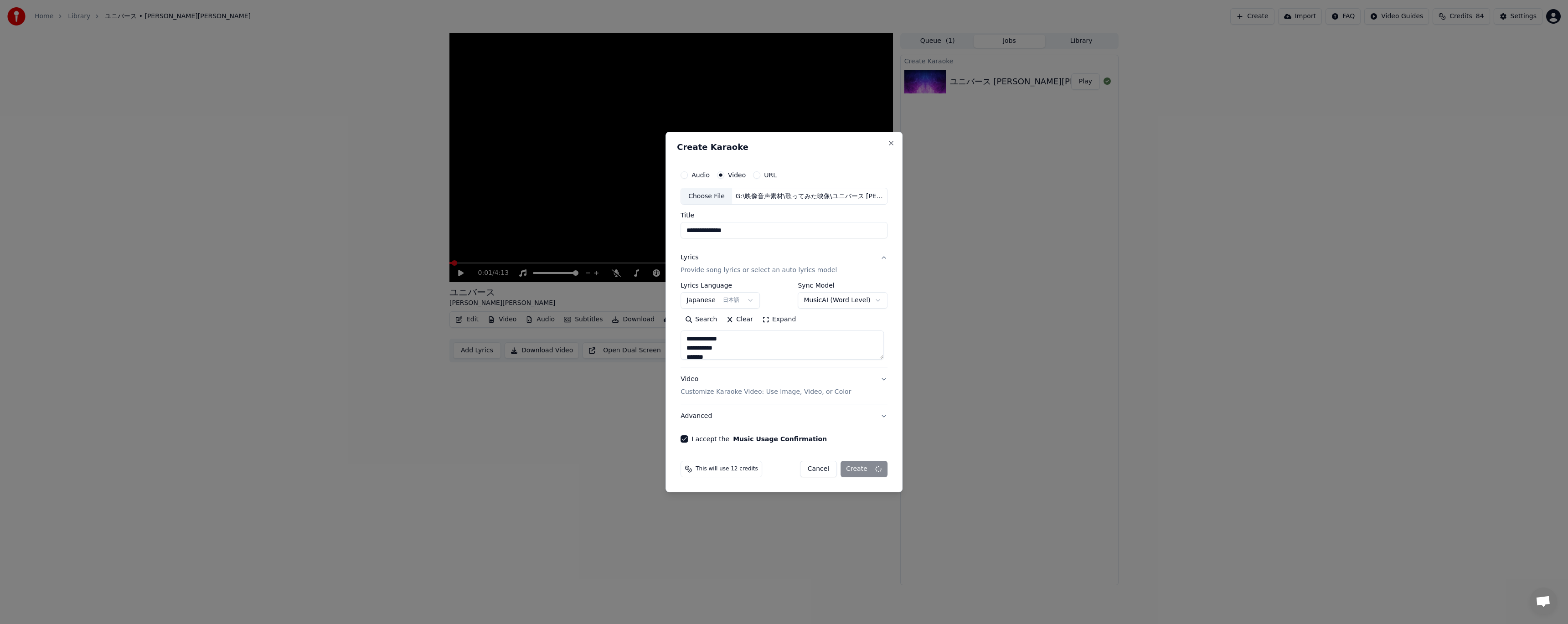
type textarea "**********"
select select "**********"
select select
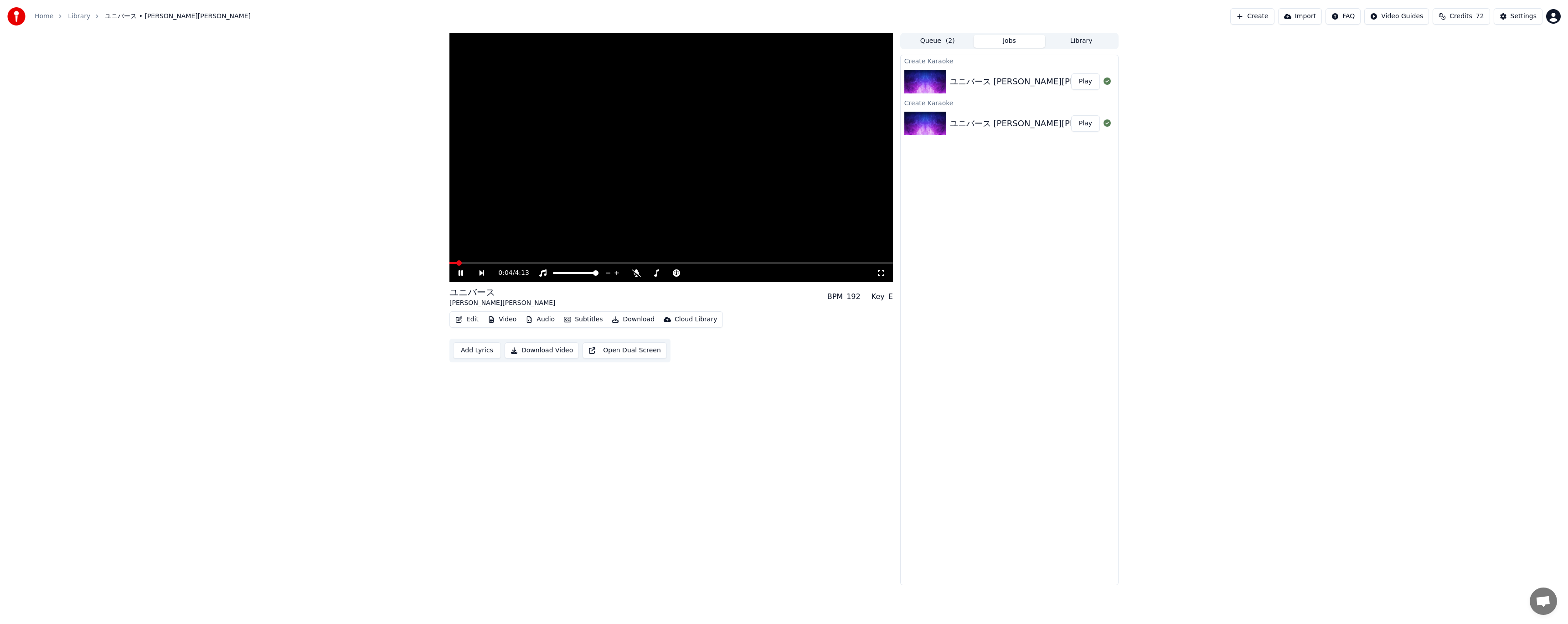
click at [505, 319] on button "Video" at bounding box center [501, 320] width 36 height 12
click at [577, 358] on div "Off" at bounding box center [599, 353] width 83 height 15
click at [579, 321] on button "Subtitles" at bounding box center [583, 320] width 46 height 12
click at [460, 275] on icon at bounding box center [460, 273] width 4 height 5
click at [1002, 114] on div "ユニバース [PERSON_NAME][PERSON_NAME] MV Play" at bounding box center [1009, 123] width 217 height 31
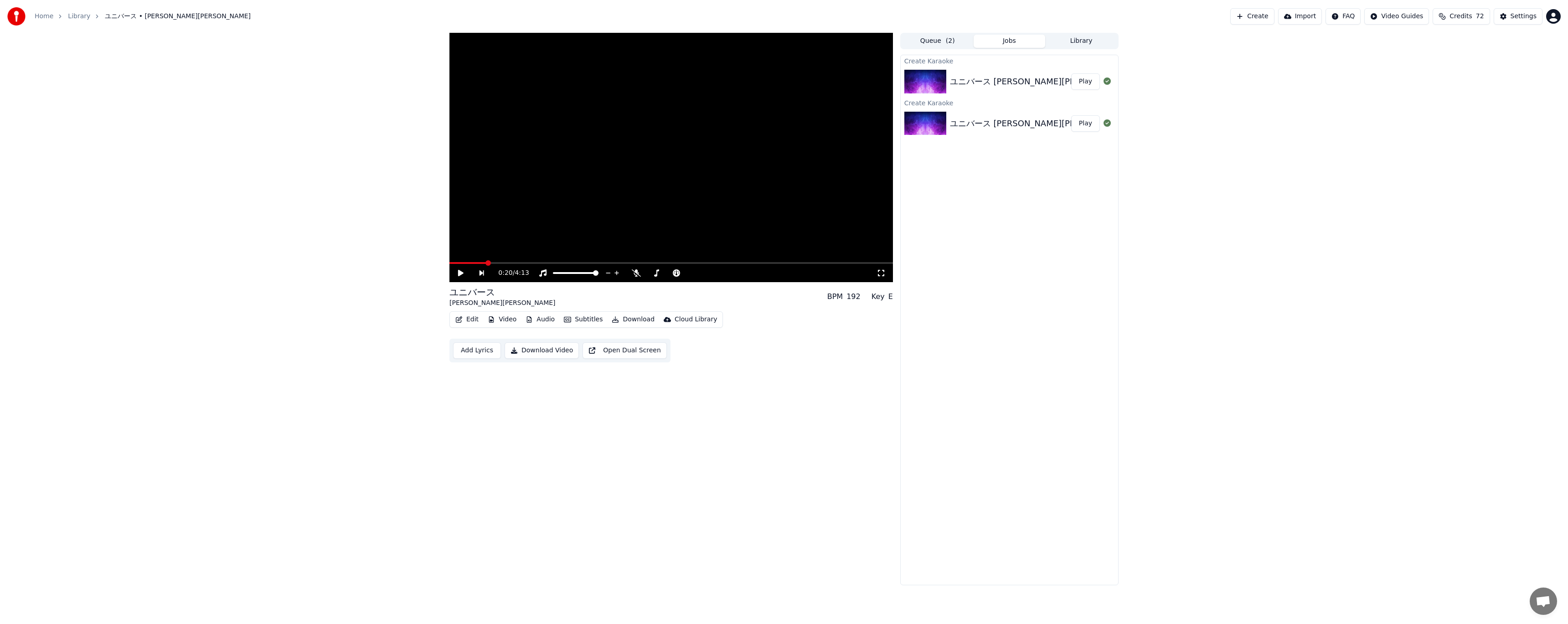
click at [52, 14] on div "Home" at bounding box center [49, 16] width 29 height 9
click at [34, 20] on link "Home" at bounding box center [43, 16] width 19 height 9
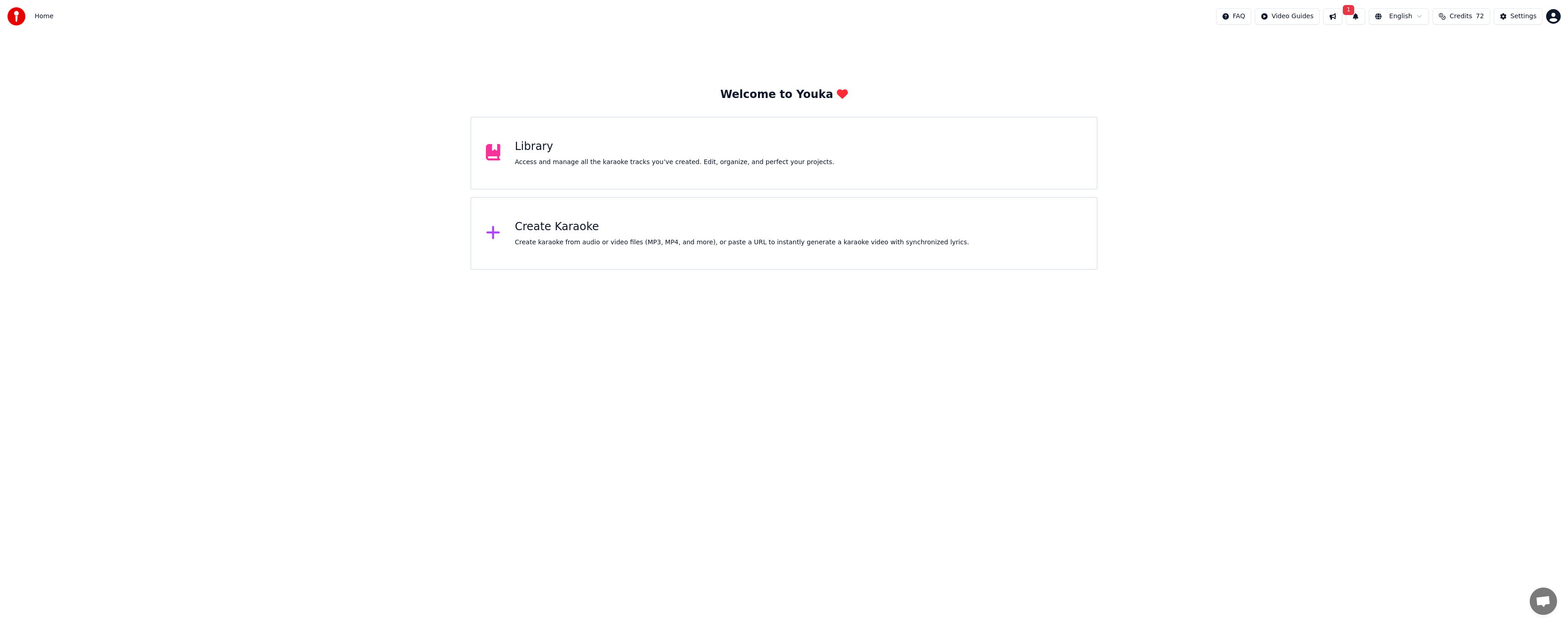
click at [614, 223] on div "Create Karaoke" at bounding box center [742, 227] width 454 height 15
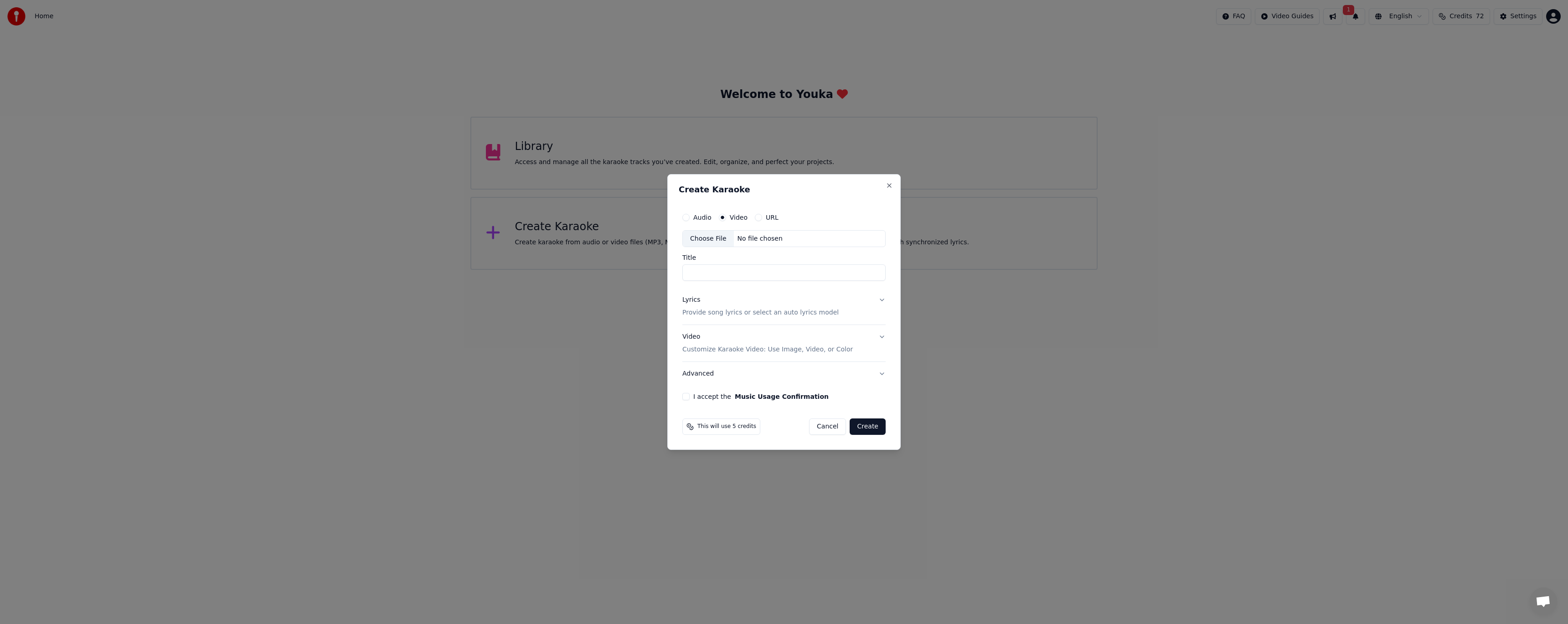
click at [806, 278] on input "Title" at bounding box center [784, 273] width 203 height 17
click at [719, 237] on div "Choose File" at bounding box center [708, 238] width 51 height 17
type input "**********"
click at [863, 310] on button "Lyrics Provide song lyrics or select an auto lyrics model" at bounding box center [784, 306] width 207 height 36
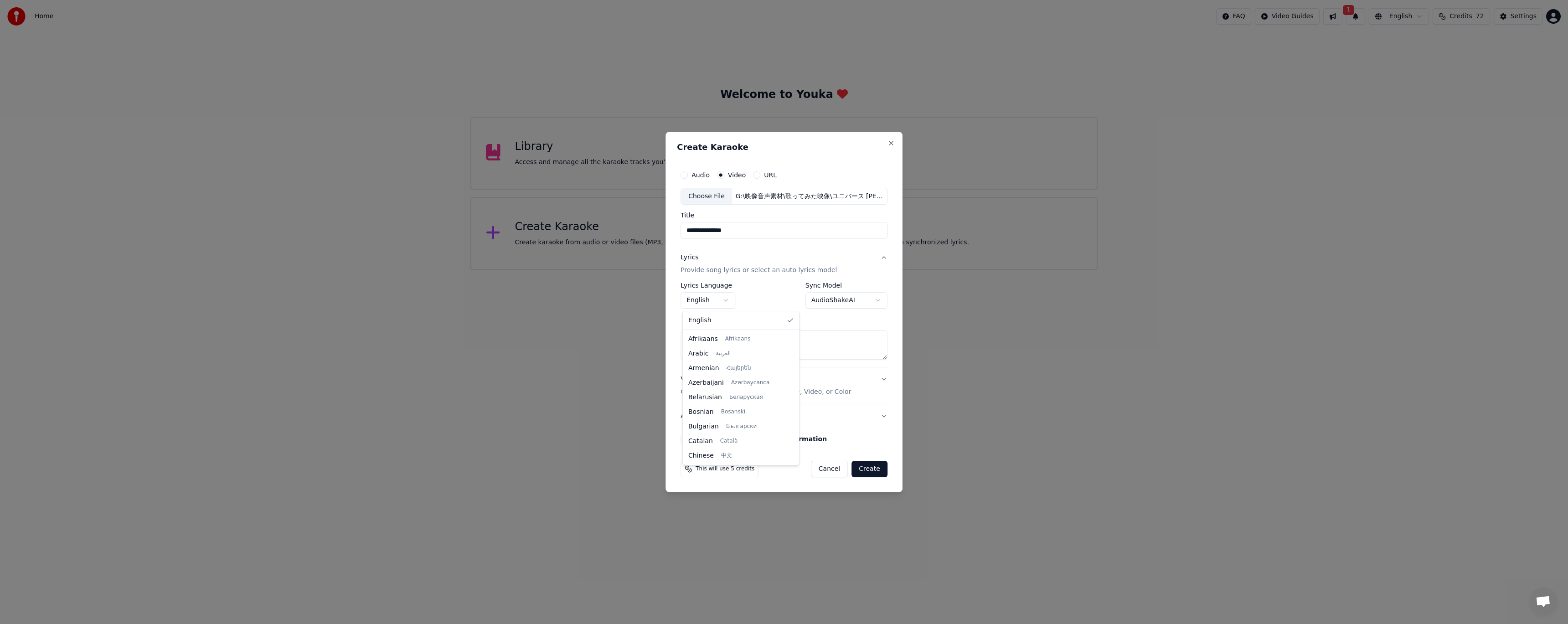
click at [698, 270] on body "**********" at bounding box center [784, 135] width 1568 height 270
select select "**"
click at [706, 317] on button "Paste" at bounding box center [698, 320] width 36 height 15
click at [837, 270] on body "**********" at bounding box center [784, 135] width 1568 height 270
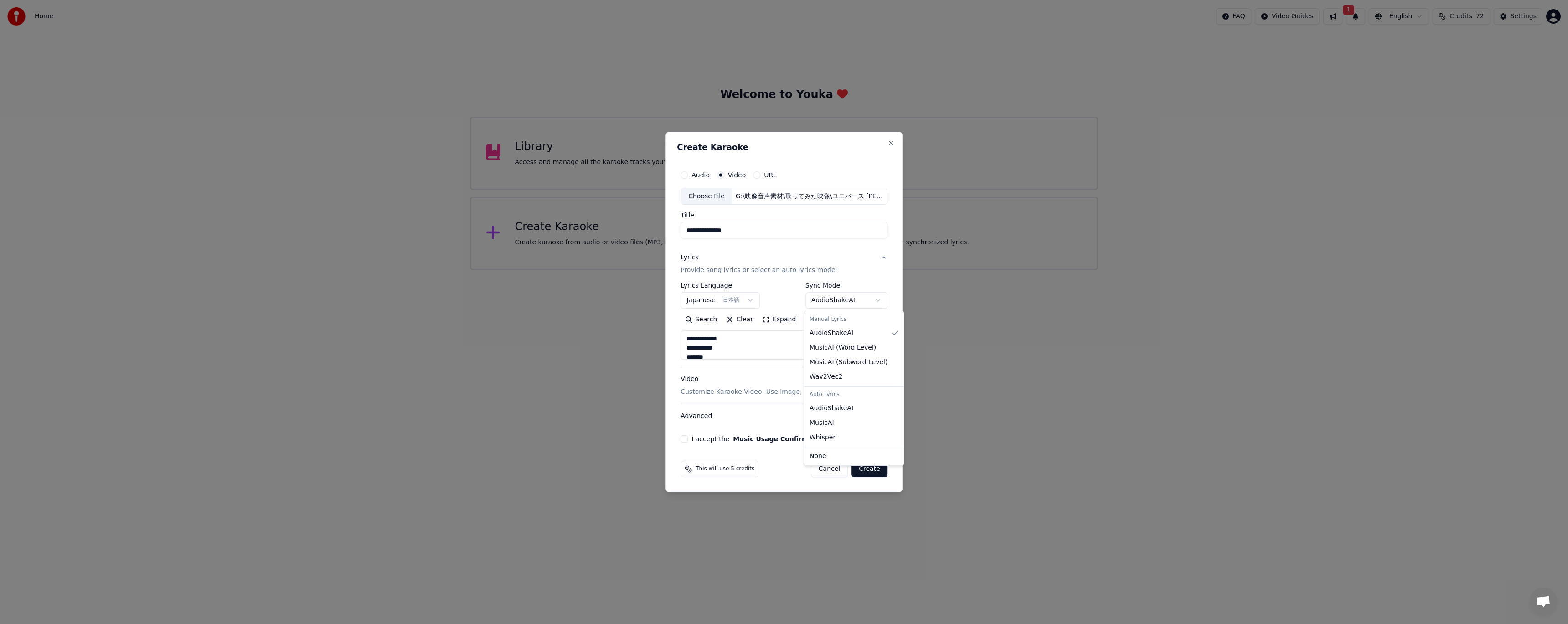
type textarea "**********"
select select "**********"
click at [685, 438] on button "I accept the Music Usage Confirmation" at bounding box center [684, 439] width 7 height 7
click at [869, 464] on button "Create" at bounding box center [869, 469] width 36 height 17
type textarea "**********"
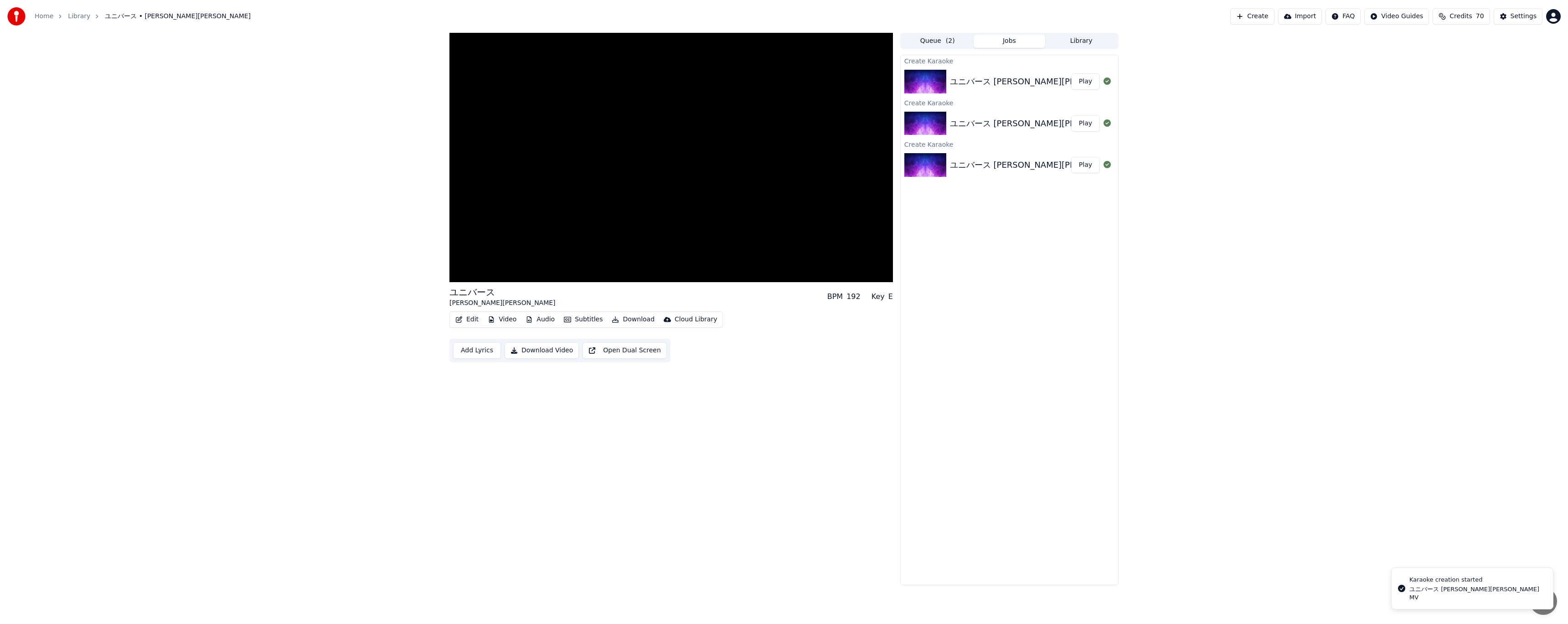
click at [576, 319] on button "Subtitles" at bounding box center [583, 320] width 46 height 12
click at [475, 430] on div "Manual Line Sync" at bounding box center [498, 431] width 56 height 9
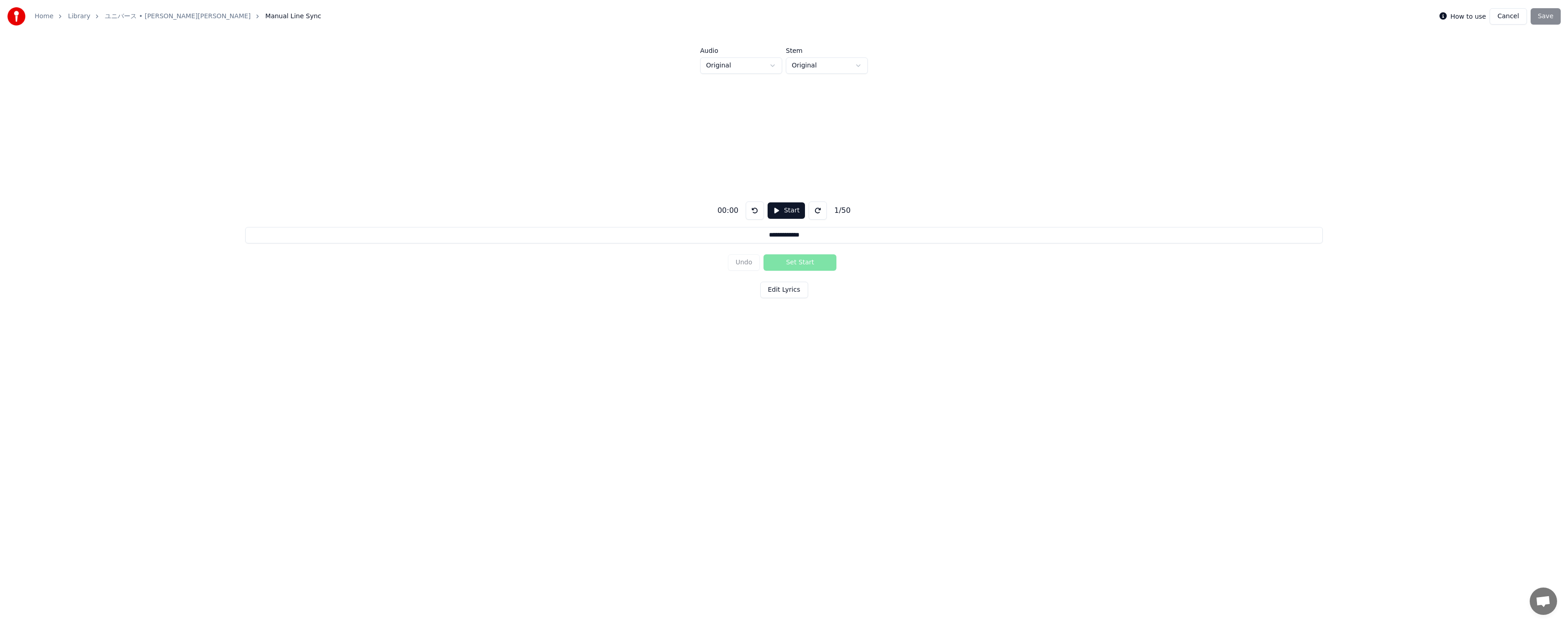
click at [121, 11] on div "Home Library ユニバース • [PERSON_NAME][PERSON_NAME] Manual Line Sync" at bounding box center [164, 16] width 314 height 19
click at [121, 17] on link "ユニバース • [PERSON_NAME][PERSON_NAME]" at bounding box center [177, 16] width 146 height 9
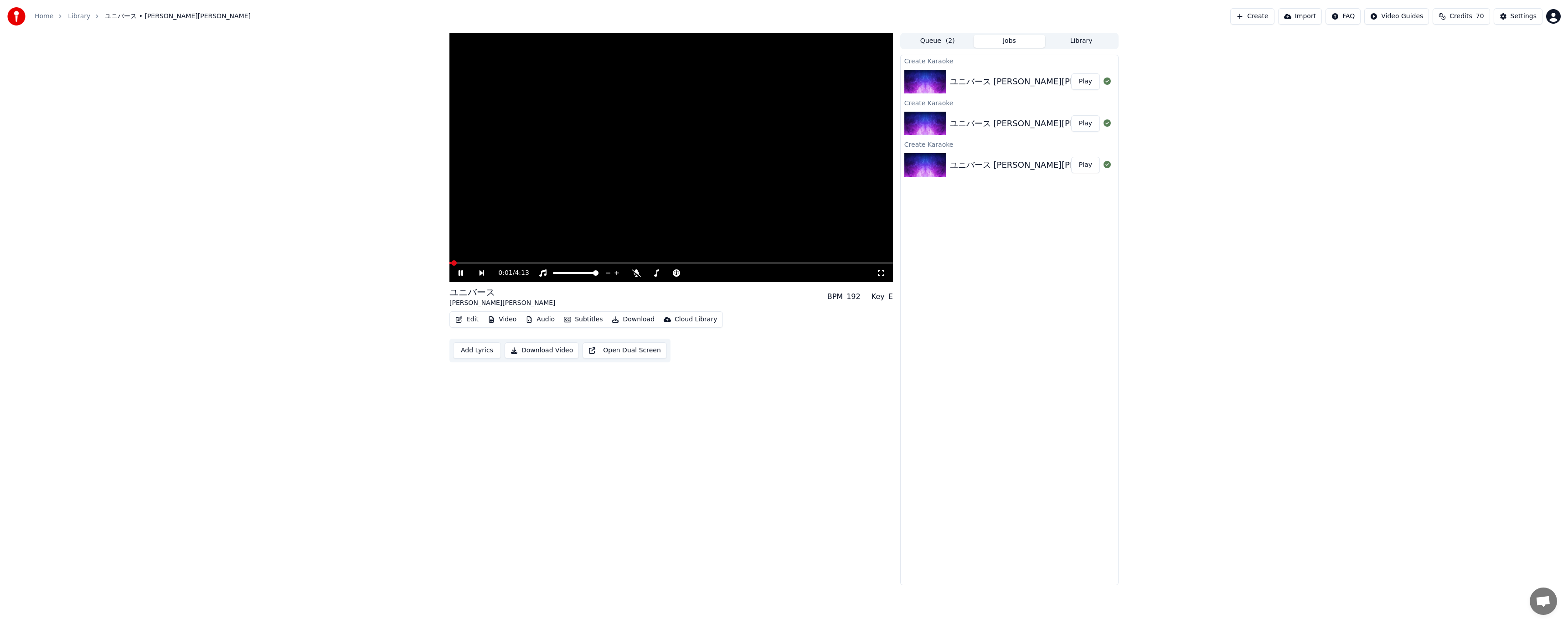
click at [1061, 88] on div "ユニバース [PERSON_NAME][PERSON_NAME] MV Play" at bounding box center [1009, 81] width 217 height 31
click at [1090, 38] on button "Library" at bounding box center [1082, 41] width 72 height 13
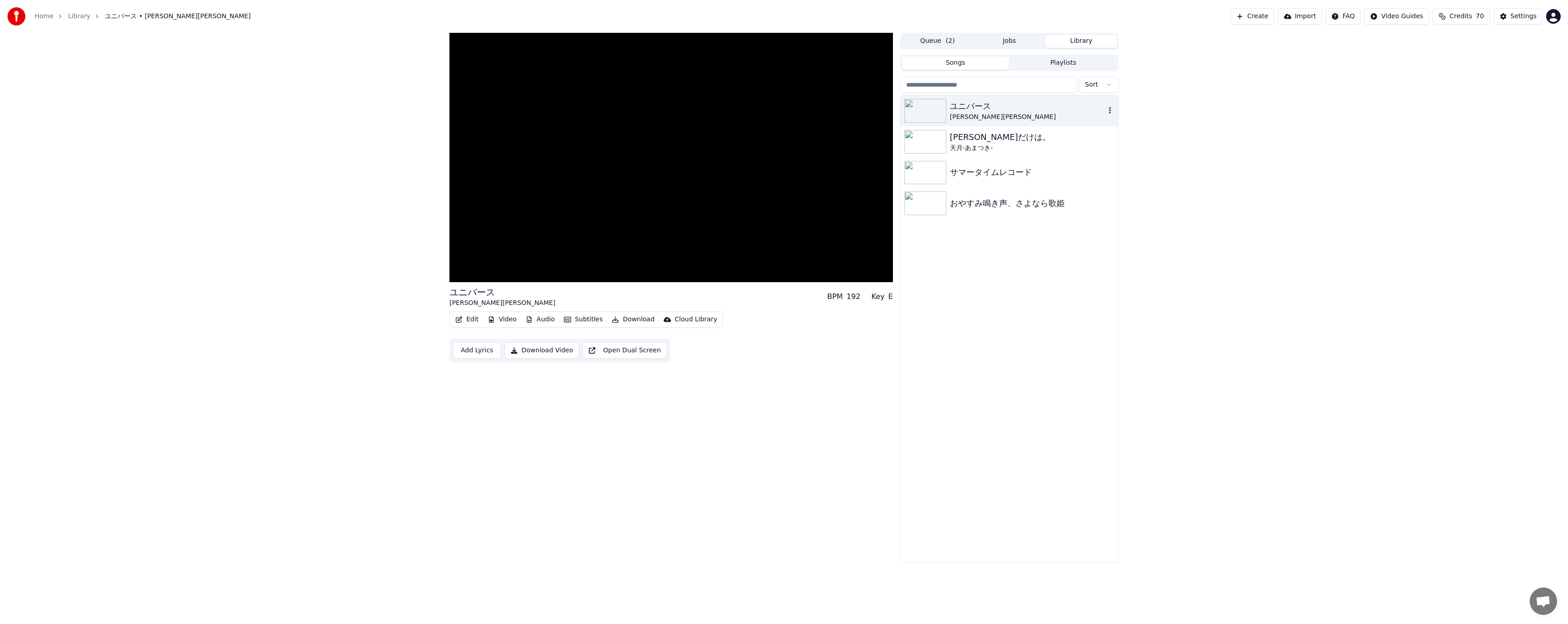
click at [1111, 107] on icon "button" at bounding box center [1110, 110] width 9 height 7
click at [1108, 182] on div "Delete" at bounding box center [1112, 185] width 70 height 15
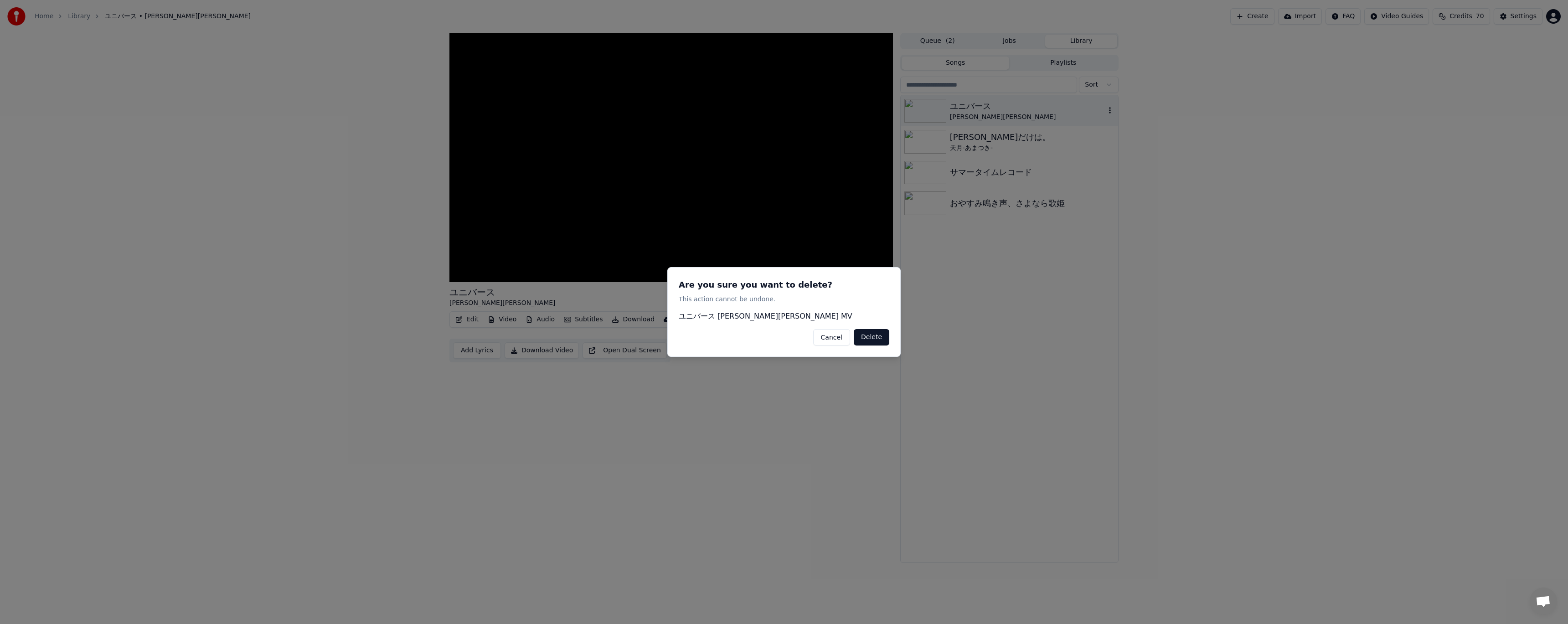
click at [866, 335] on button "Delete" at bounding box center [871, 337] width 35 height 17
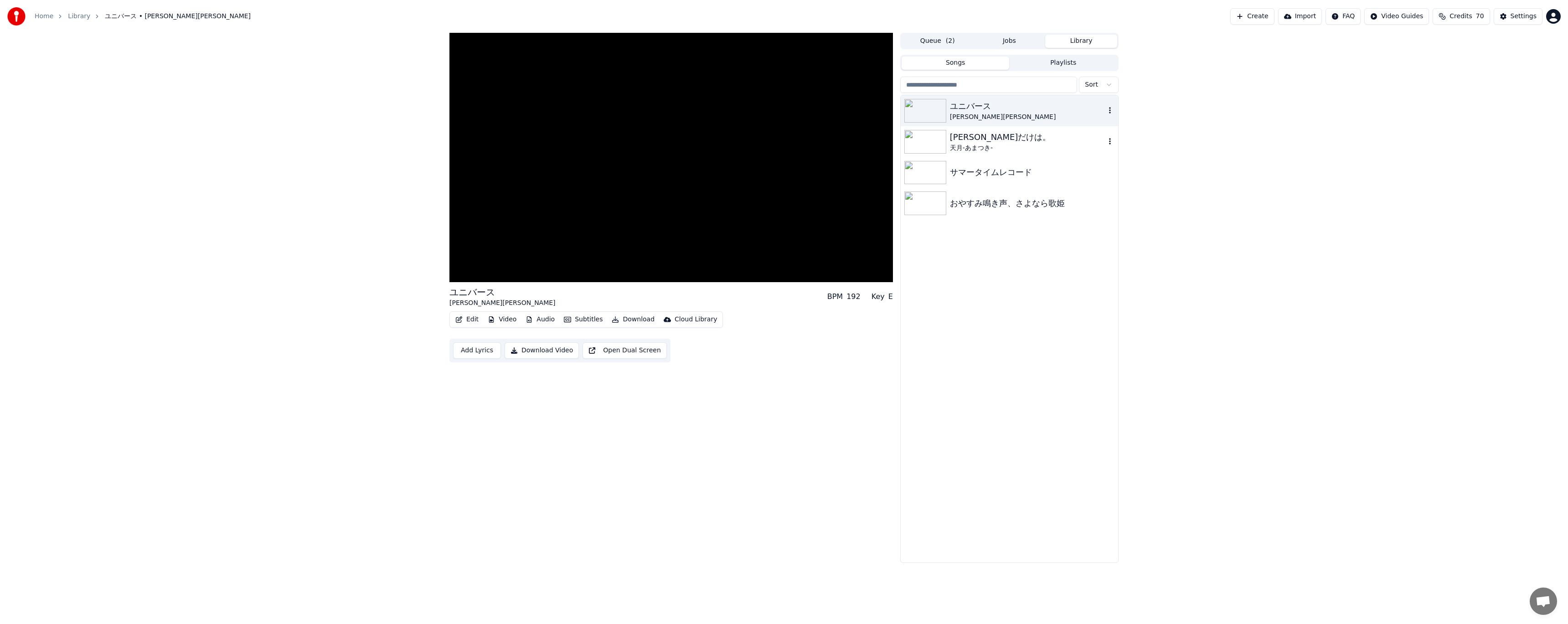
click at [1002, 132] on div "[PERSON_NAME]だけは。" at bounding box center [1028, 137] width 155 height 12
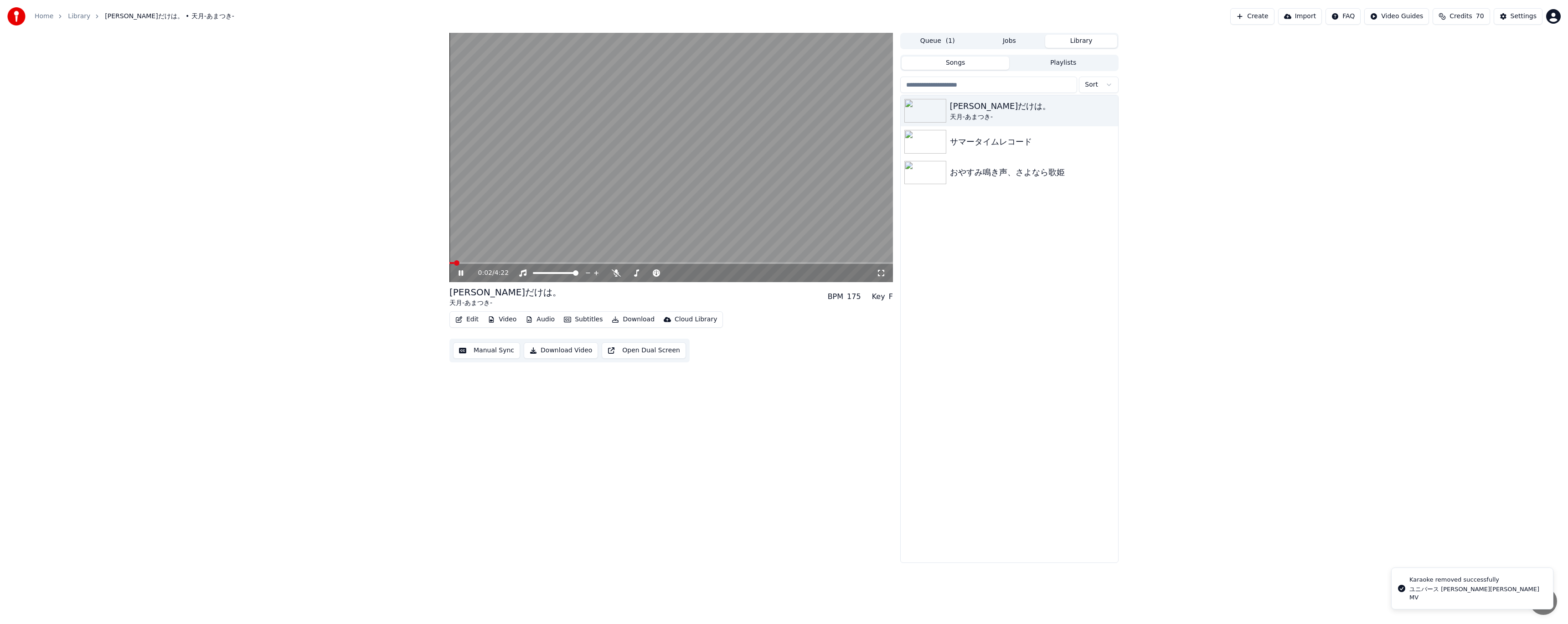
click at [531, 319] on button "Audio" at bounding box center [539, 320] width 36 height 12
click at [767, 357] on div "Edit Video Audio Subtitles Download Cloud Library Manual Sync Download Video Op…" at bounding box center [671, 337] width 443 height 51
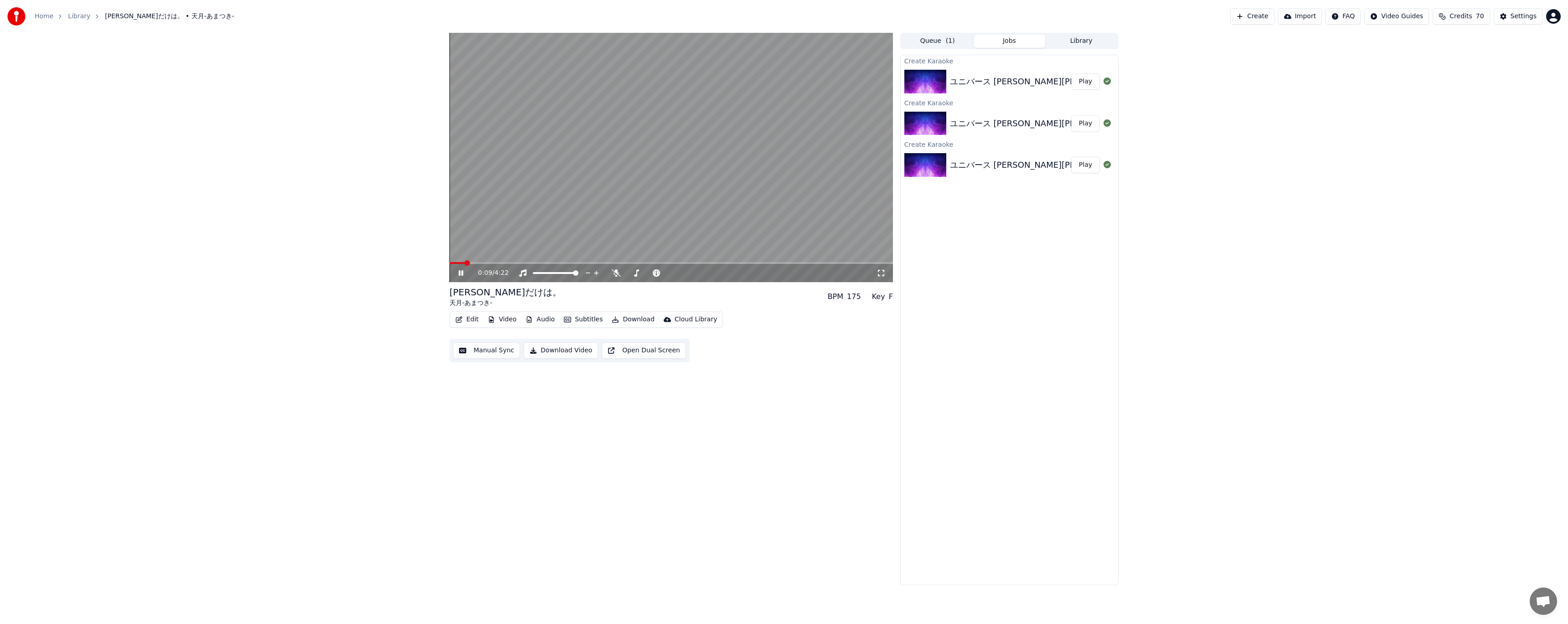
click at [999, 44] on button "Jobs" at bounding box center [1010, 41] width 72 height 13
click at [1058, 79] on div "ユニバース [PERSON_NAME][PERSON_NAME] MV" at bounding box center [1010, 81] width 121 height 12
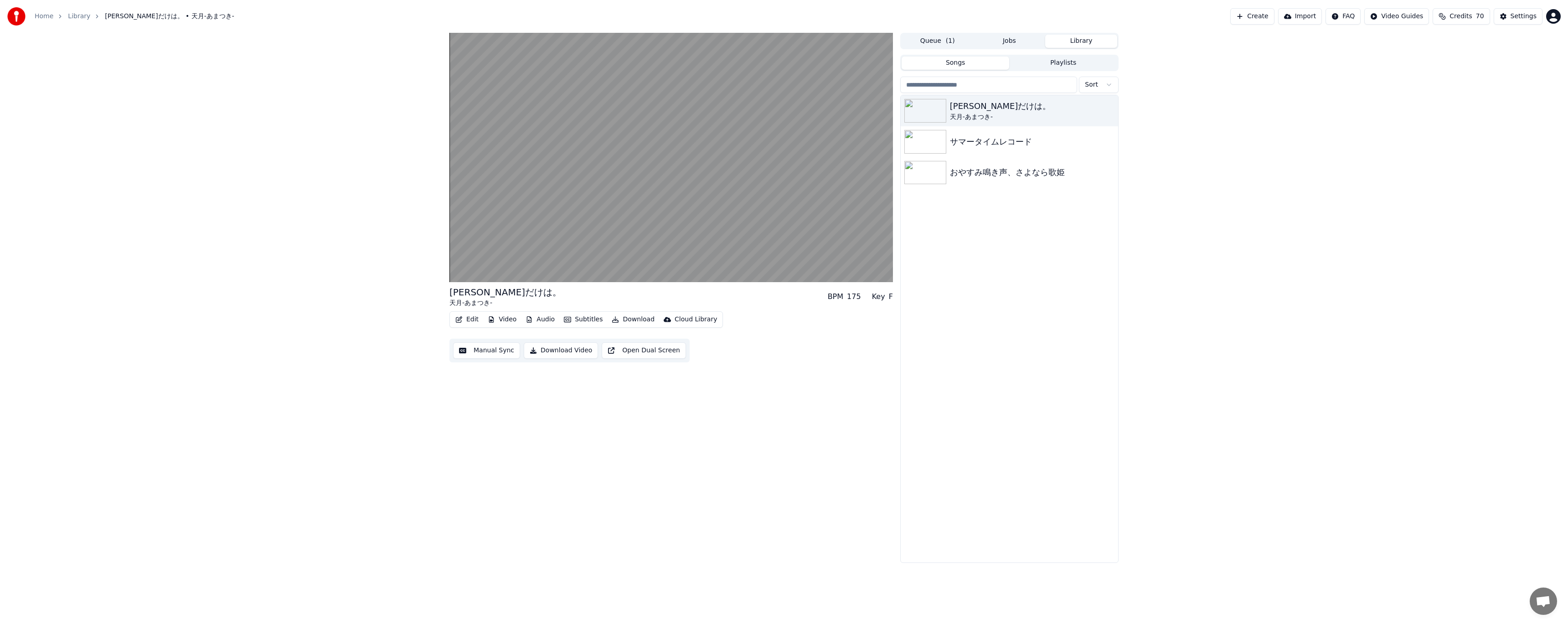
click at [1062, 37] on button "Library" at bounding box center [1082, 41] width 72 height 13
click at [948, 45] on span "( 1 )" at bounding box center [950, 41] width 9 height 9
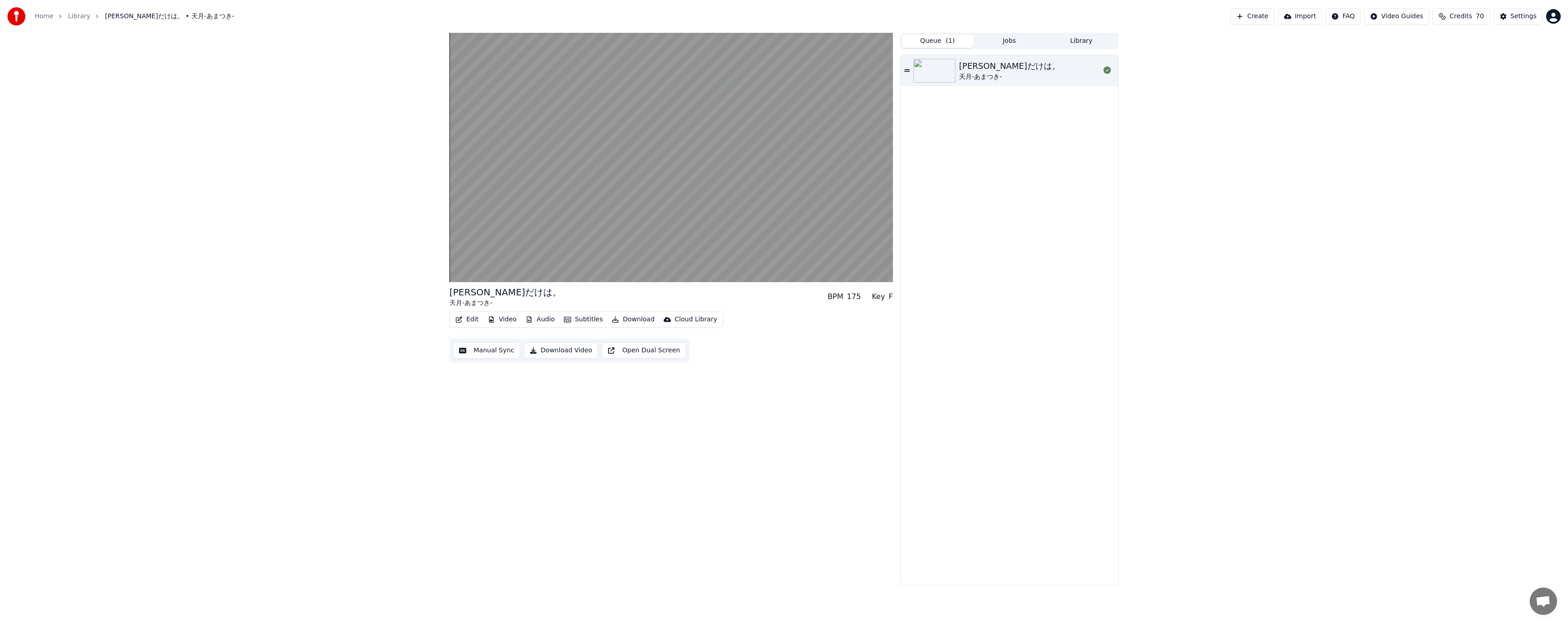
click at [1002, 49] on div "Queue ( 1 ) Jobs Library [PERSON_NAME]だけは。 天月-あまつき-" at bounding box center [1009, 309] width 218 height 553
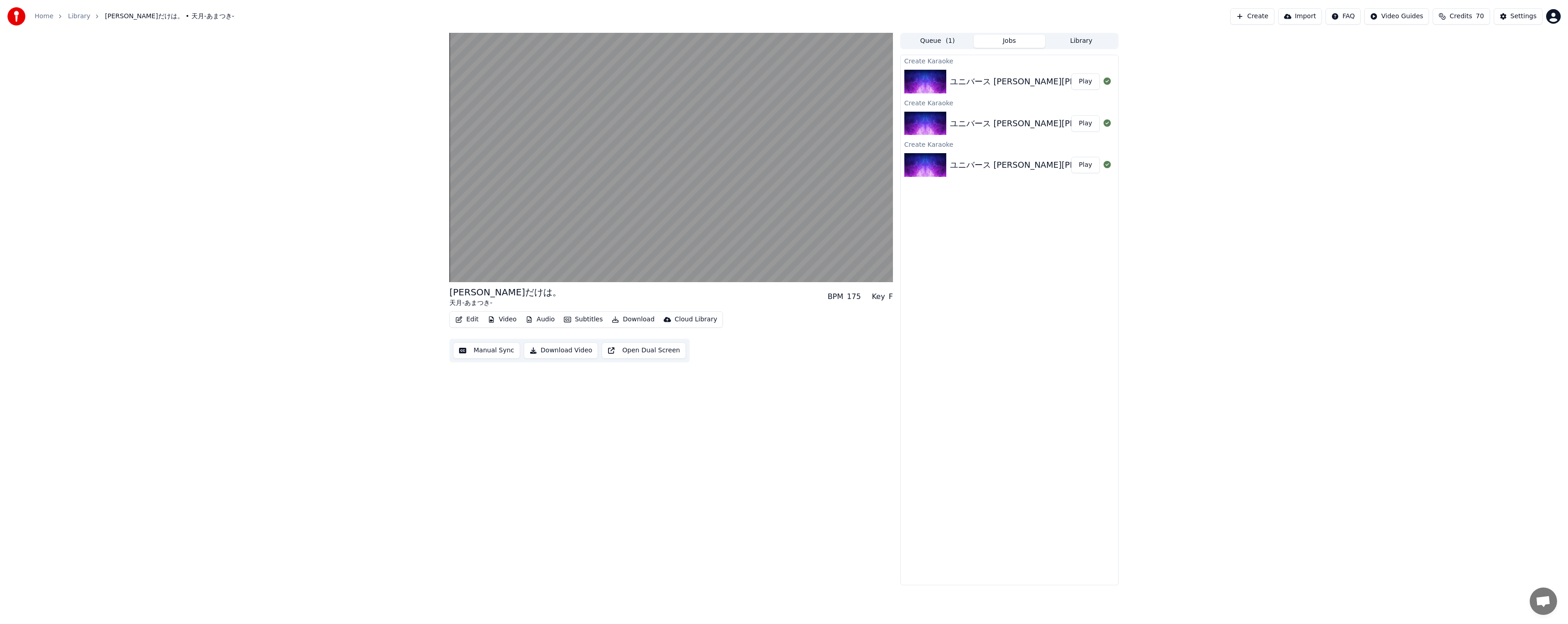
click at [1005, 45] on button "Jobs" at bounding box center [1010, 41] width 72 height 13
click at [1025, 73] on div "ユニバース [PERSON_NAME][PERSON_NAME] MV Play" at bounding box center [1009, 81] width 217 height 31
click at [1094, 78] on button "Play" at bounding box center [1085, 81] width 29 height 17
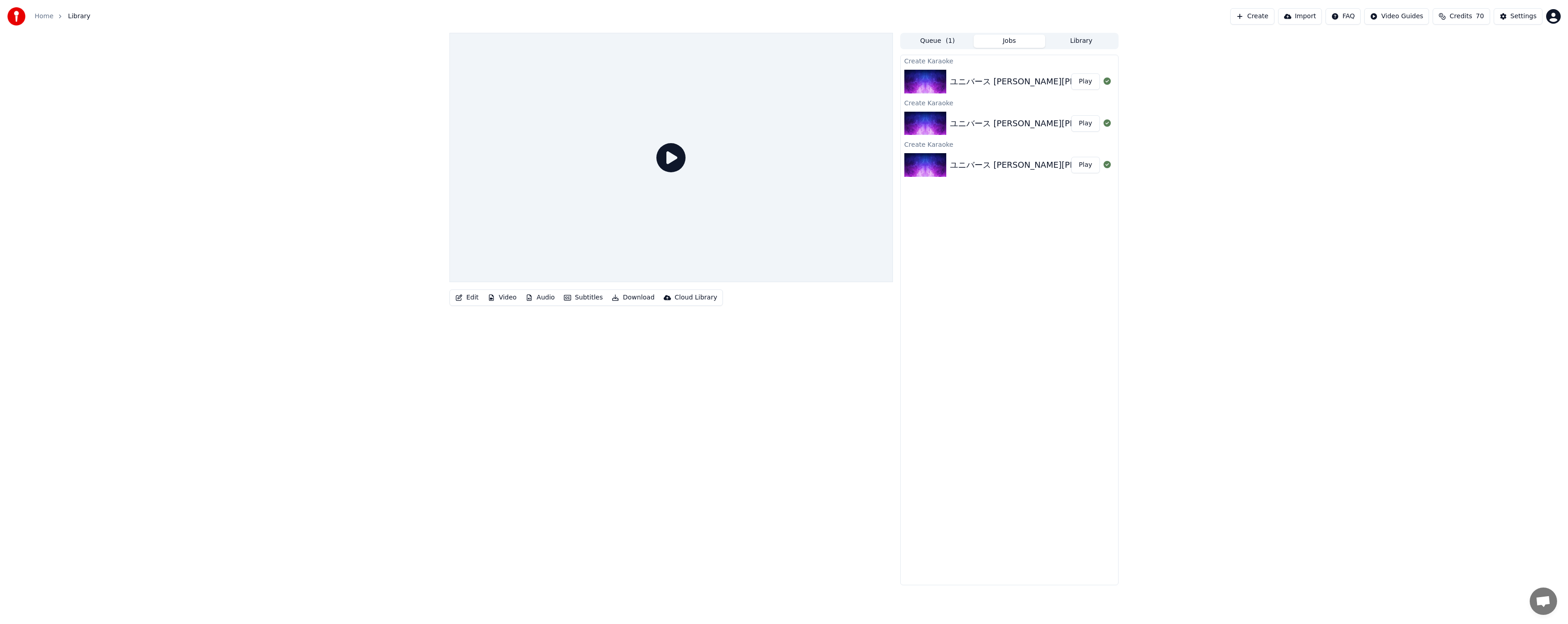
click at [1083, 40] on button "Library" at bounding box center [1082, 41] width 72 height 13
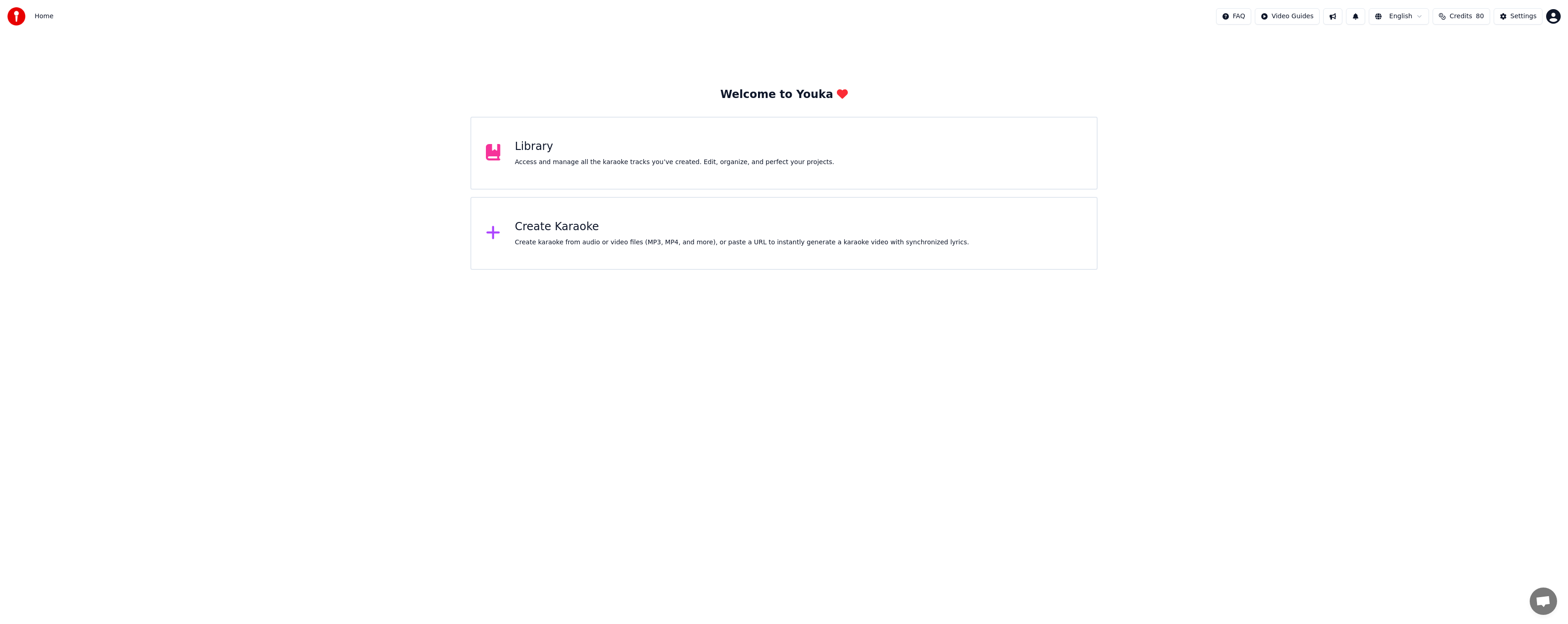
click at [562, 224] on div "Create Karaoke" at bounding box center [742, 227] width 454 height 15
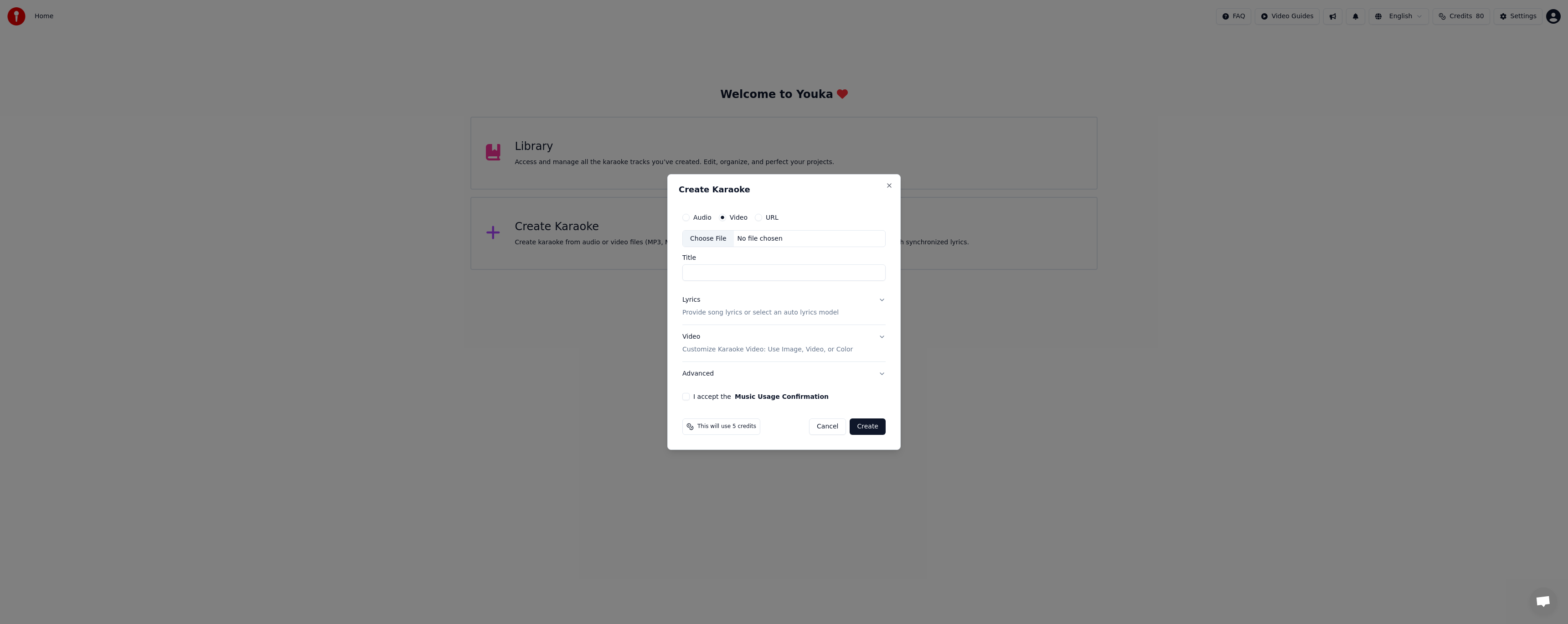
click at [705, 228] on div "Audio Video URL Choose File No file chosen" at bounding box center [784, 228] width 203 height 39
click at [703, 235] on div "Choose File" at bounding box center [708, 238] width 51 height 17
type input "**********"
click at [856, 309] on button "Lyrics Provide song lyrics or select an auto lyrics model" at bounding box center [784, 306] width 207 height 36
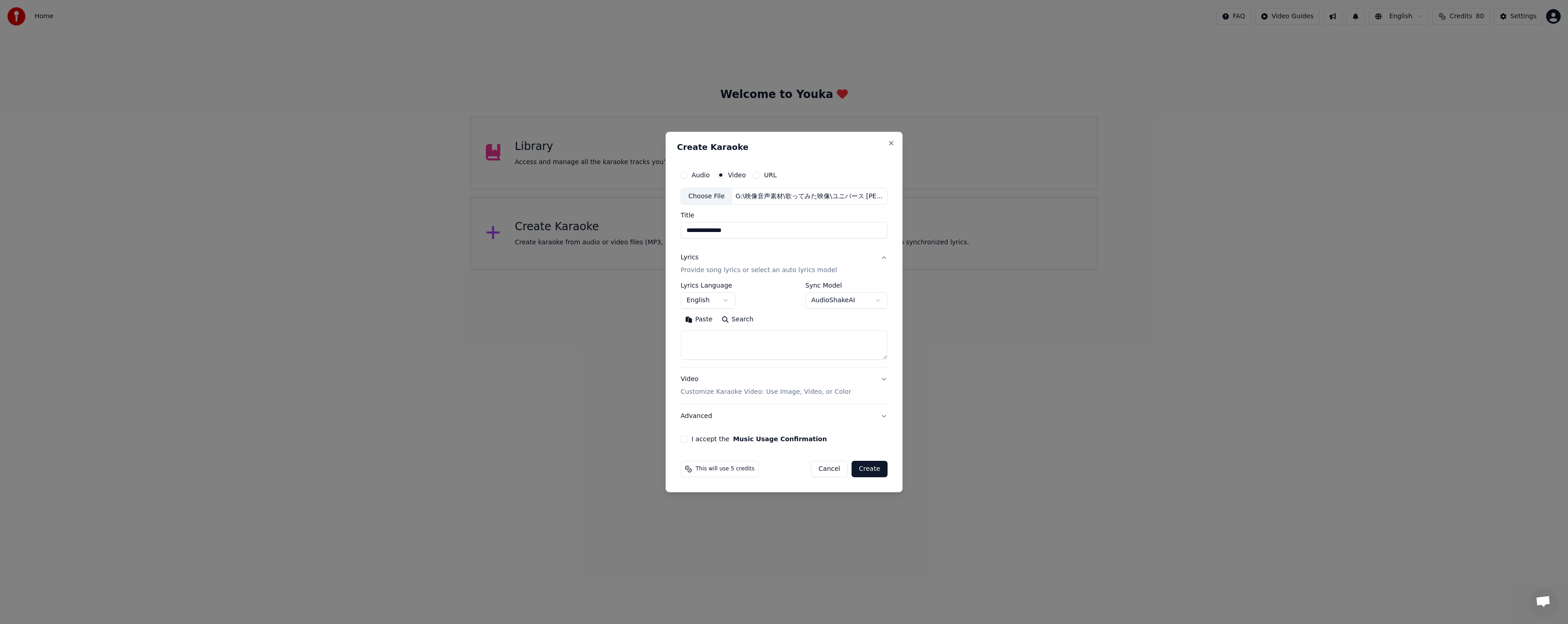
click at [713, 302] on button "English" at bounding box center [708, 300] width 55 height 17
select select "**"
click at [706, 325] on button "Paste" at bounding box center [698, 320] width 36 height 15
type textarea "**********"
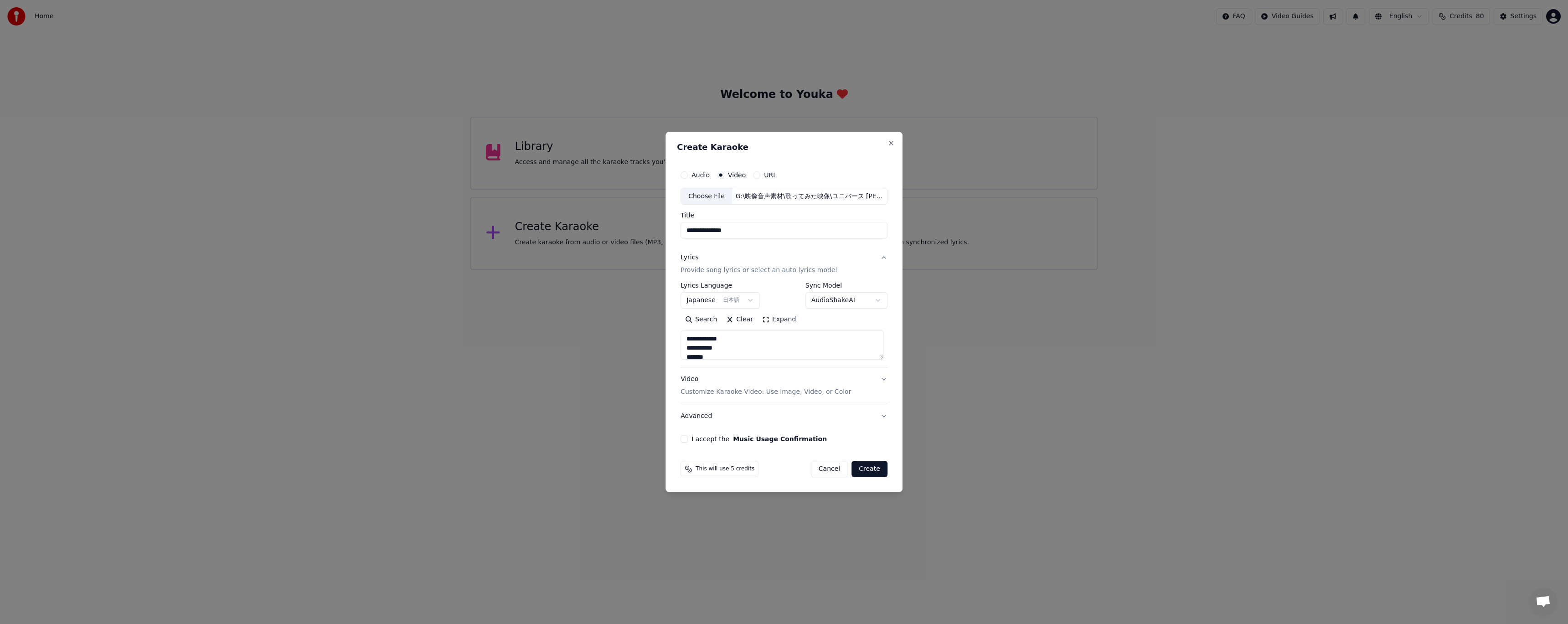
click at [836, 270] on body "**********" at bounding box center [784, 135] width 1568 height 270
select select "**********"
click at [682, 439] on div "**********" at bounding box center [784, 304] width 215 height 284
click at [688, 439] on button "I accept the Music Usage Confirmation" at bounding box center [684, 439] width 7 height 7
click at [859, 464] on button "Create" at bounding box center [869, 469] width 36 height 17
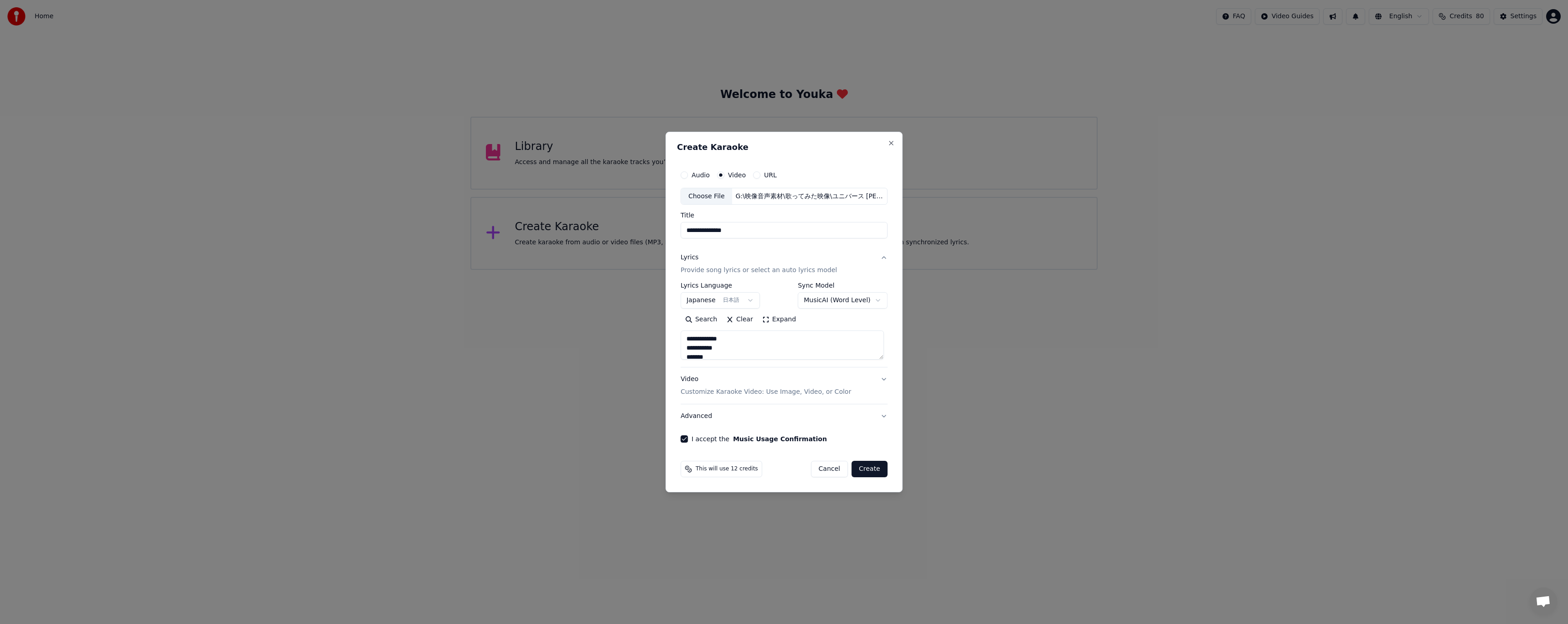
type textarea "**********"
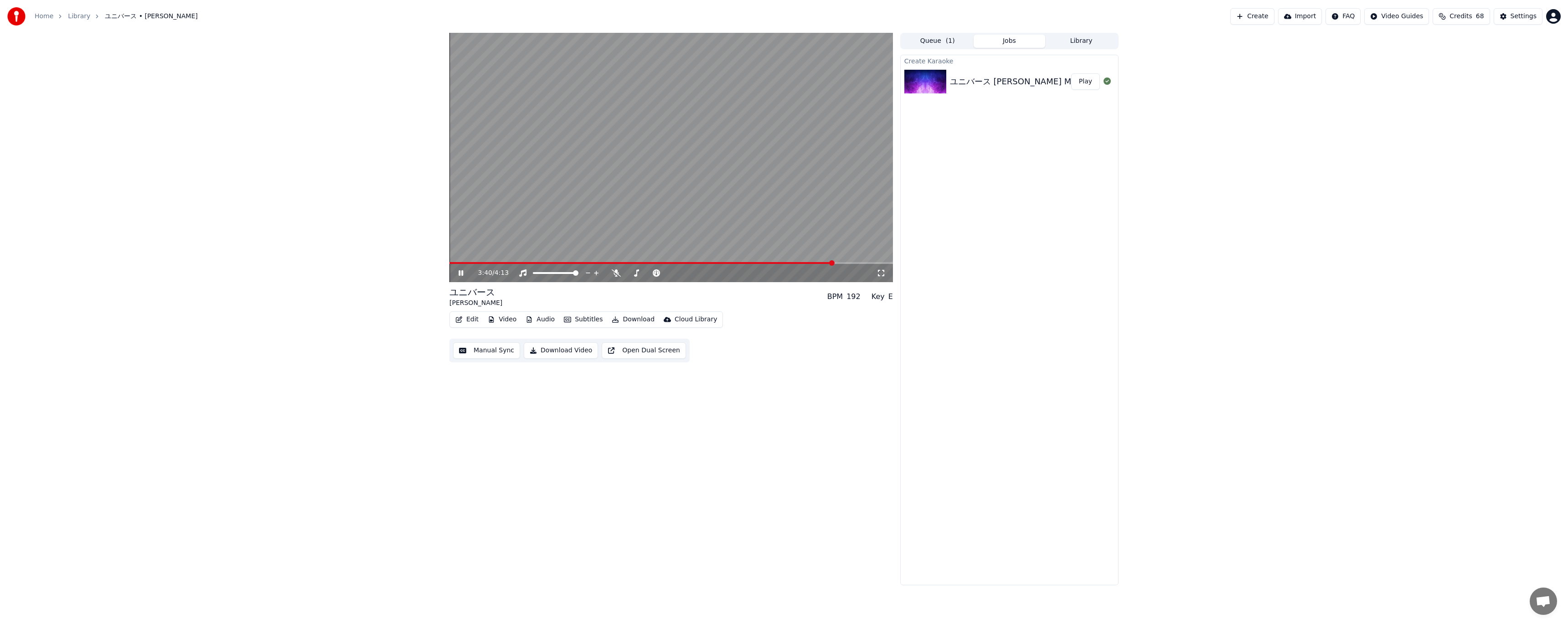
click at [1082, 39] on button "Library" at bounding box center [1082, 41] width 72 height 13
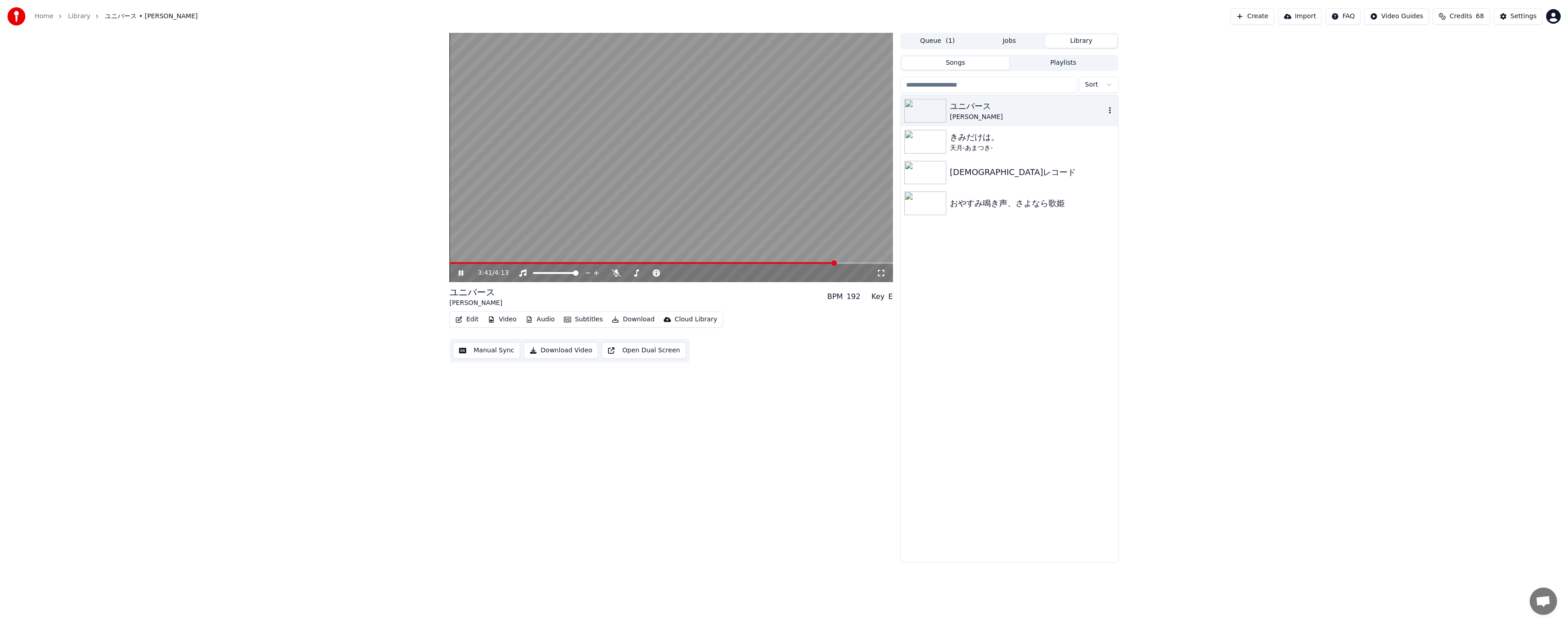
click at [1117, 113] on div "ユニバース 夏代孝明" at bounding box center [1009, 110] width 217 height 31
click at [1106, 112] on icon "button" at bounding box center [1110, 110] width 9 height 7
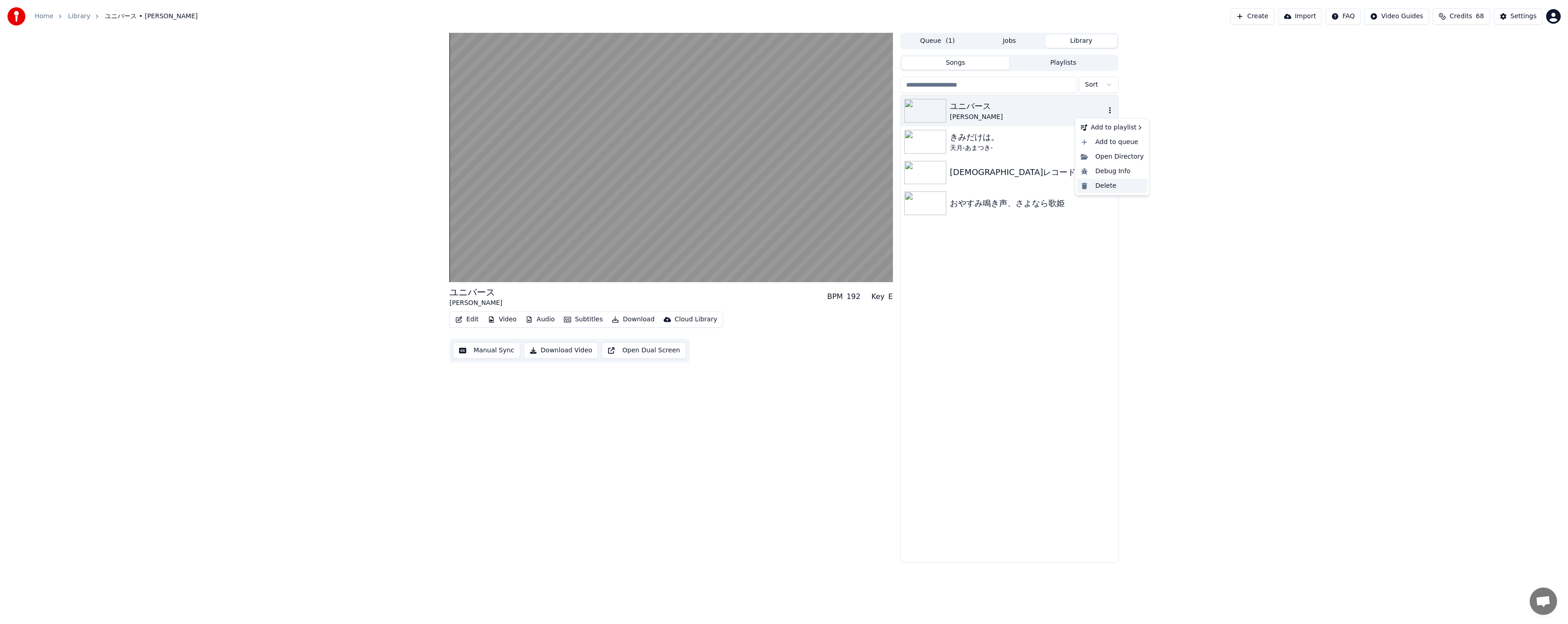
click at [1090, 181] on div "Delete" at bounding box center [1112, 185] width 70 height 15
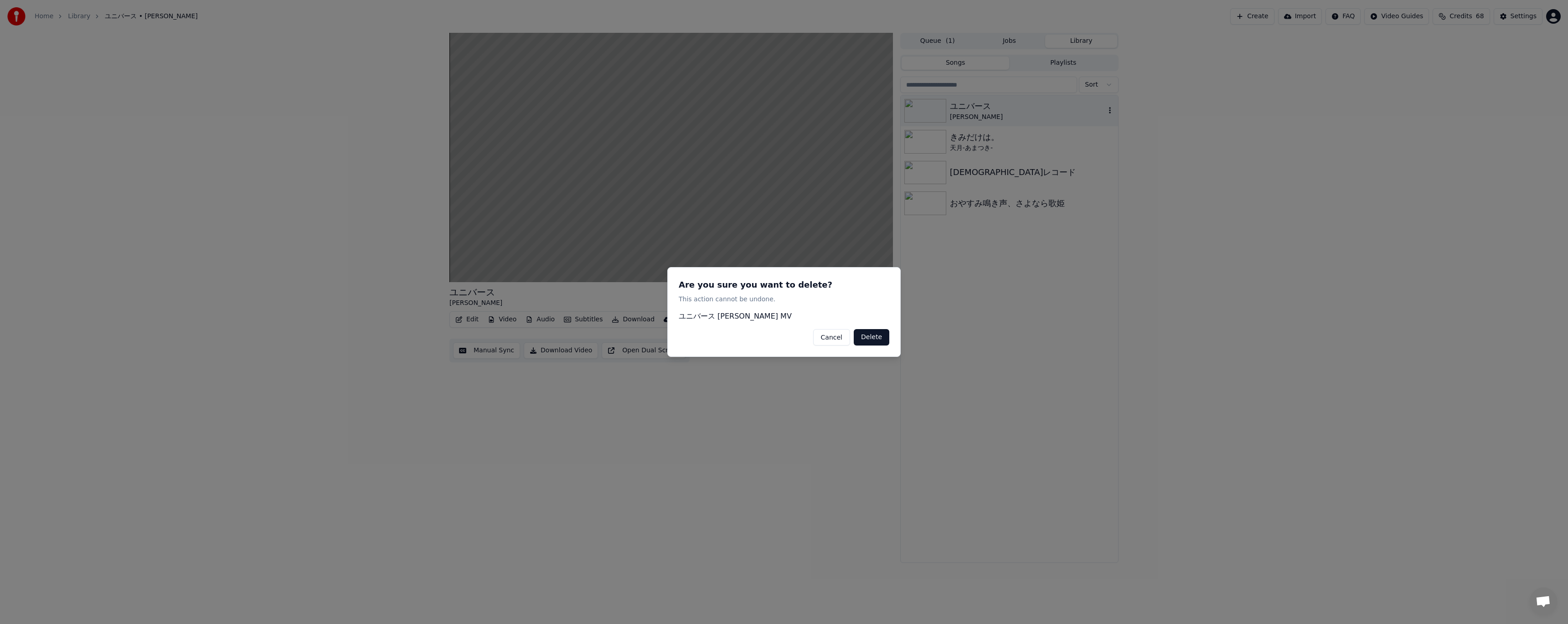
click at [863, 335] on button "Delete" at bounding box center [871, 337] width 35 height 17
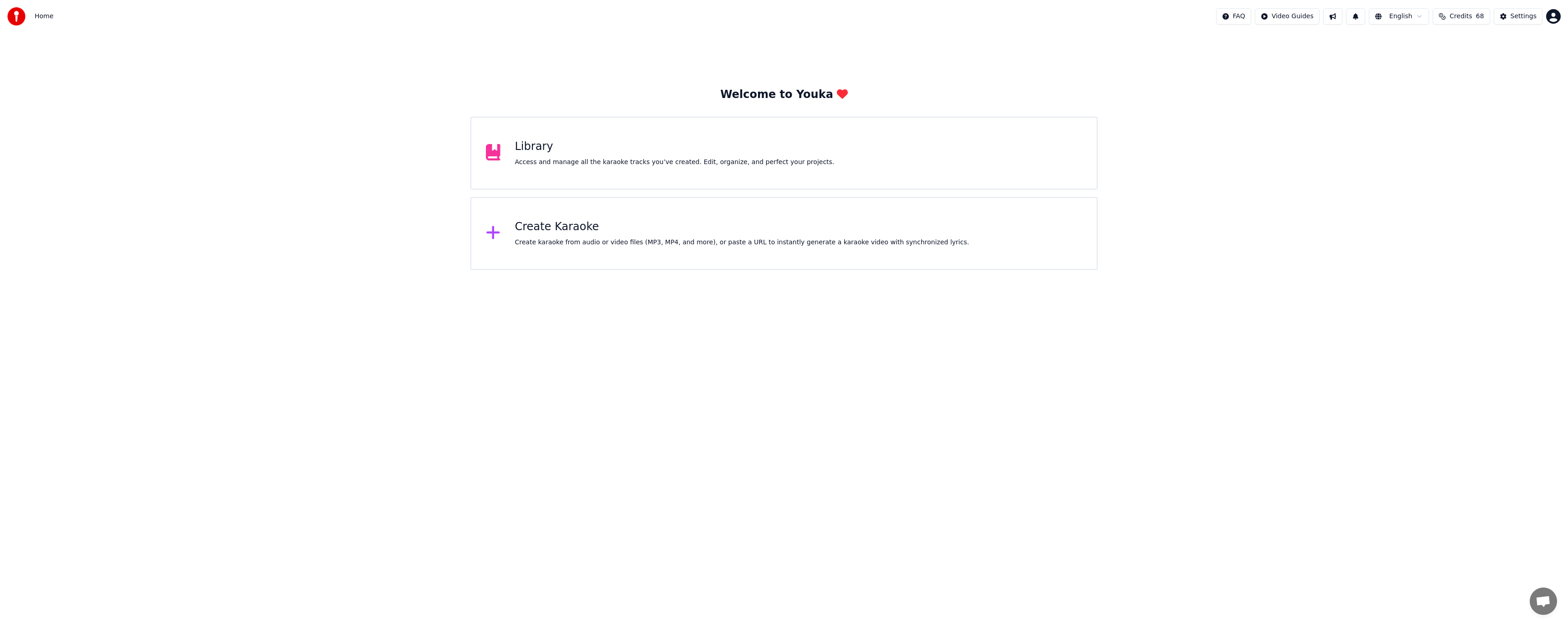
click at [525, 207] on div "Create Karaoke Create karaoke from audio or video files (MP3, MP4, and more), o…" at bounding box center [784, 233] width 627 height 73
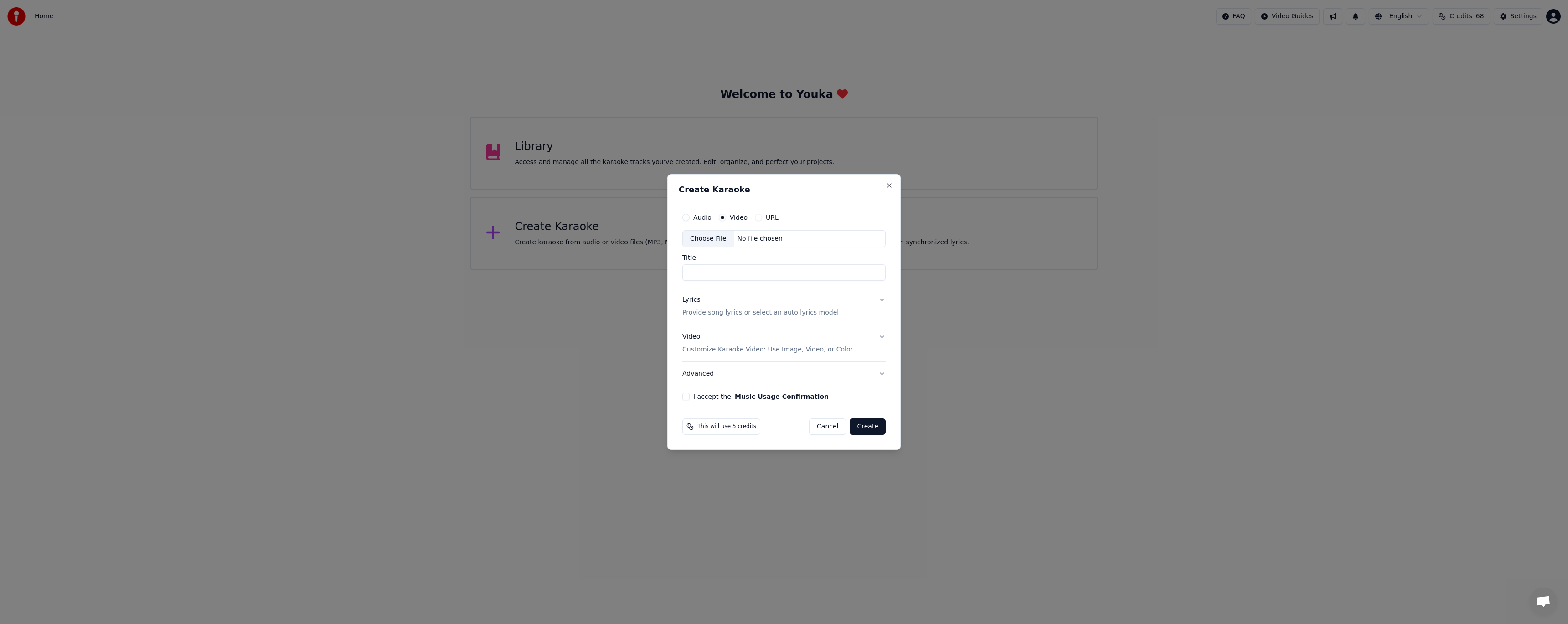
click at [749, 238] on div "No file chosen" at bounding box center [759, 238] width 52 height 9
type input "**********"
click at [833, 312] on button "Lyrics Provide song lyrics or select an auto lyrics model" at bounding box center [784, 306] width 207 height 36
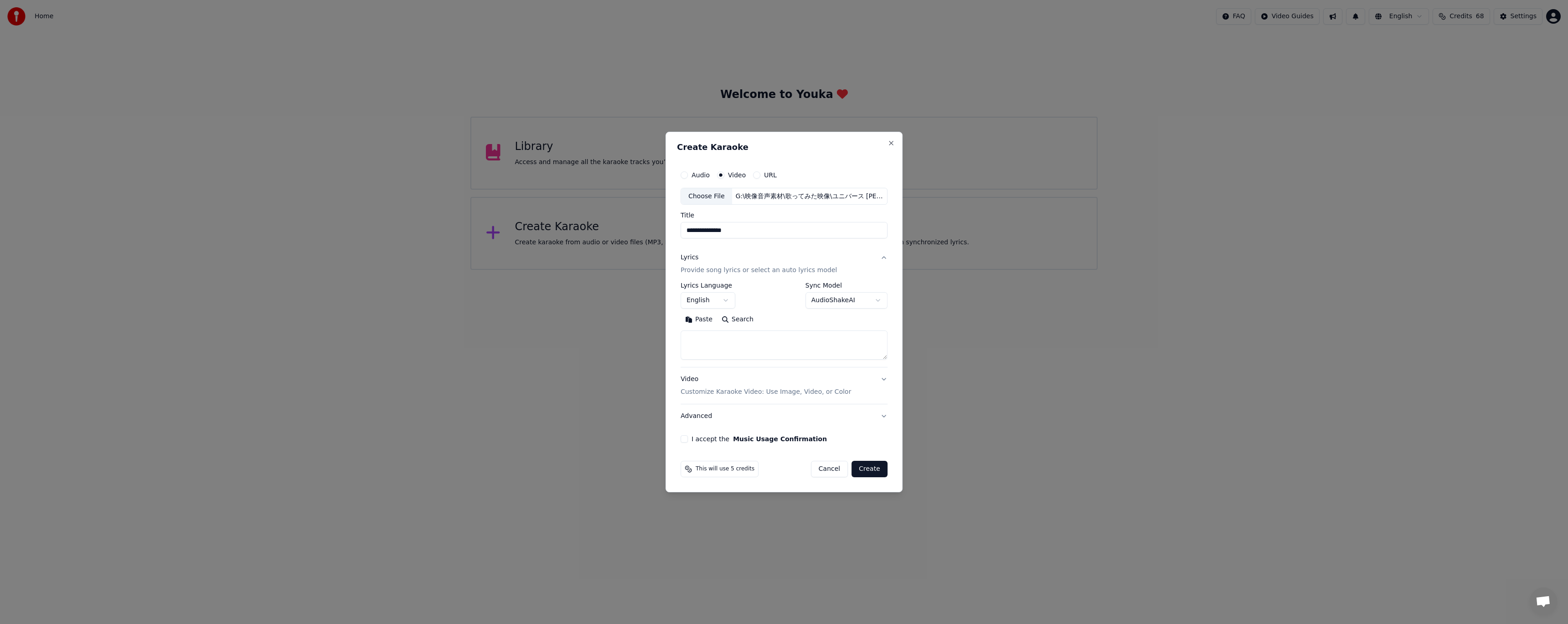
click at [704, 299] on button "English" at bounding box center [708, 300] width 55 height 17
select select "**"
click at [702, 326] on button "Paste" at bounding box center [698, 320] width 36 height 15
click at [680, 438] on div "**********" at bounding box center [784, 304] width 215 height 284
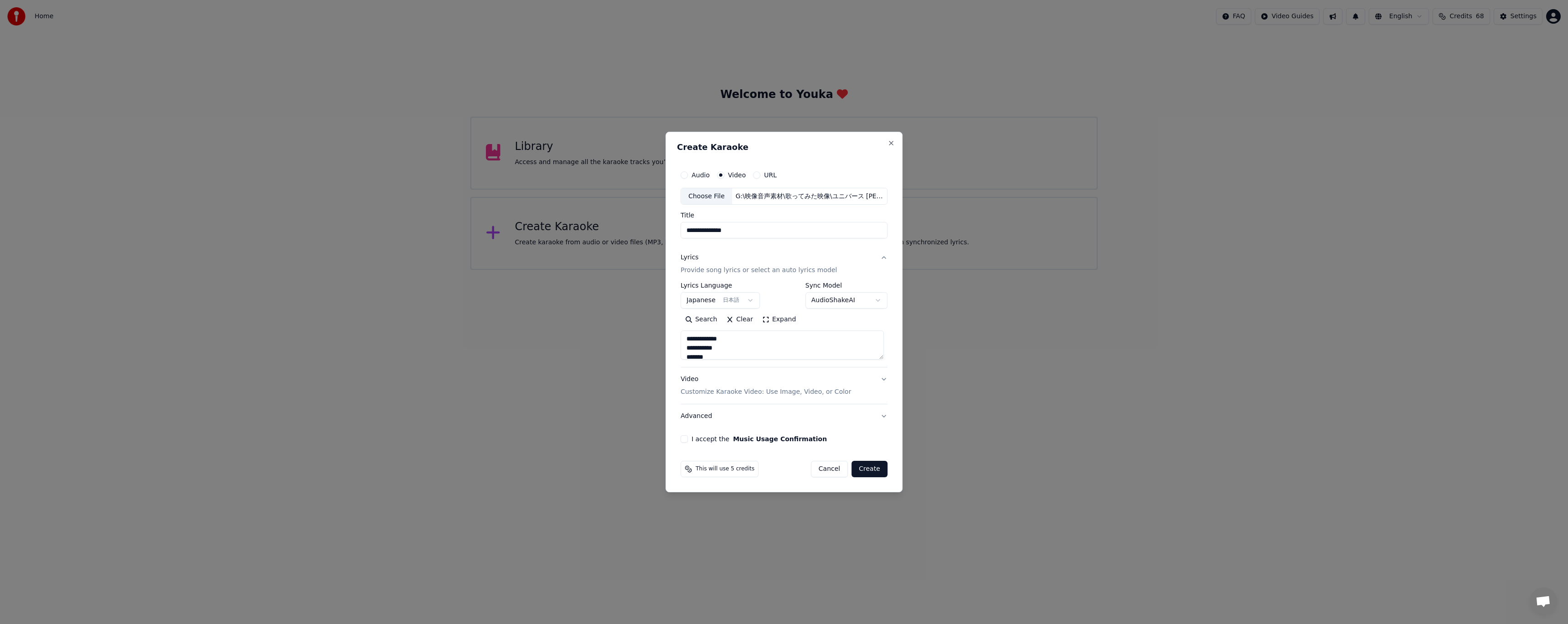
click at [680, 438] on div "**********" at bounding box center [784, 304] width 215 height 284
click at [684, 439] on button "I accept the Music Usage Confirmation" at bounding box center [684, 439] width 7 height 7
click at [869, 473] on button "Create" at bounding box center [869, 469] width 36 height 17
type textarea "**********"
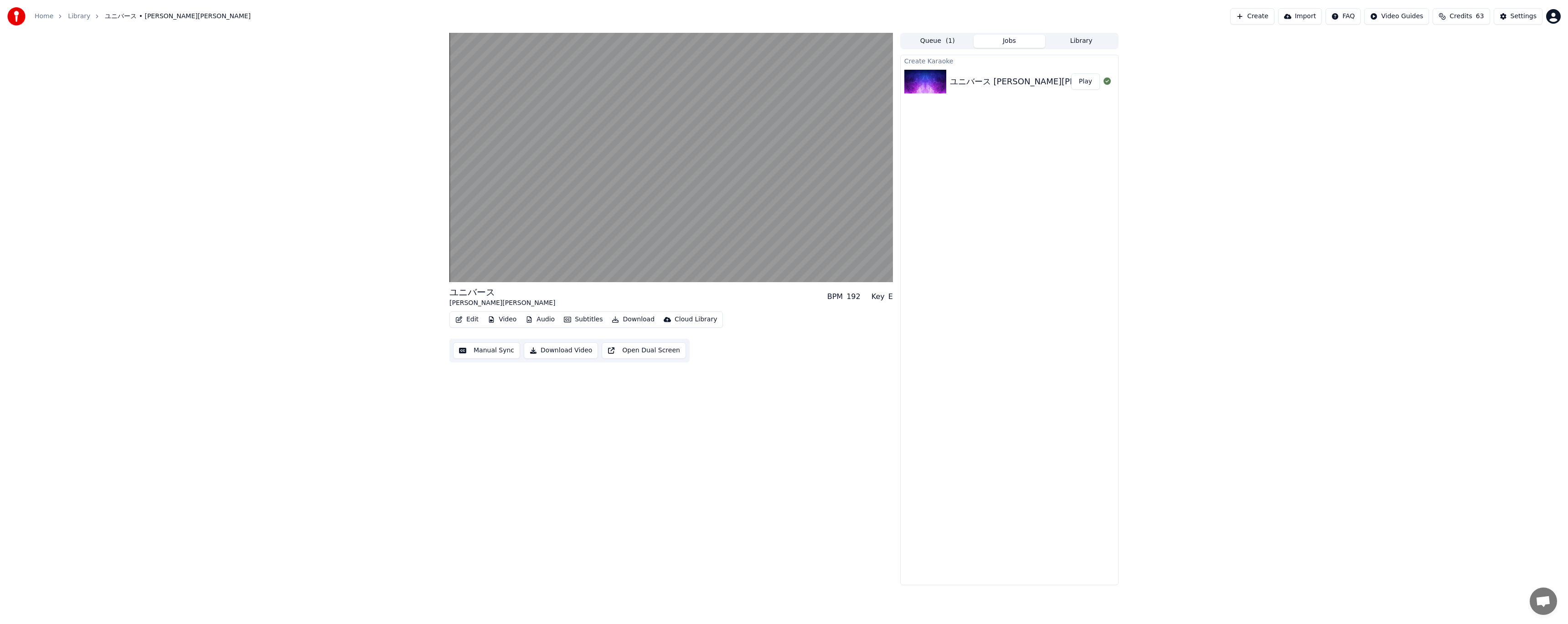
click at [469, 318] on button "Edit" at bounding box center [467, 320] width 31 height 12
click at [465, 336] on div "Edit Lyrics" at bounding box center [498, 339] width 92 height 15
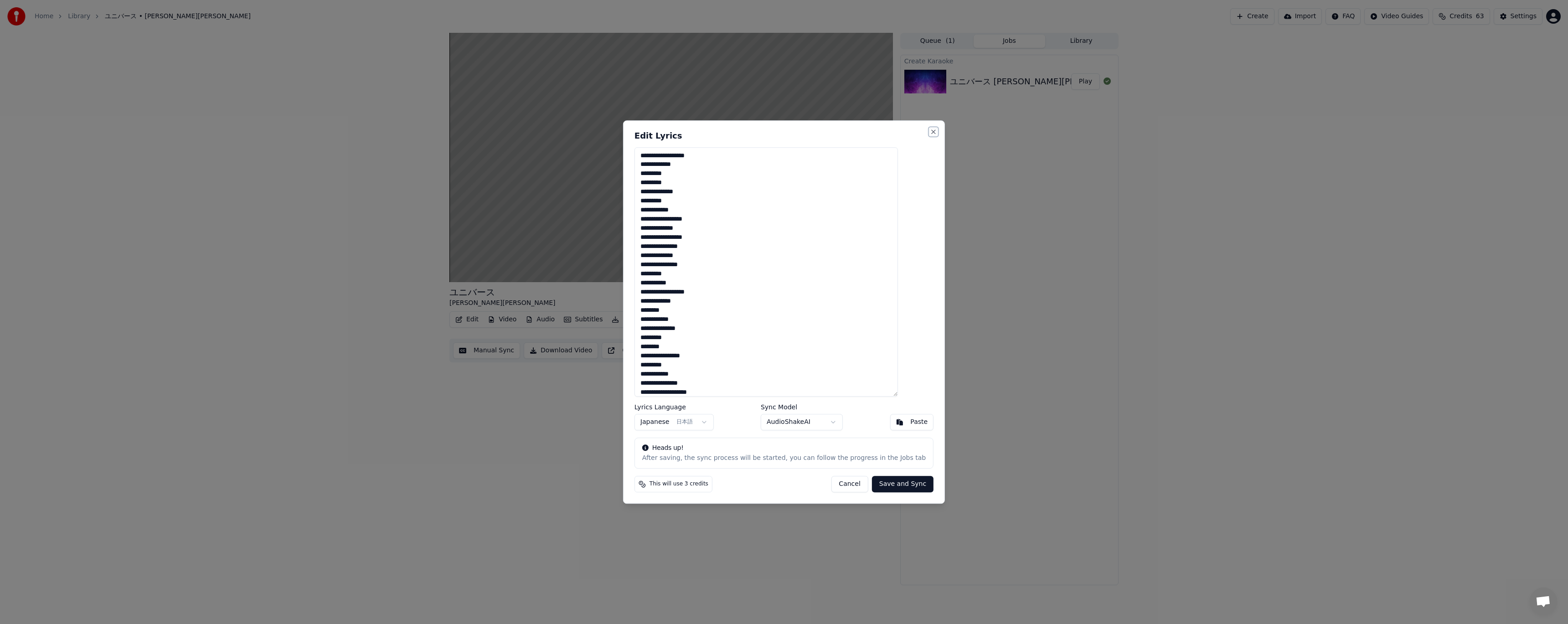
click at [930, 135] on button "Close" at bounding box center [933, 132] width 7 height 7
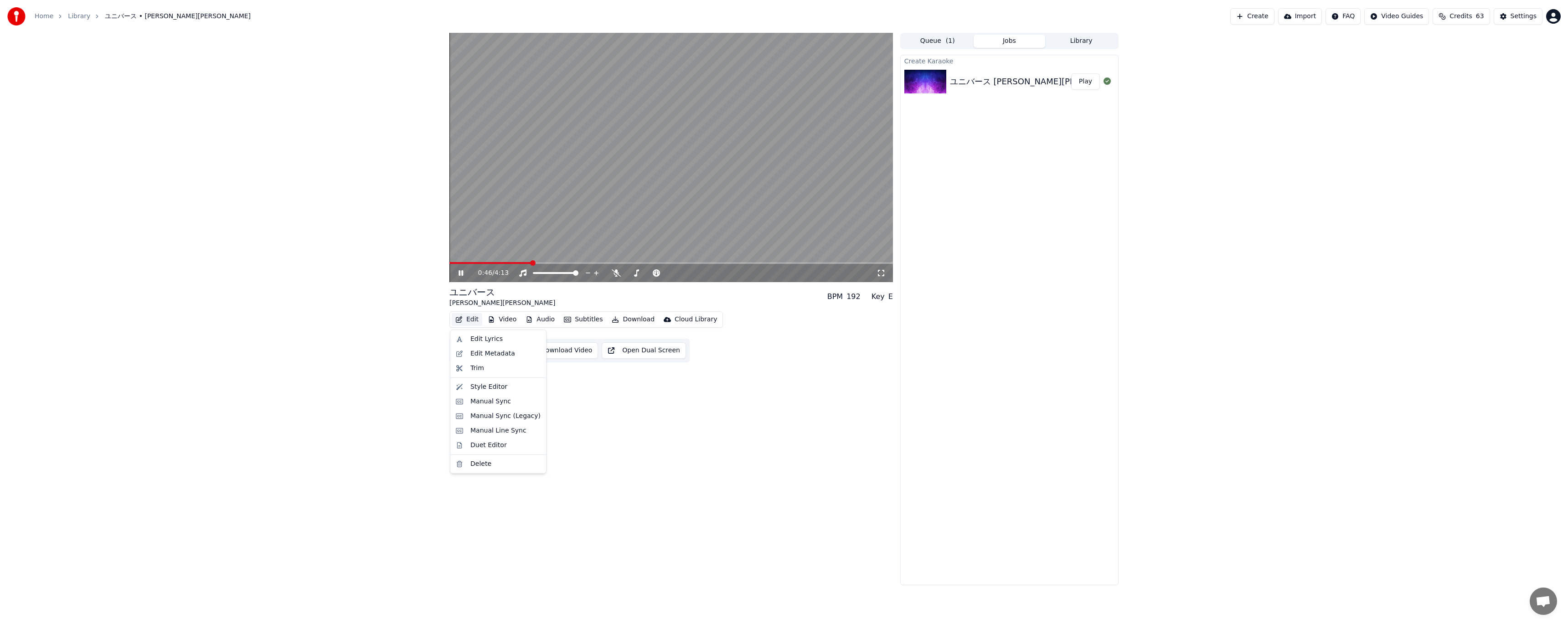
click at [468, 321] on button "Edit" at bounding box center [467, 320] width 31 height 12
click at [464, 386] on div "Style Editor" at bounding box center [498, 387] width 92 height 15
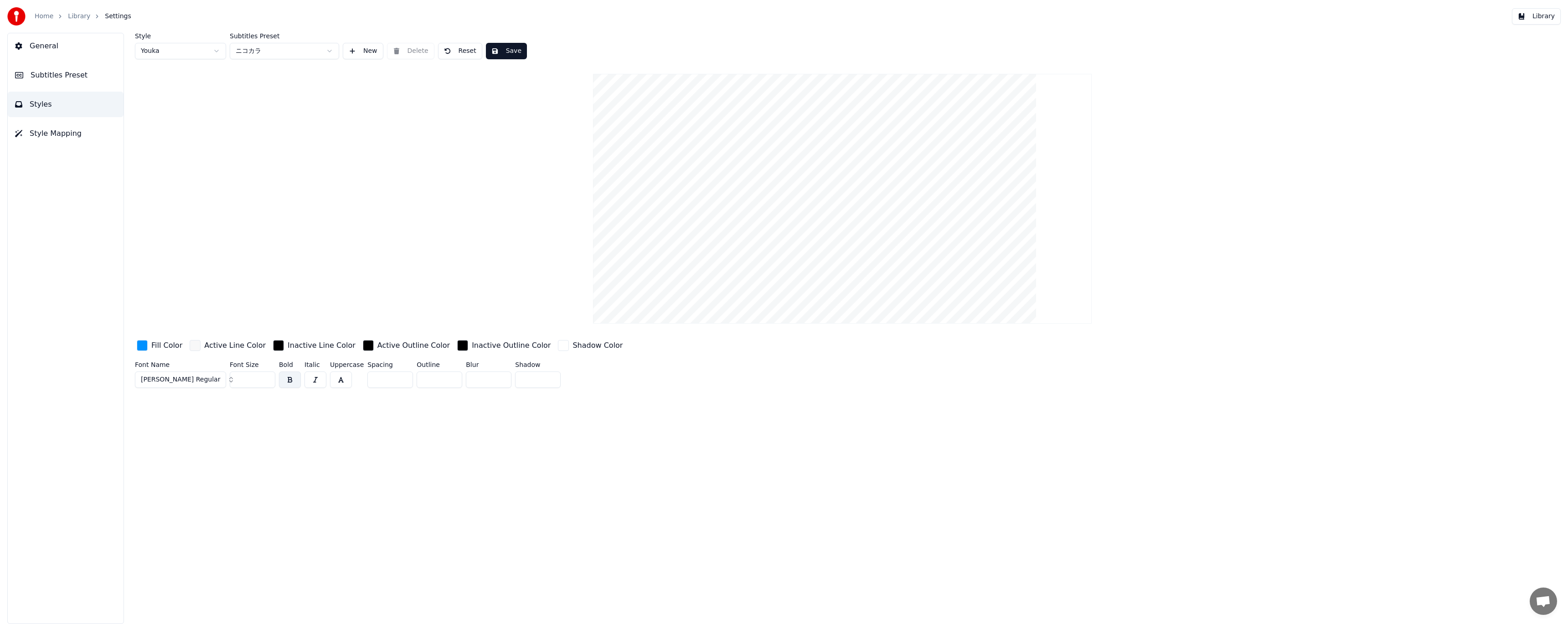
click at [73, 17] on link "Library" at bounding box center [79, 16] width 22 height 9
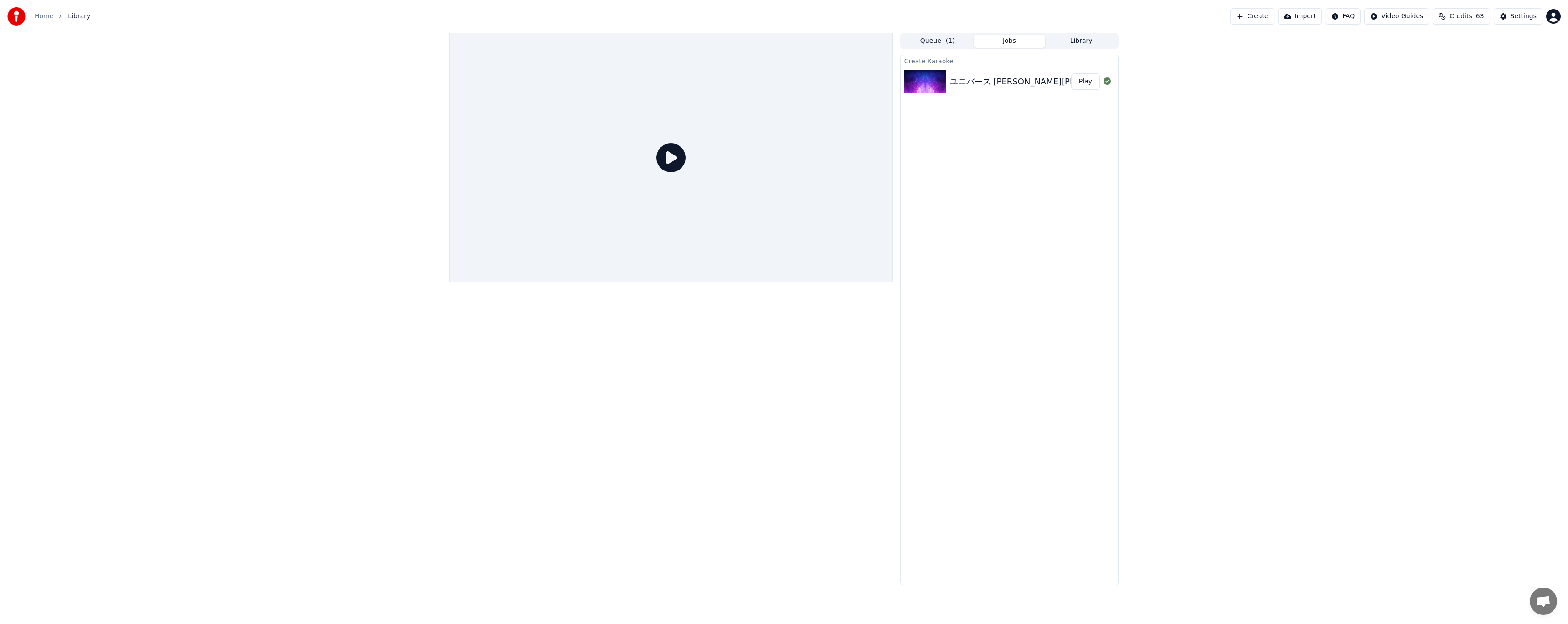
click at [664, 150] on icon at bounding box center [670, 157] width 29 height 29
click at [671, 159] on icon at bounding box center [670, 157] width 29 height 29
click at [1007, 80] on div "ユニバース [PERSON_NAME][PERSON_NAME] MV" at bounding box center [1047, 81] width 195 height 12
click at [1086, 79] on button "Play" at bounding box center [1085, 81] width 29 height 17
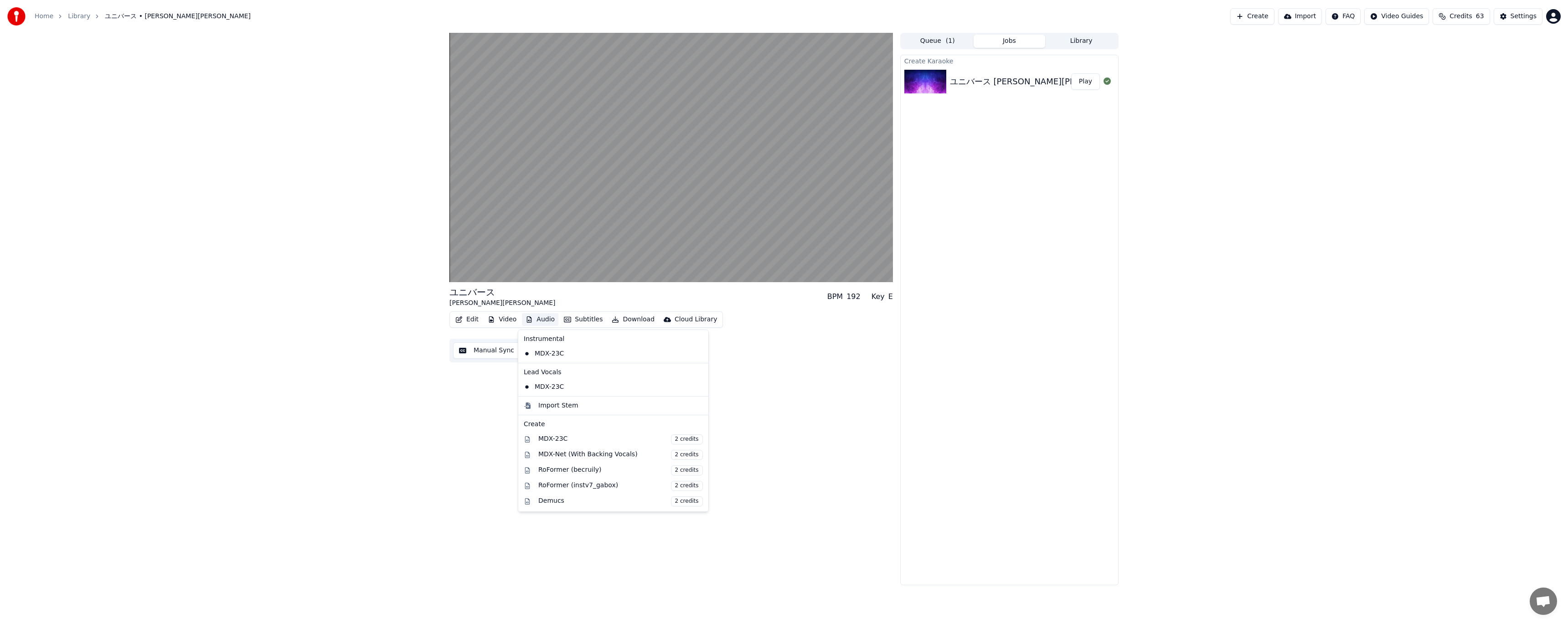
click at [535, 321] on button "Audio" at bounding box center [539, 320] width 36 height 12
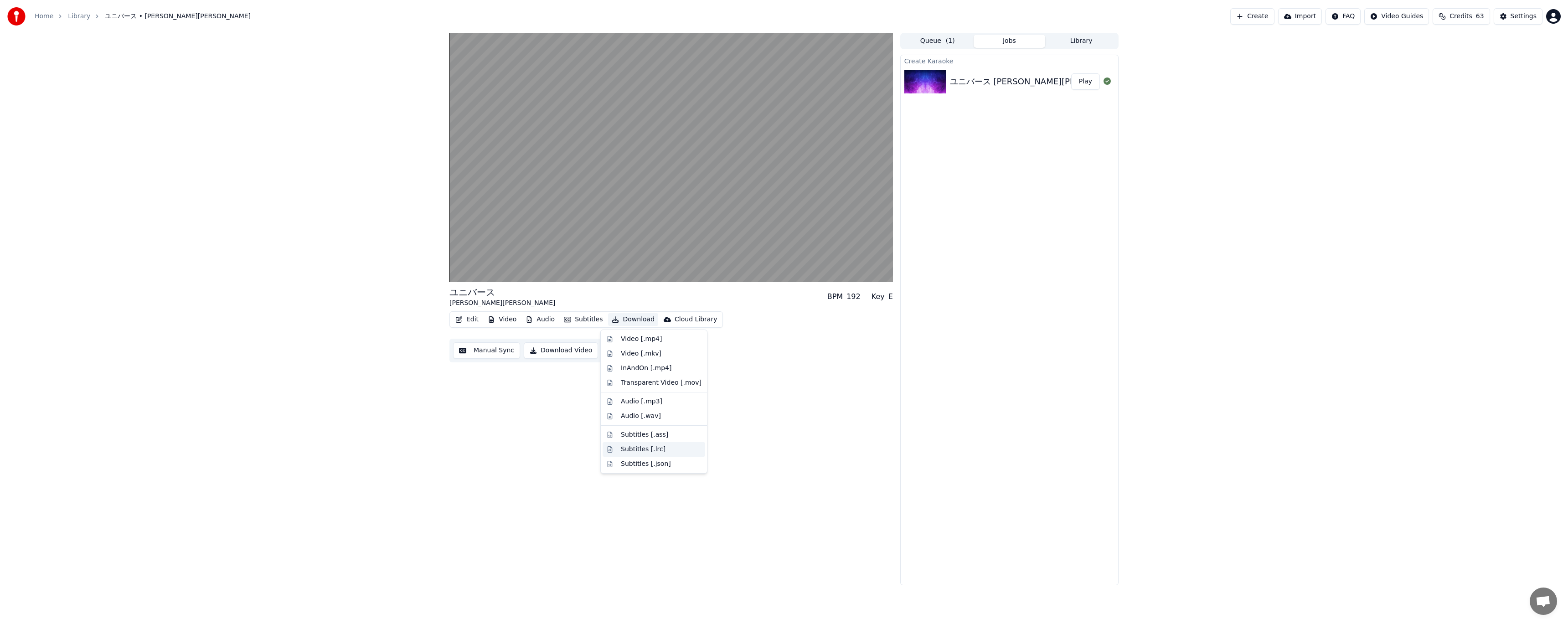
click at [634, 451] on div "Subtitles [.lrc]" at bounding box center [643, 449] width 45 height 9
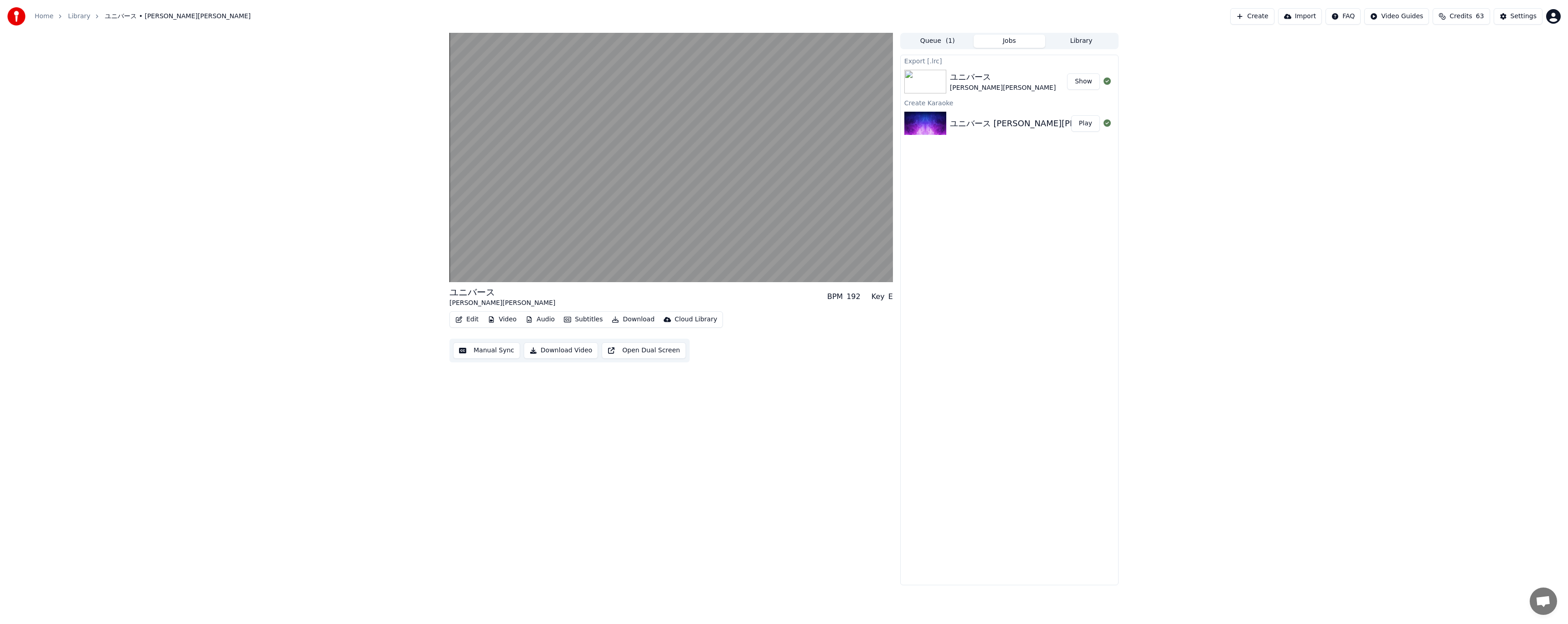
click at [1081, 84] on button "Show" at bounding box center [1082, 81] width 33 height 17
click at [561, 83] on video at bounding box center [671, 157] width 443 height 249
click at [464, 274] on icon at bounding box center [467, 273] width 21 height 7
